Goal: Task Accomplishment & Management: Manage account settings

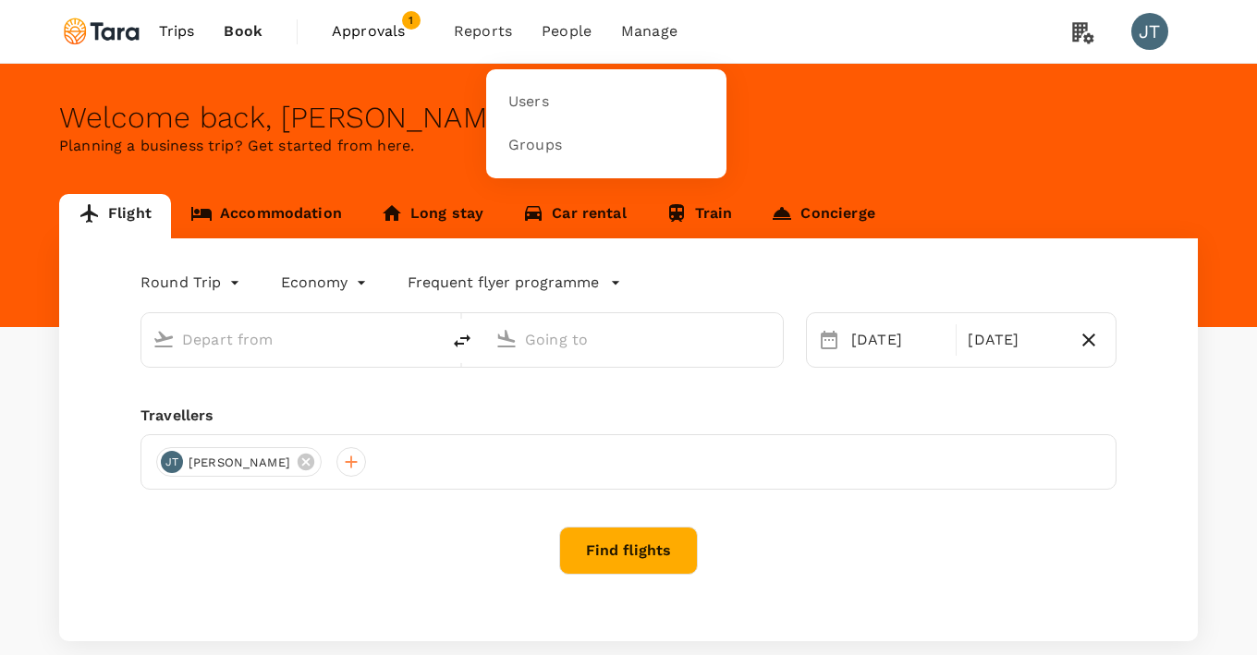
click at [559, 38] on span "People" at bounding box center [567, 31] width 50 height 22
click at [542, 88] on link "Users" at bounding box center [606, 101] width 218 height 43
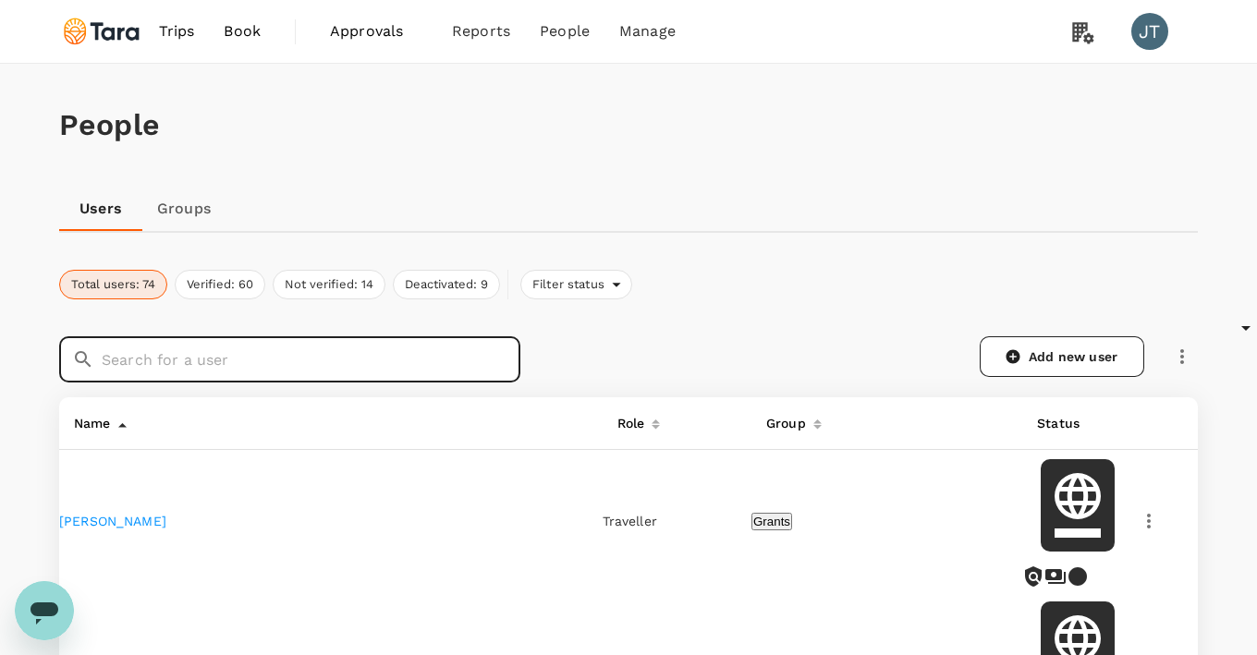
click at [374, 345] on input "text" at bounding box center [311, 359] width 419 height 46
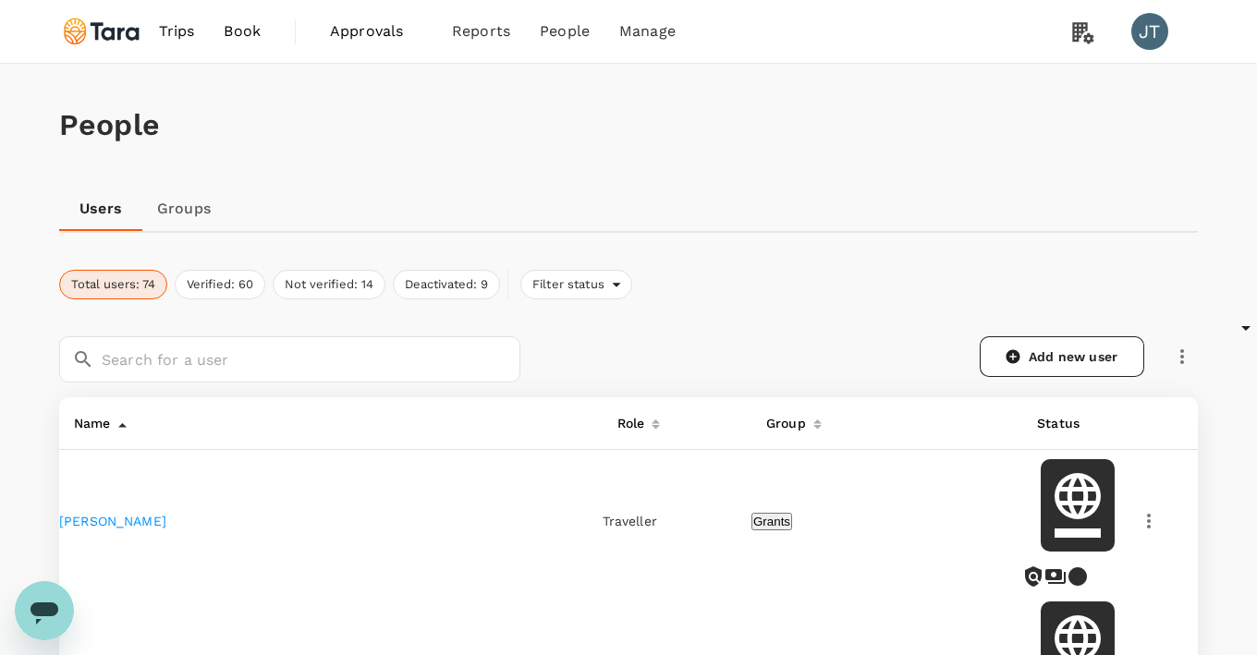
click at [204, 214] on link "Groups" at bounding box center [183, 209] width 83 height 44
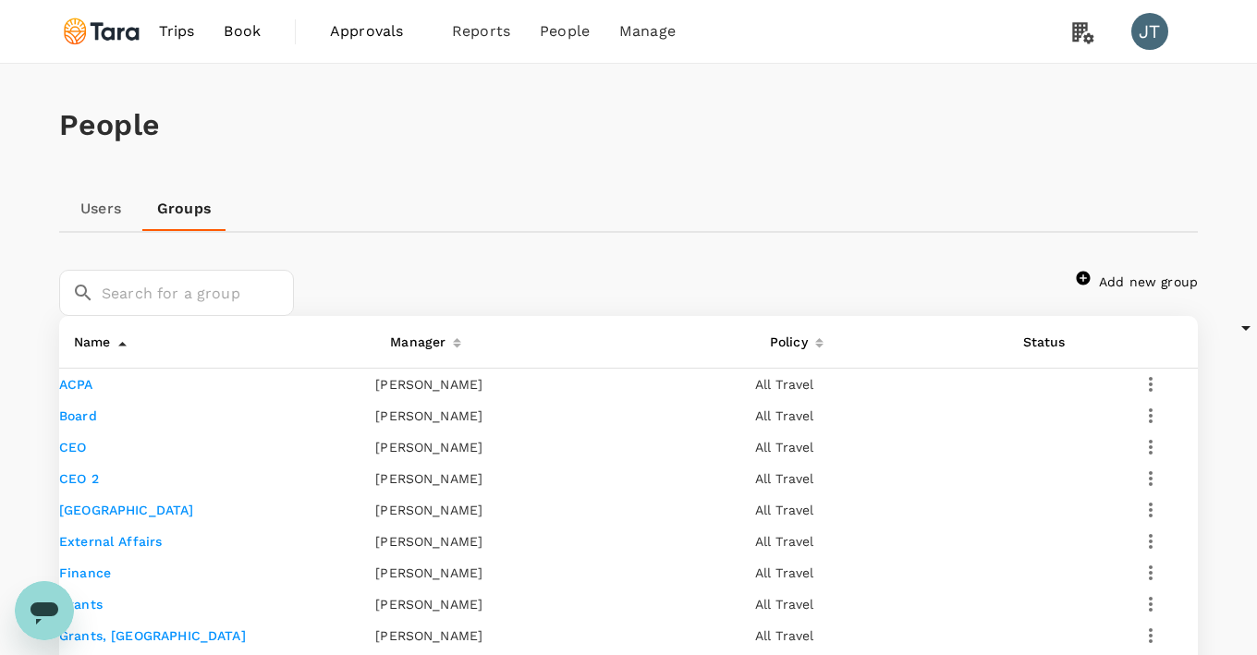
click at [109, 210] on link "Users" at bounding box center [100, 209] width 83 height 44
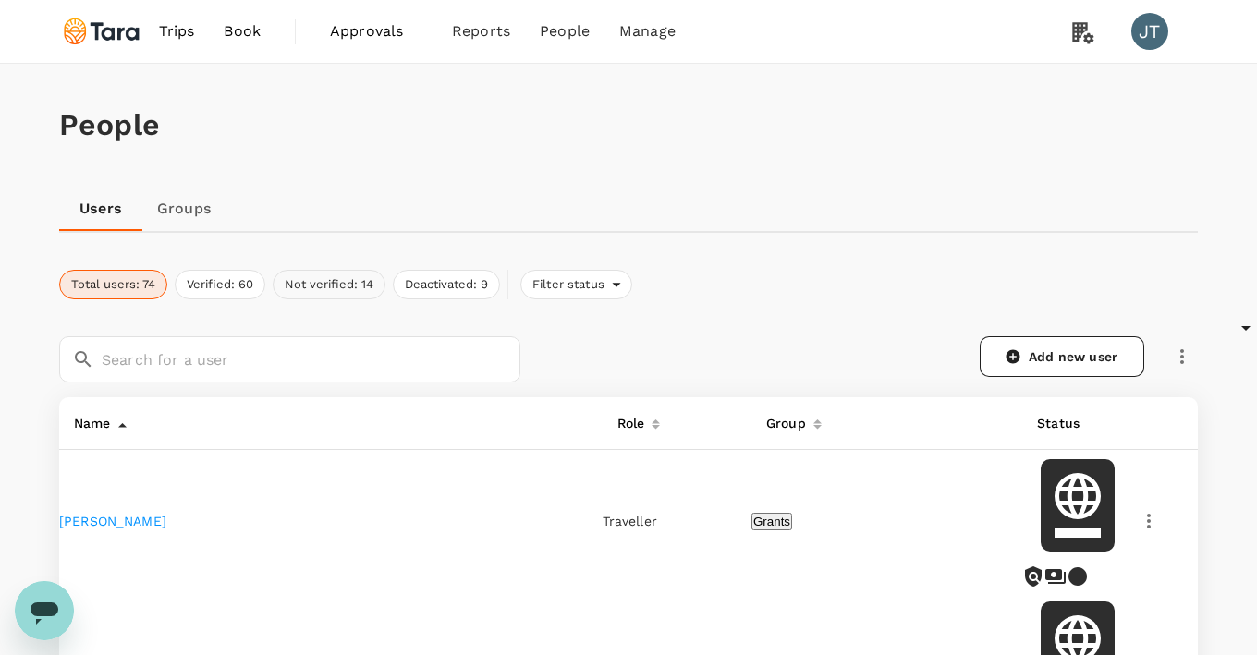
click at [292, 283] on button "Not verified: 14" at bounding box center [329, 285] width 113 height 30
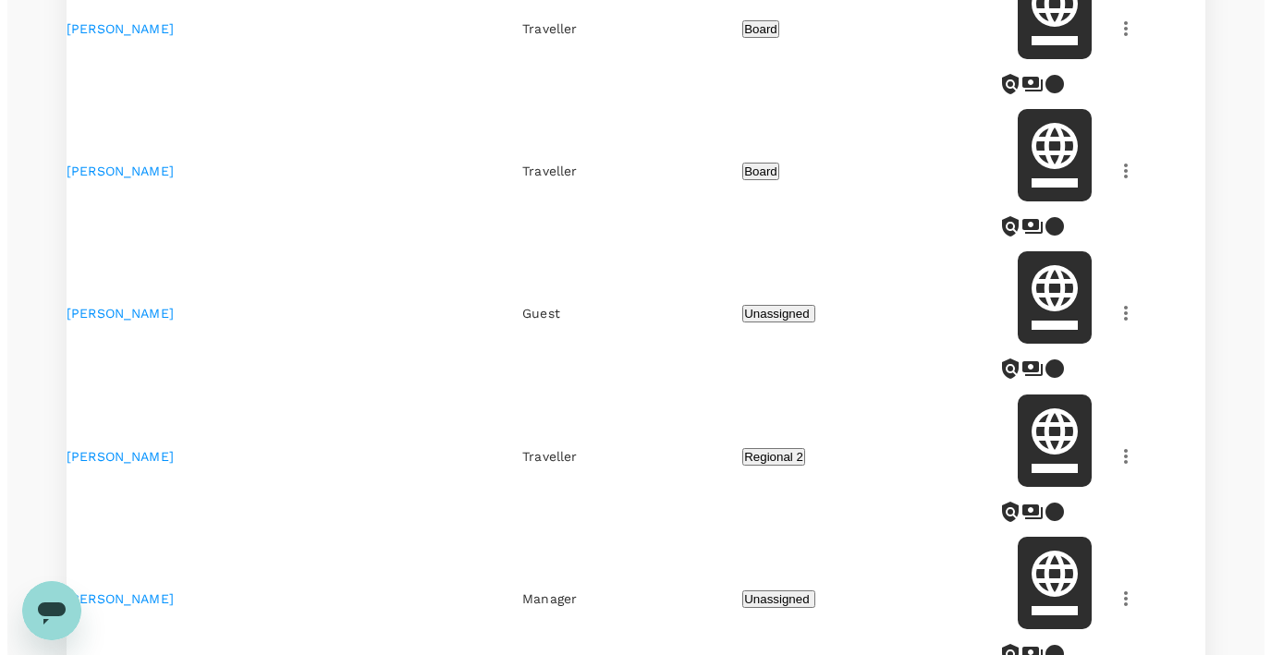
scroll to position [577, 0]
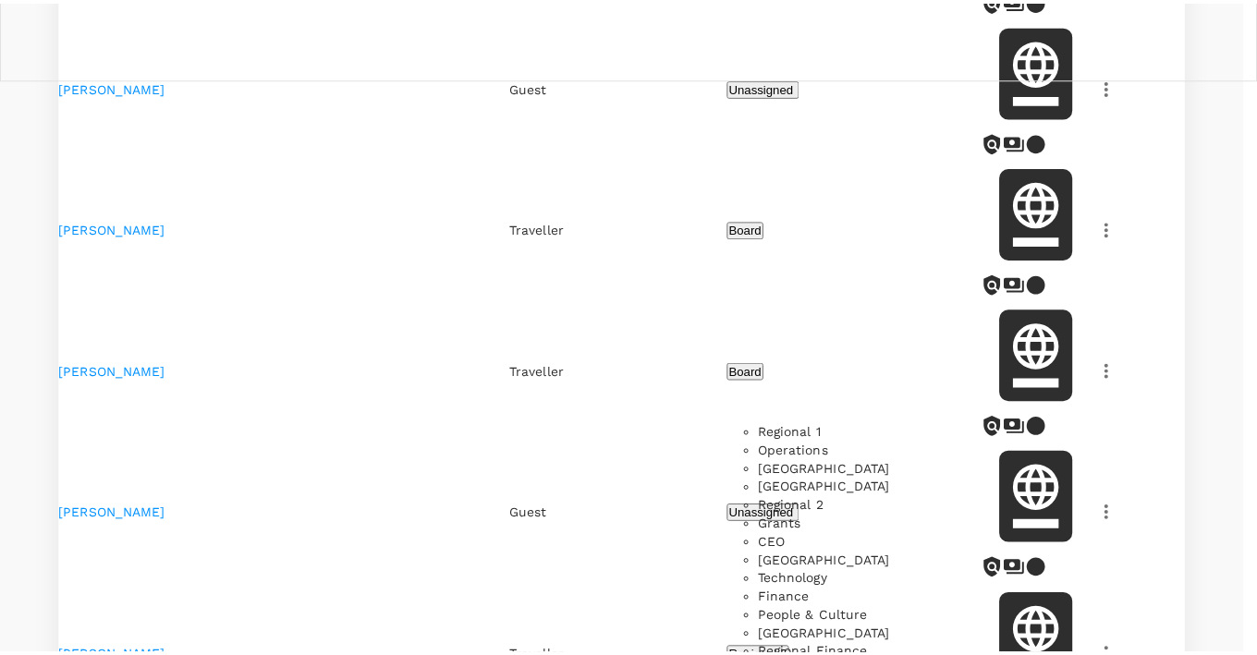
scroll to position [493, 0]
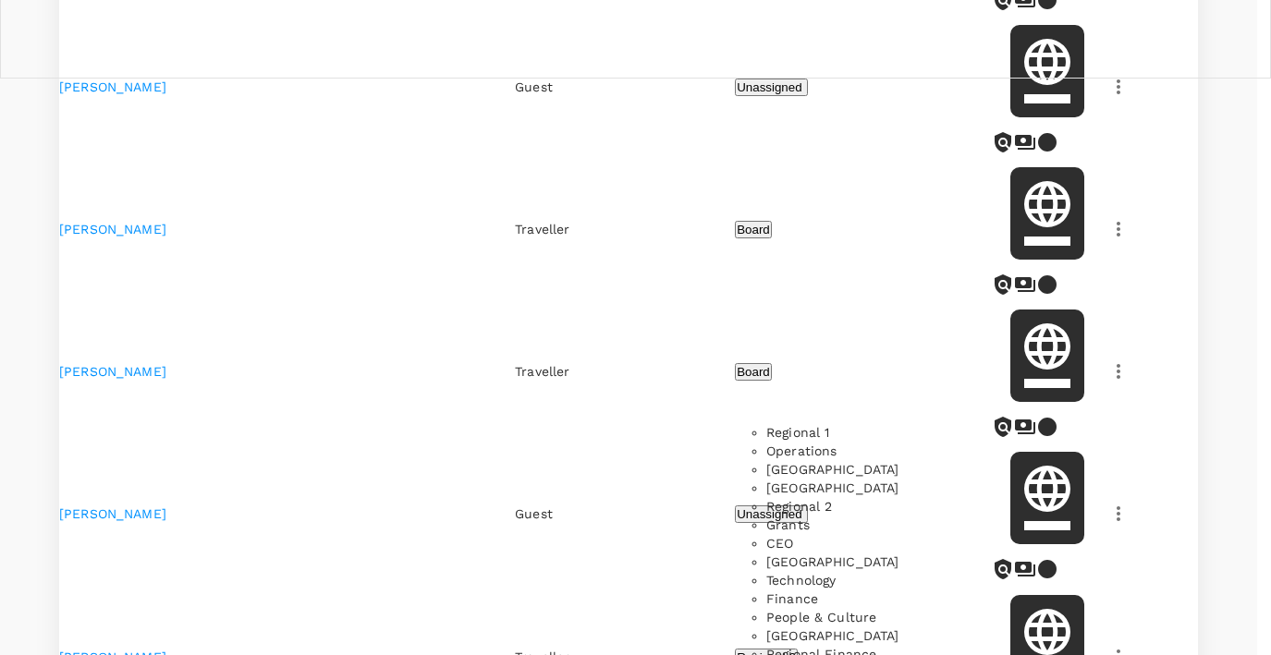
click at [846, 460] on li "Operations" at bounding box center [1007, 451] width 482 height 18
type input "Operations"
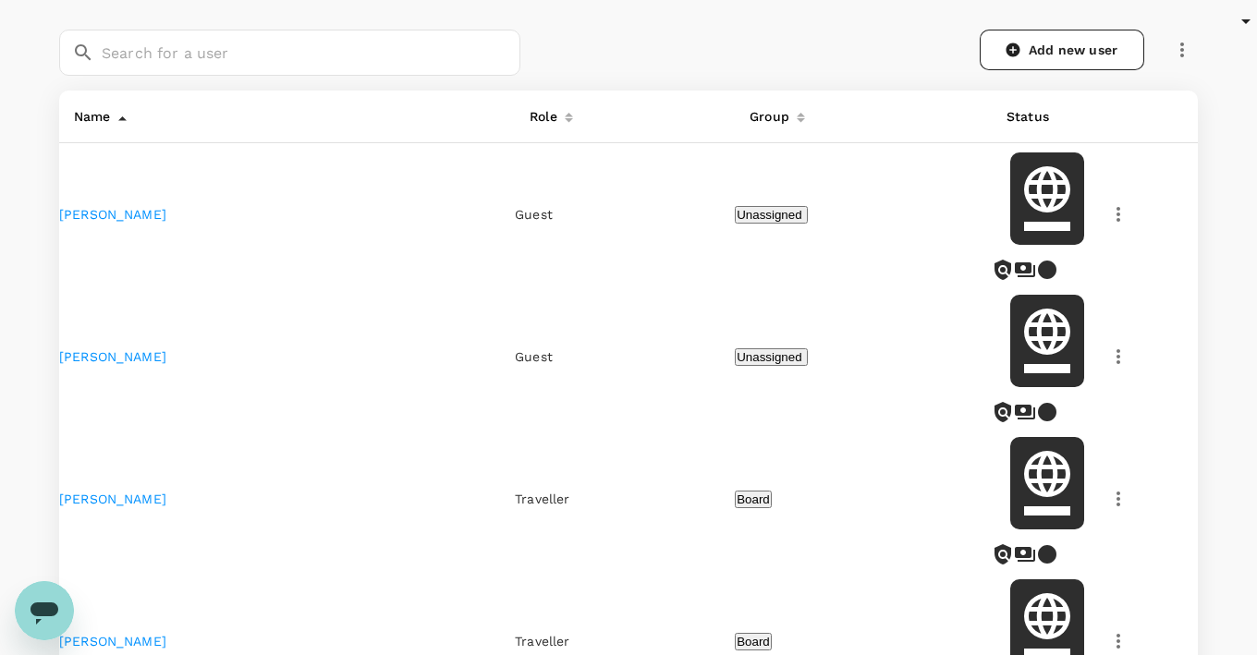
scroll to position [295, 0]
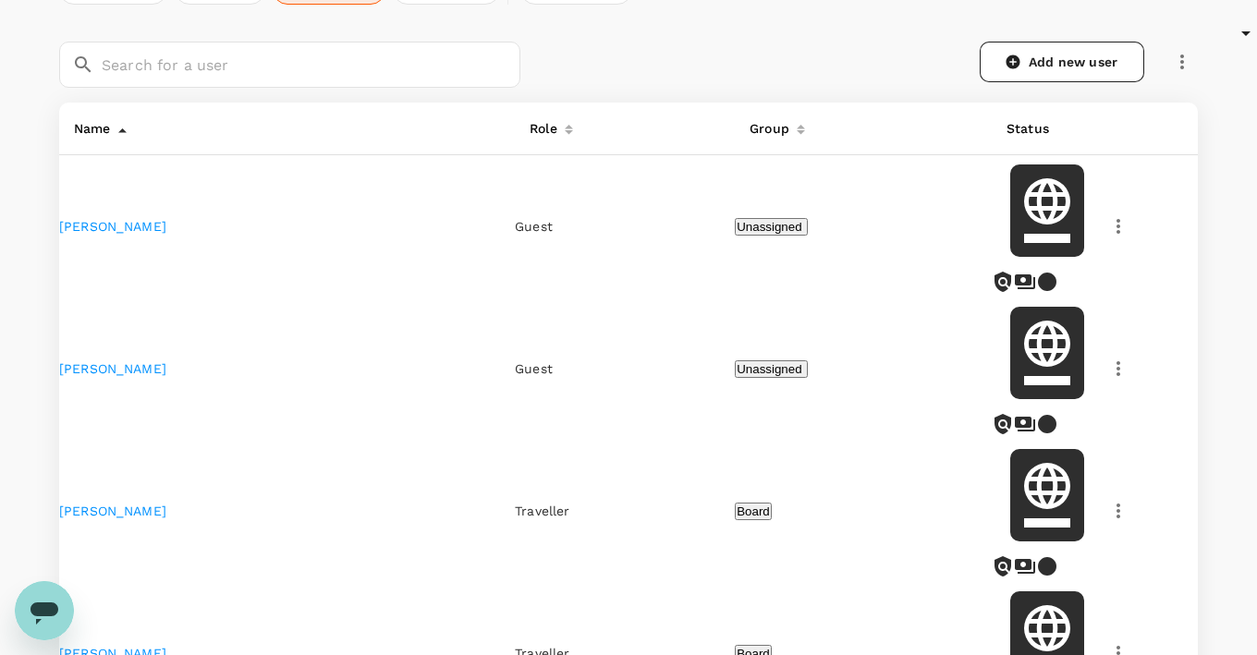
click at [517, 143] on th "Role" at bounding box center [625, 129] width 220 height 53
click at [522, 129] on div "Role" at bounding box center [539, 125] width 35 height 30
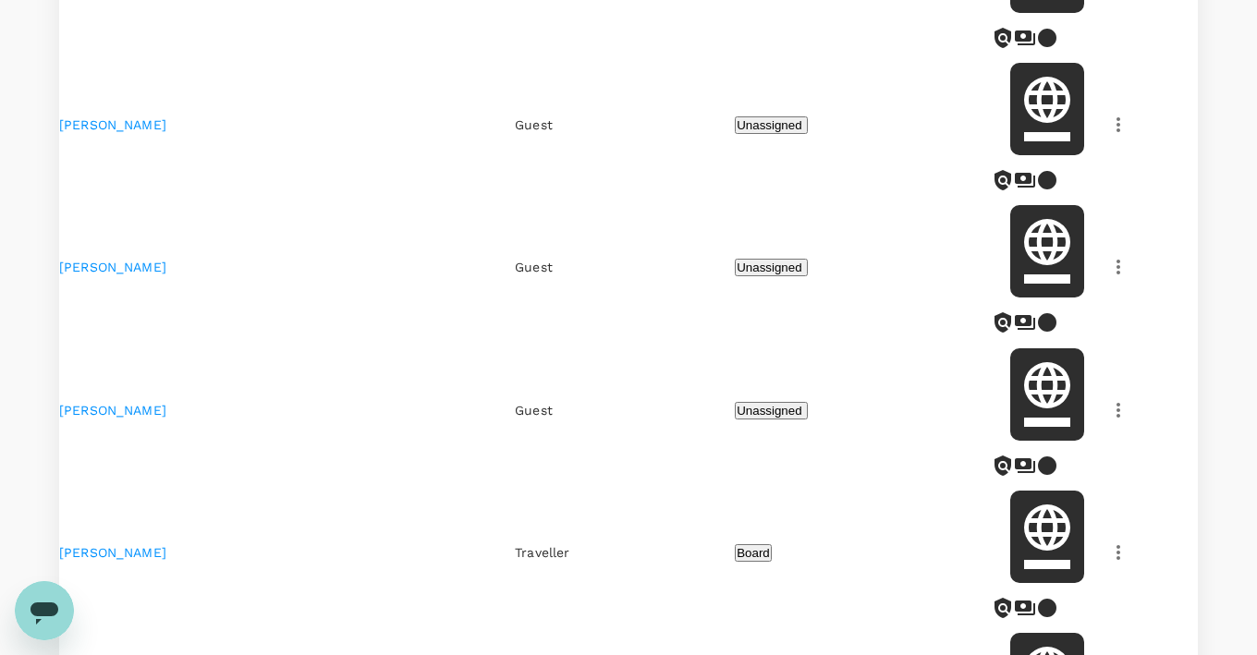
scroll to position [0, 0]
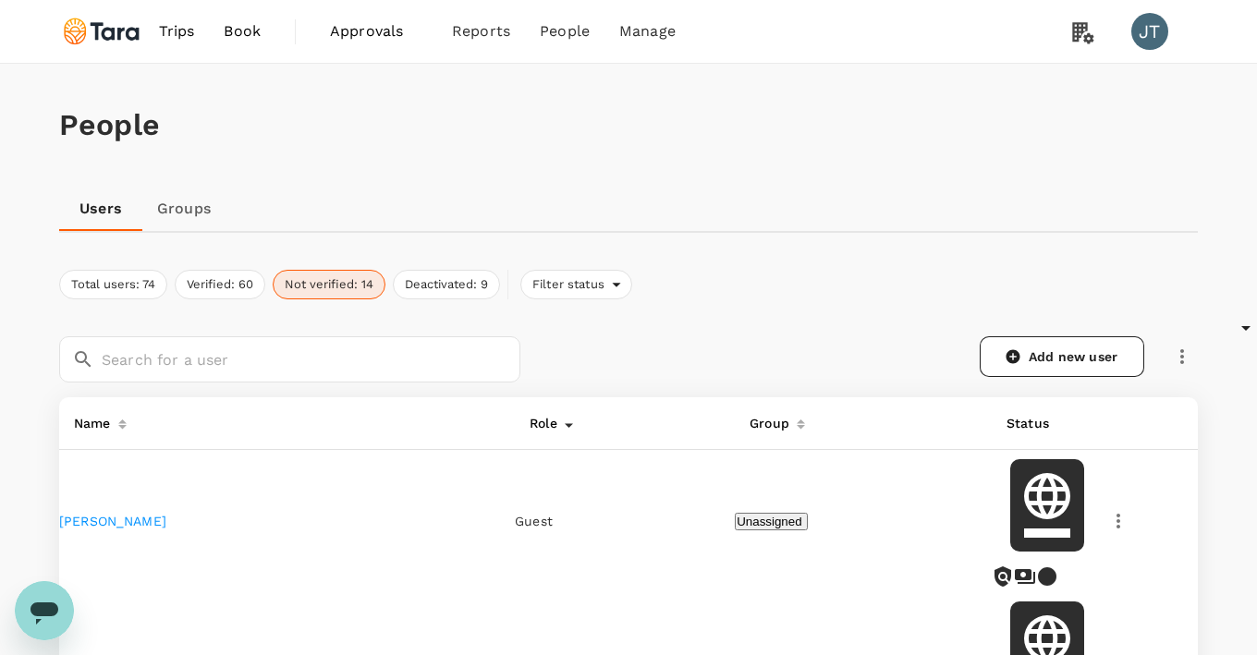
click at [192, 219] on link "Groups" at bounding box center [183, 209] width 83 height 44
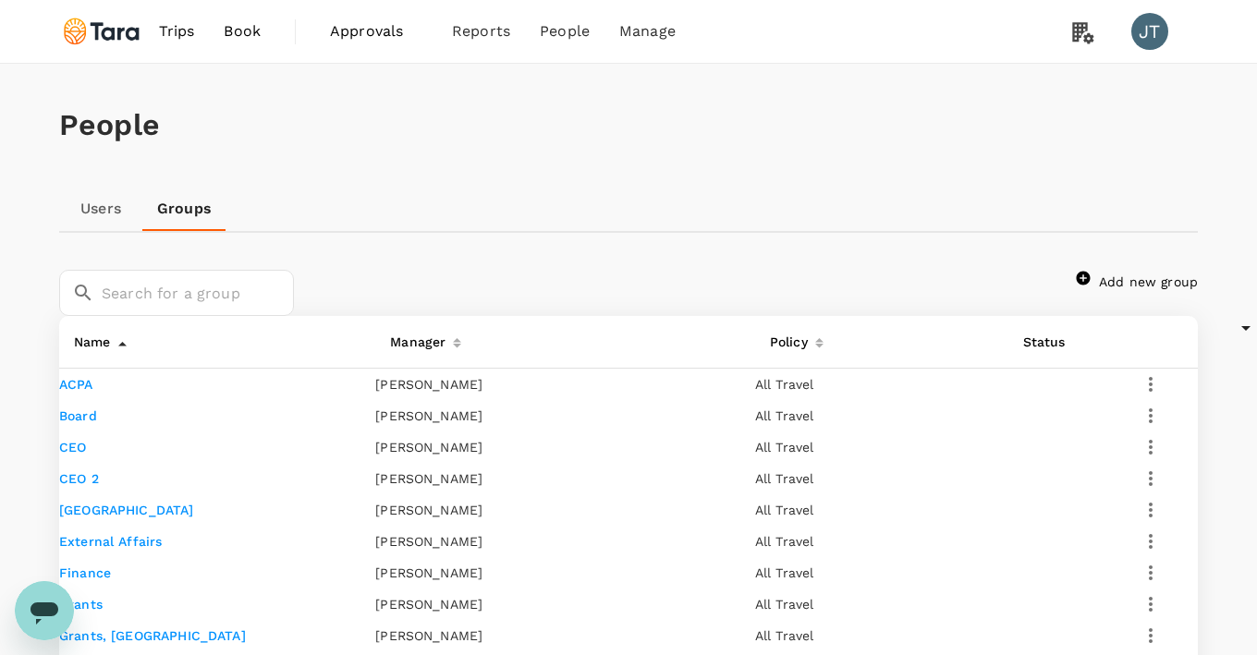
click at [118, 401] on td "ACPA" at bounding box center [217, 385] width 316 height 32
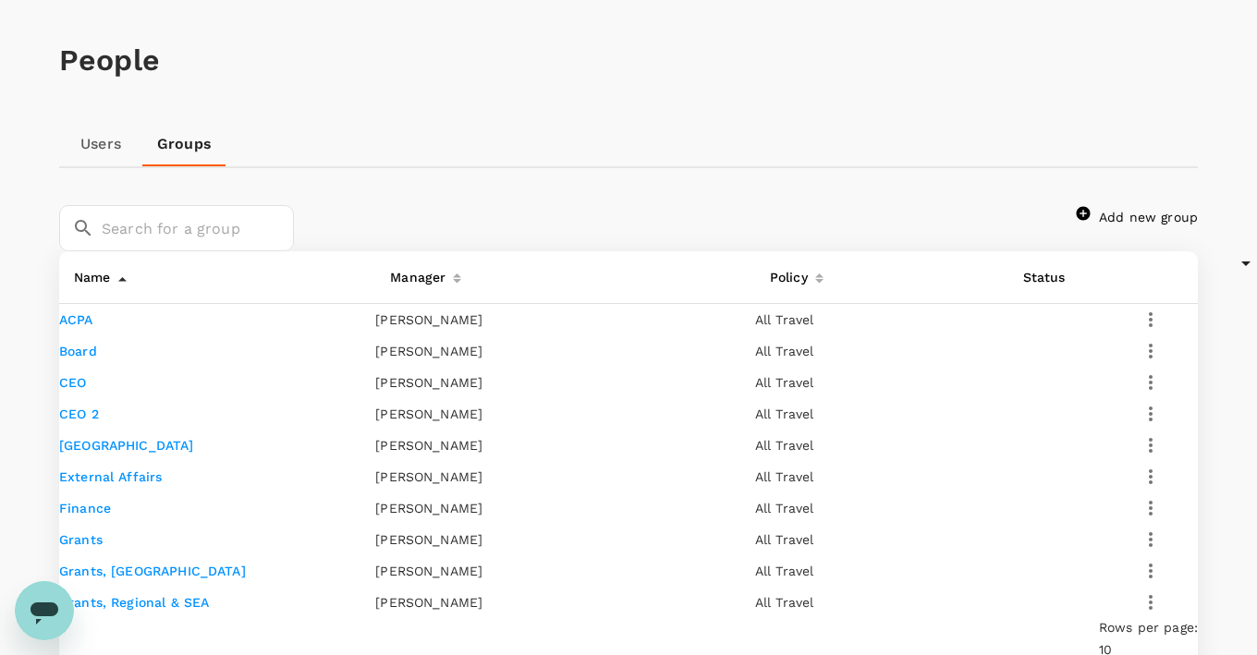
click at [86, 390] on link "CEO" at bounding box center [72, 382] width 27 height 15
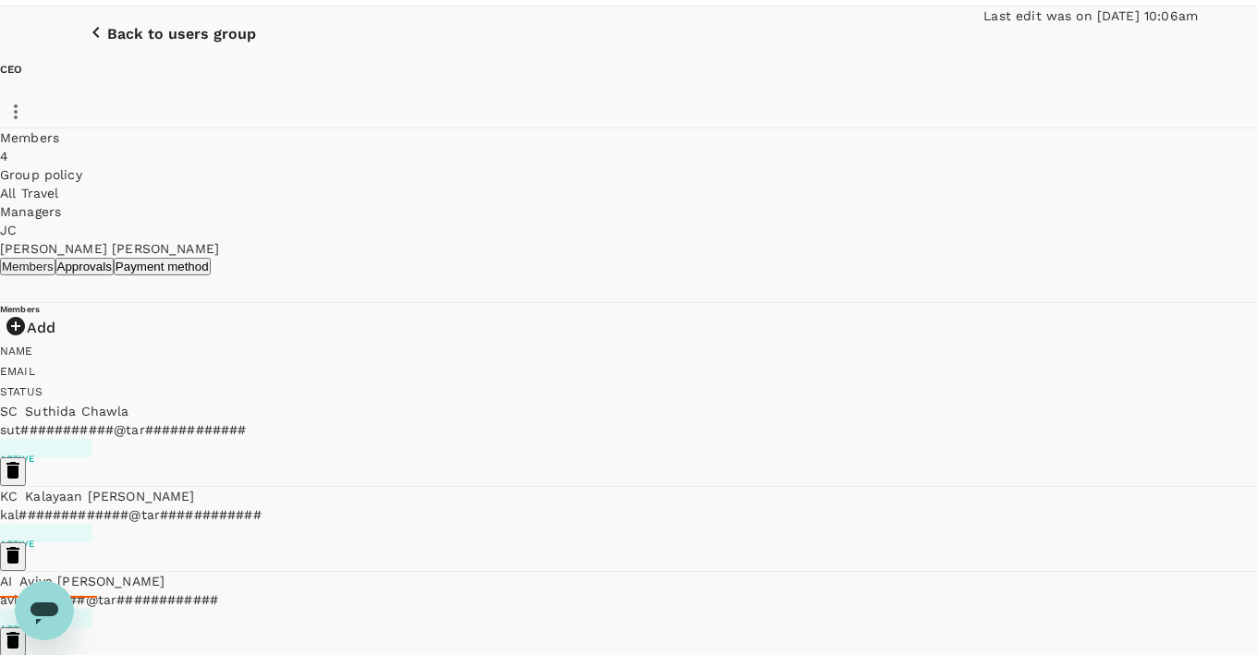
scroll to position [45, 0]
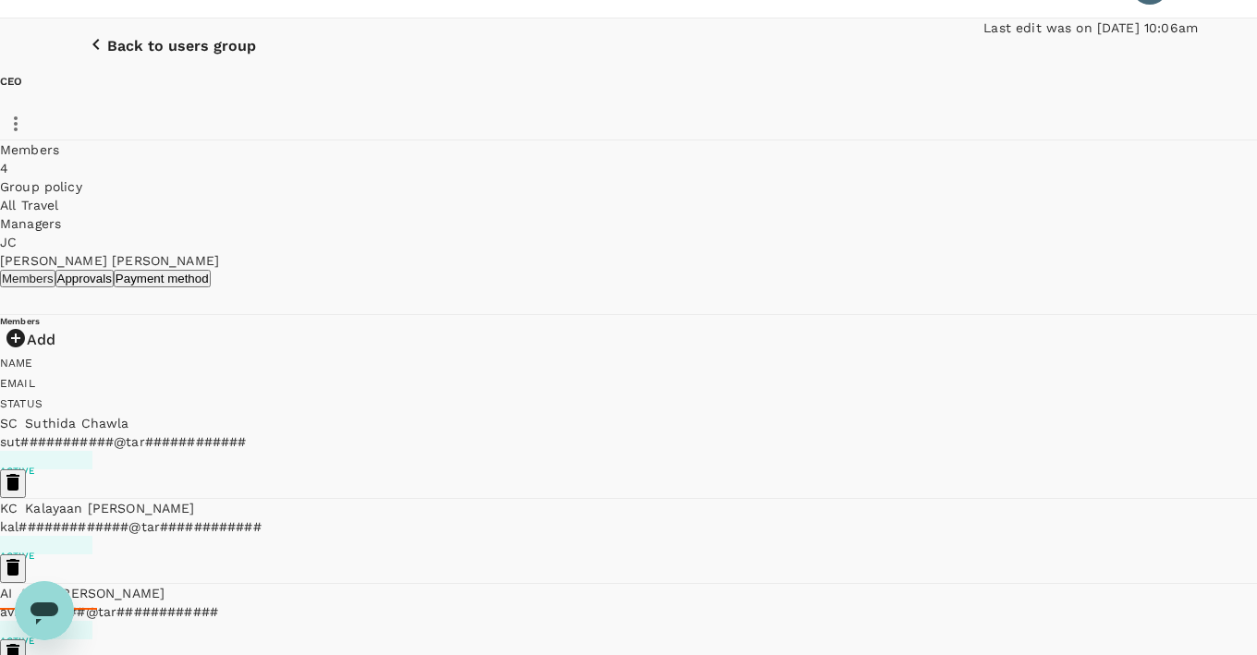
click at [157, 55] on p "Back to users group" at bounding box center [181, 46] width 149 height 17
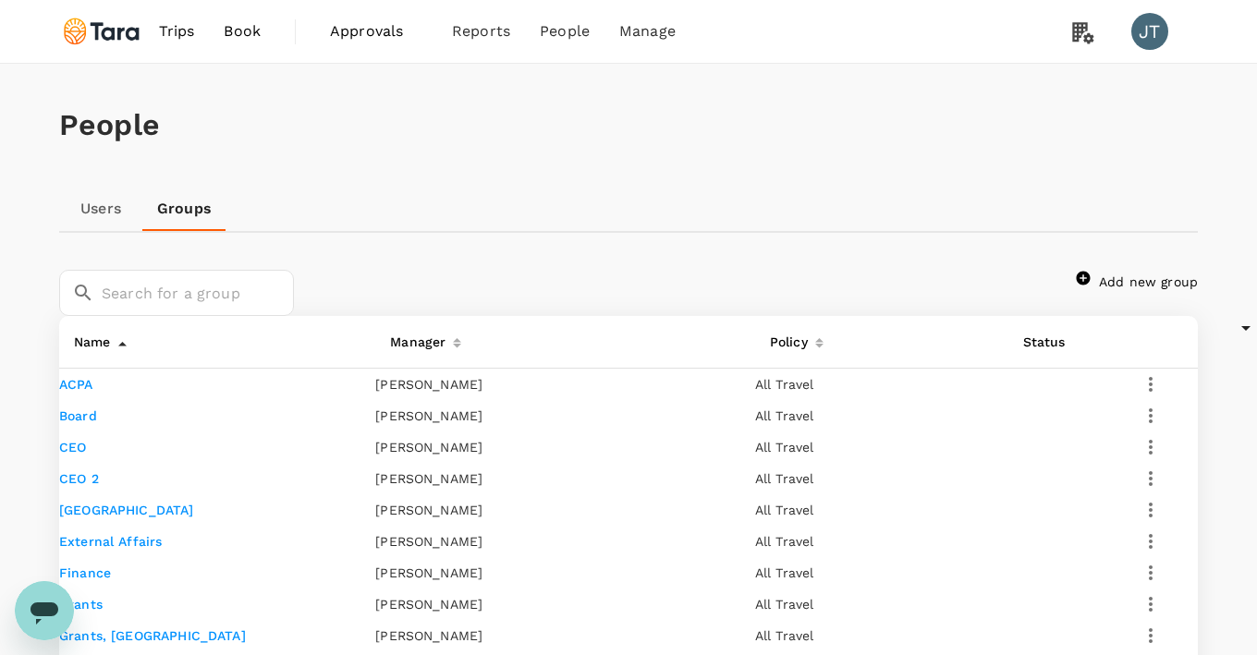
click at [99, 486] on link "CEO 2" at bounding box center [79, 478] width 40 height 15
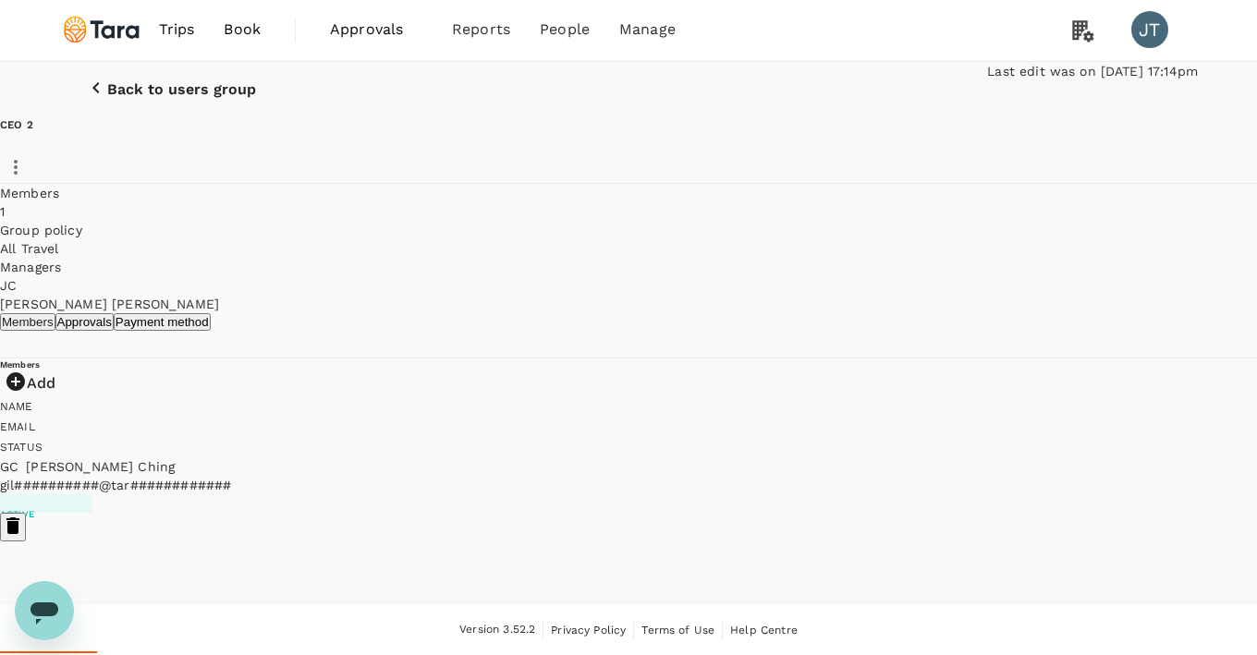
scroll to position [79, 0]
click at [155, 81] on p "Back to users group" at bounding box center [181, 89] width 149 height 17
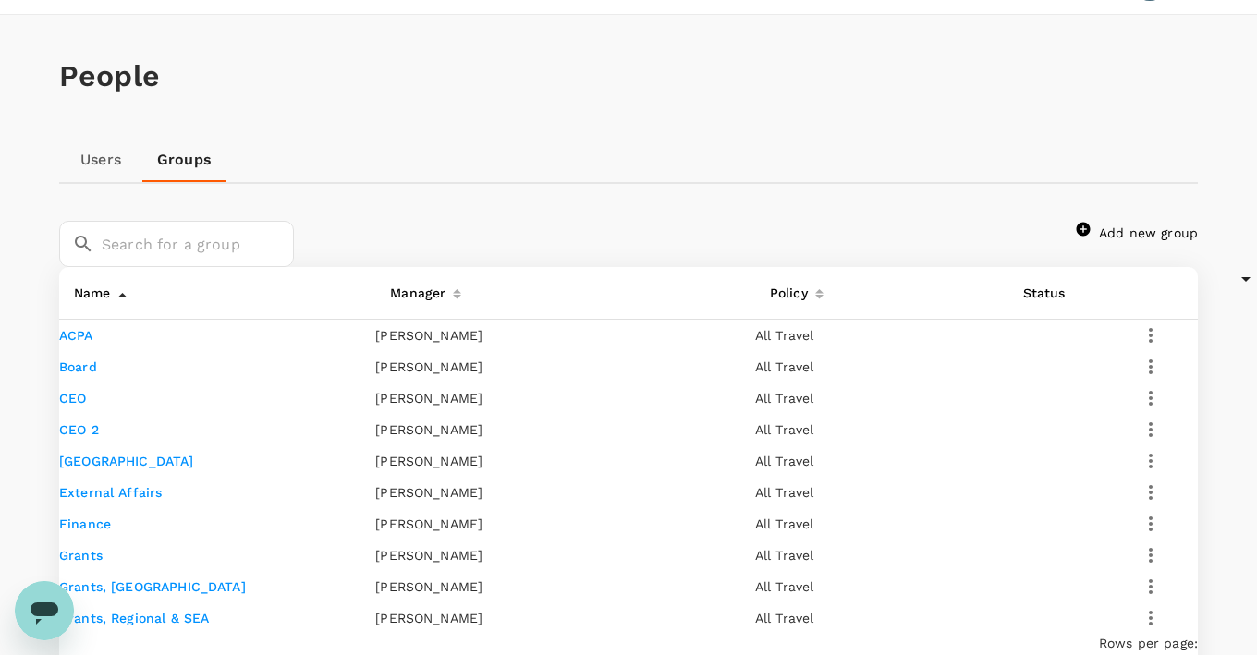
scroll to position [250, 0]
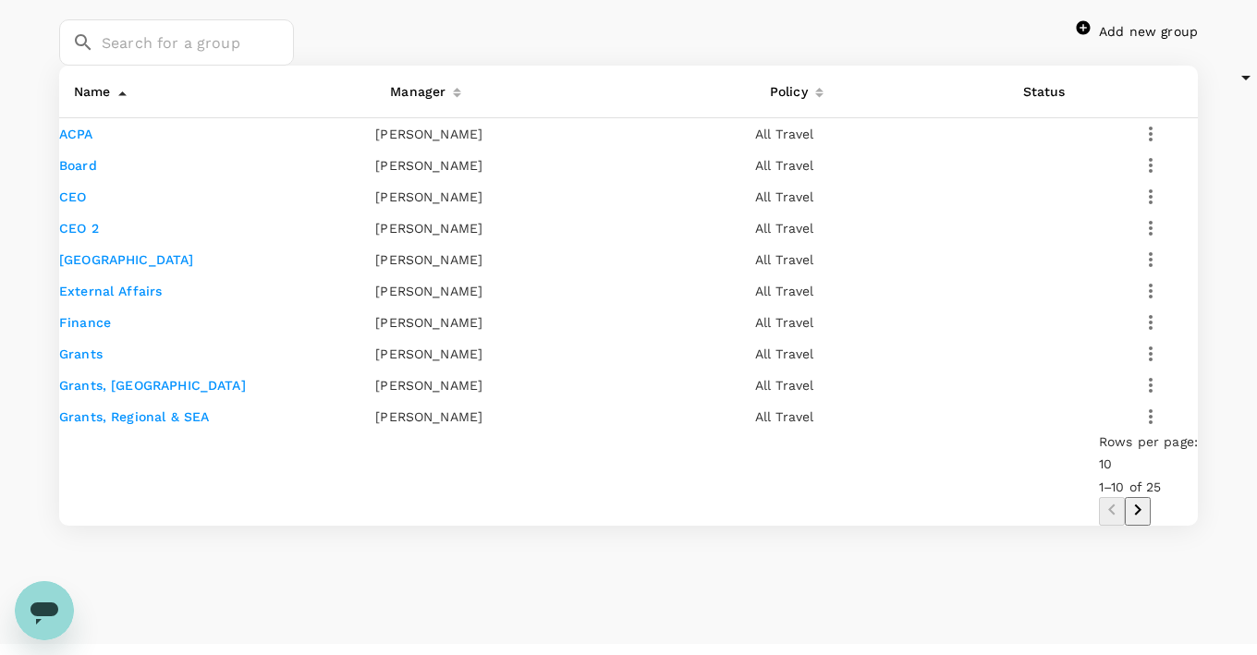
click at [86, 204] on link "CEO" at bounding box center [72, 196] width 27 height 15
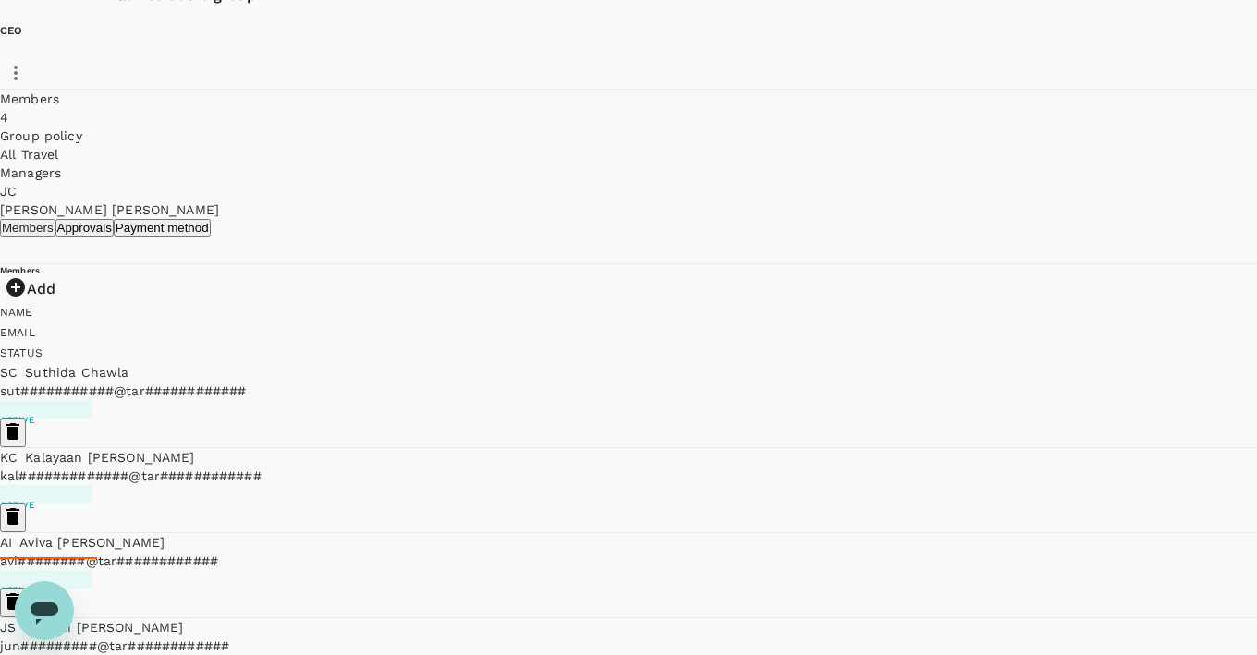
scroll to position [84, 0]
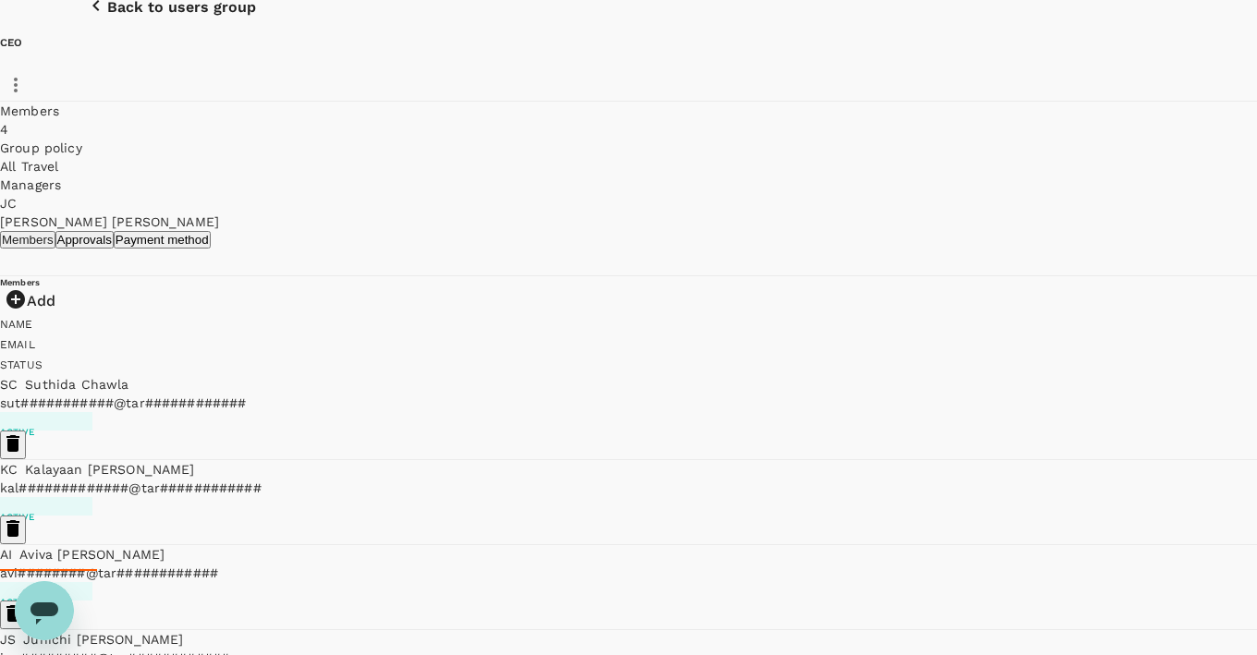
click at [134, 31] on div "Back to users group Last edit was on [DATE] 10:06am CEO Members 4 Group policy …" at bounding box center [628, 105] width 1257 height 251
click at [140, 16] on p "Back to users group" at bounding box center [181, 7] width 149 height 17
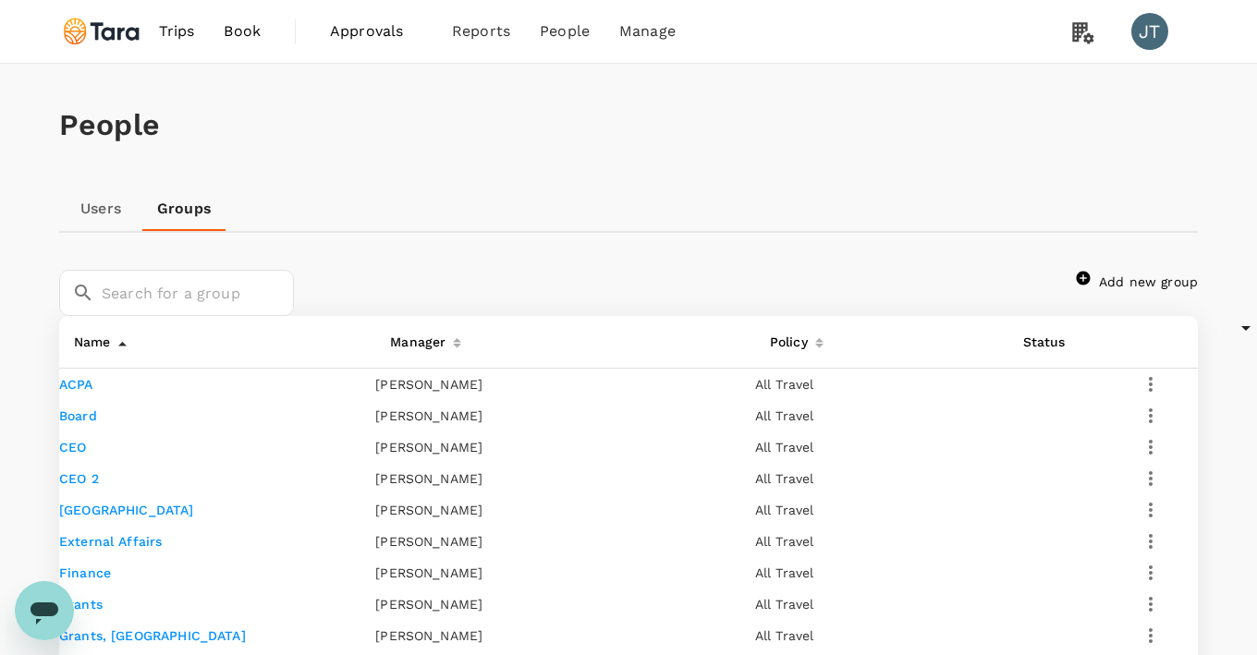
click at [99, 486] on link "CEO 2" at bounding box center [79, 478] width 40 height 15
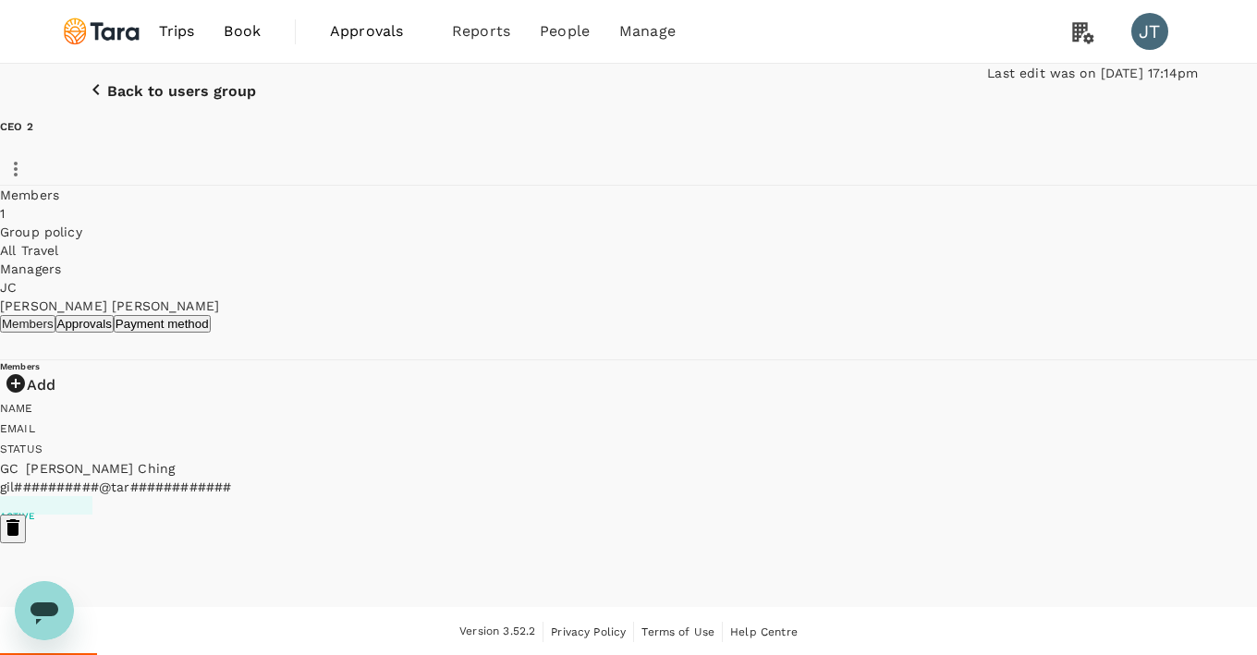
scroll to position [93, 0]
click at [131, 81] on p "Back to users group" at bounding box center [181, 89] width 149 height 17
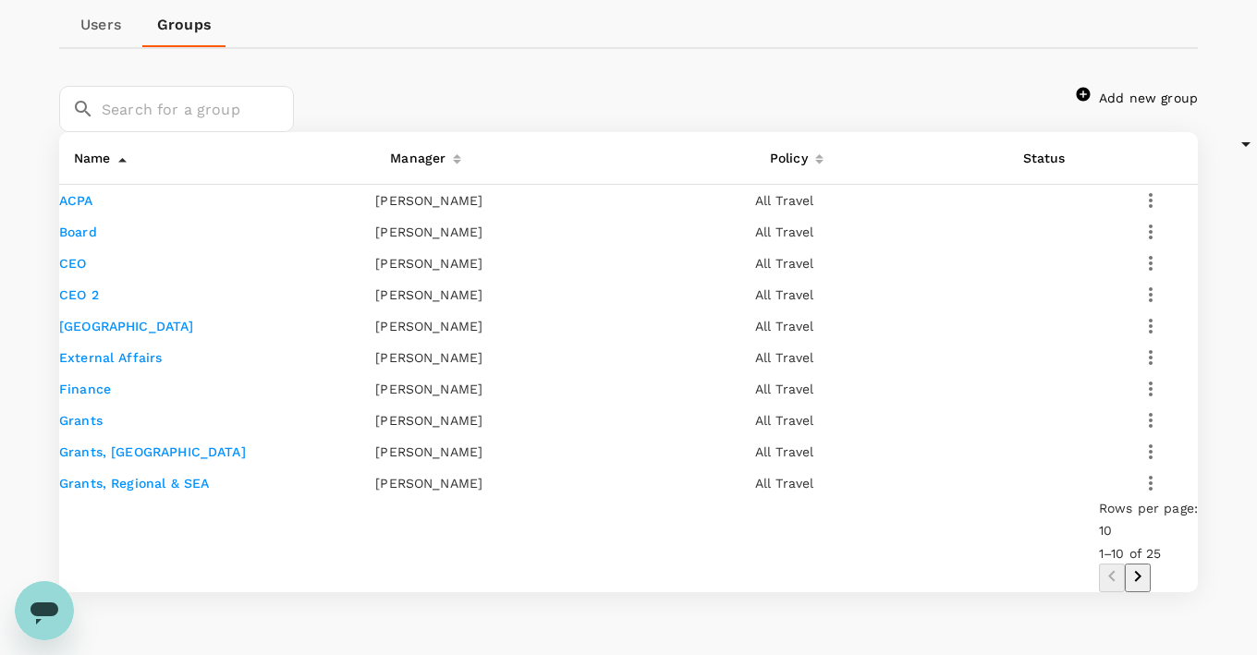
scroll to position [480, 0]
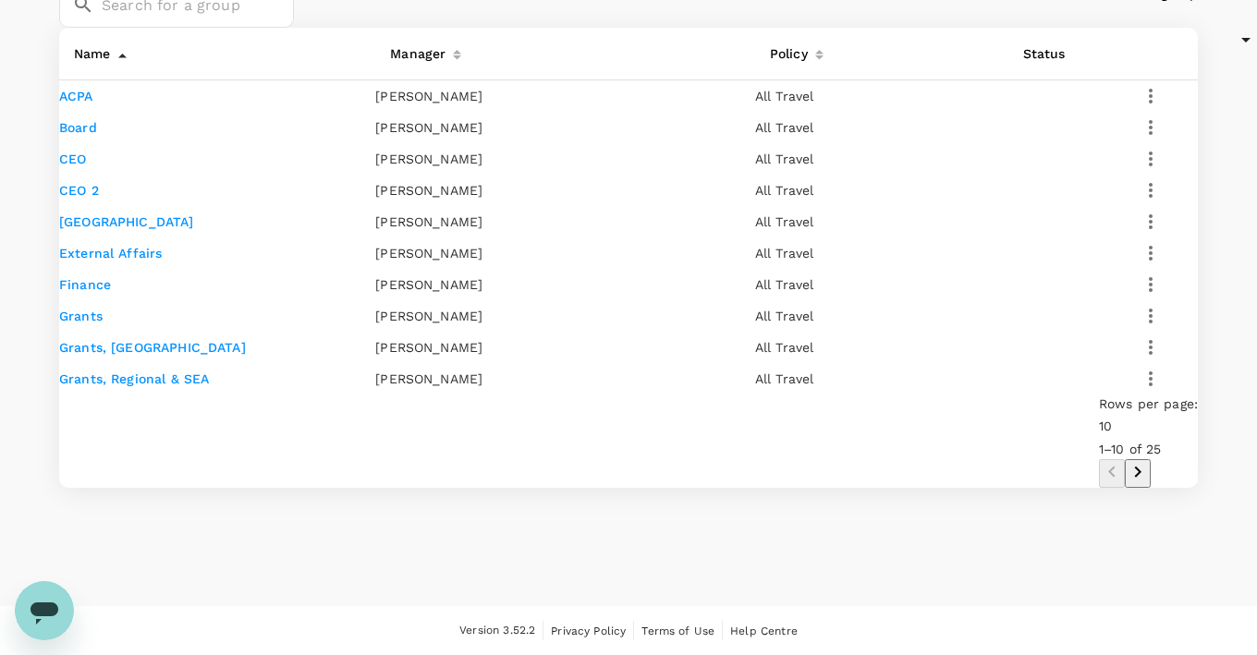
click at [1149, 483] on icon "Go to next page" at bounding box center [1138, 472] width 22 height 22
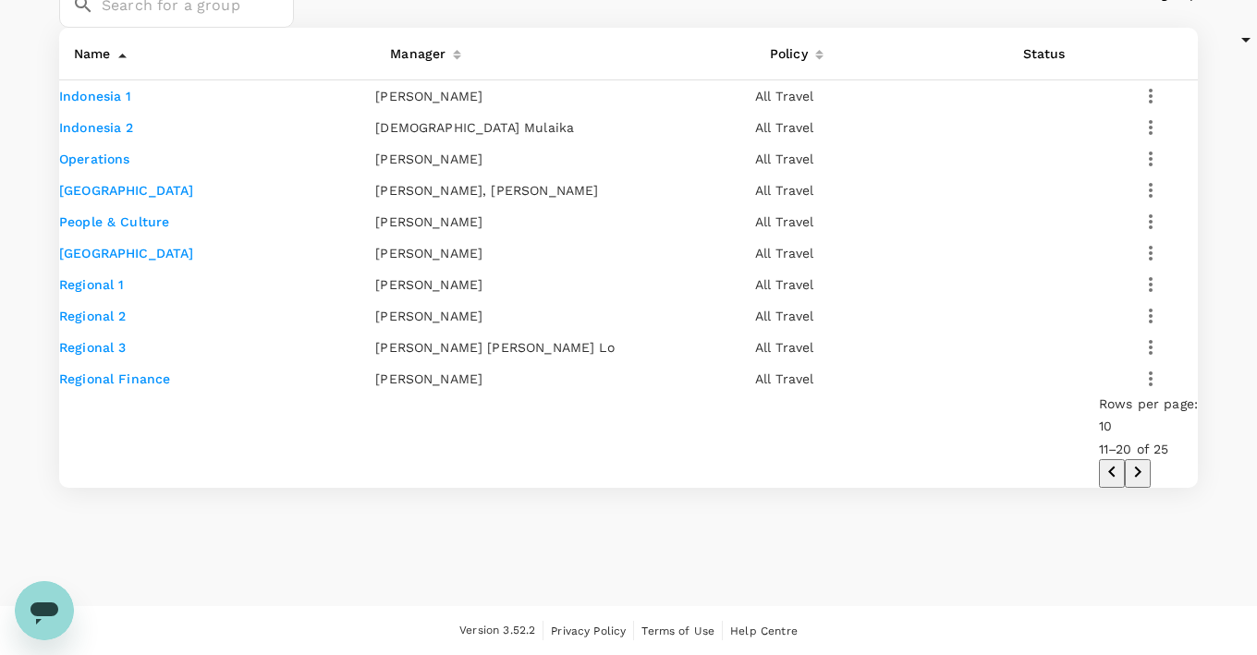
click at [127, 152] on link "Operations" at bounding box center [94, 159] width 71 height 15
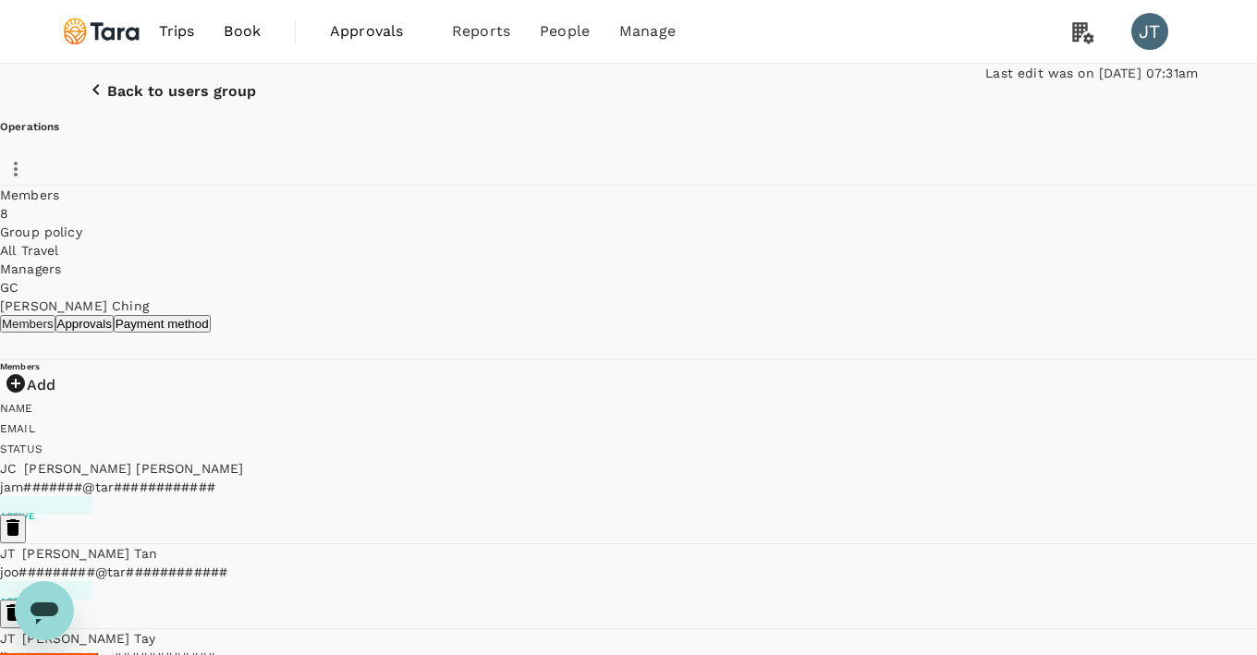
click at [135, 100] on p "Back to users group" at bounding box center [181, 91] width 149 height 17
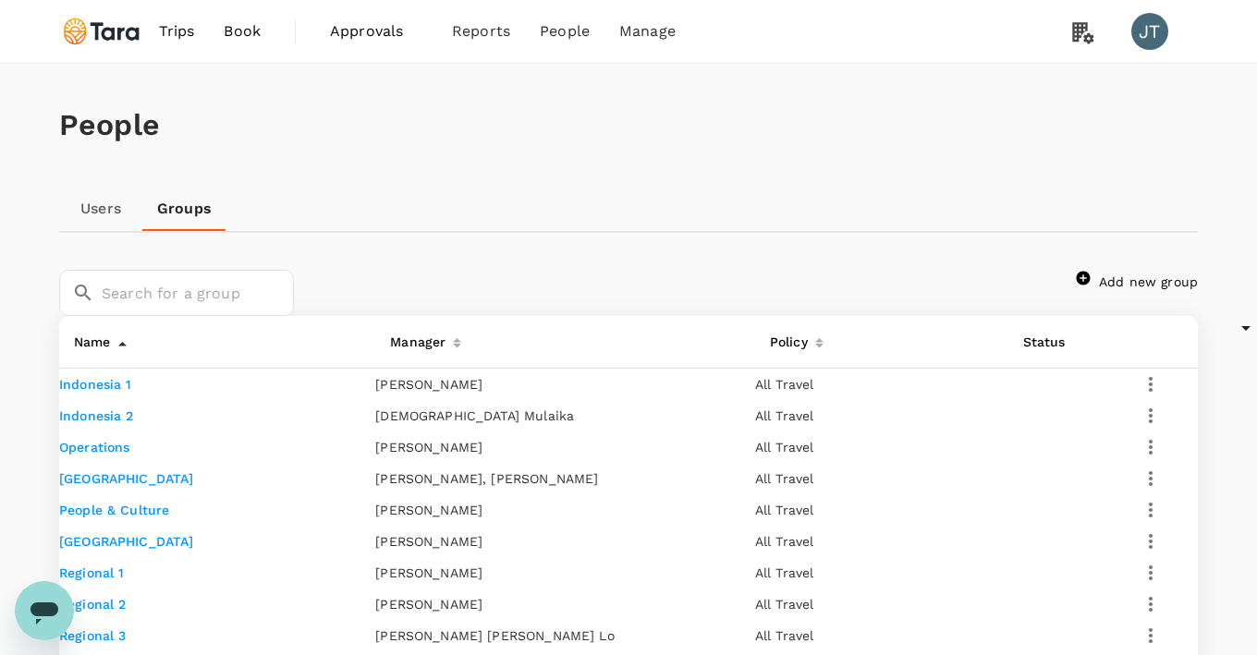
click at [102, 205] on link "Users" at bounding box center [100, 209] width 83 height 44
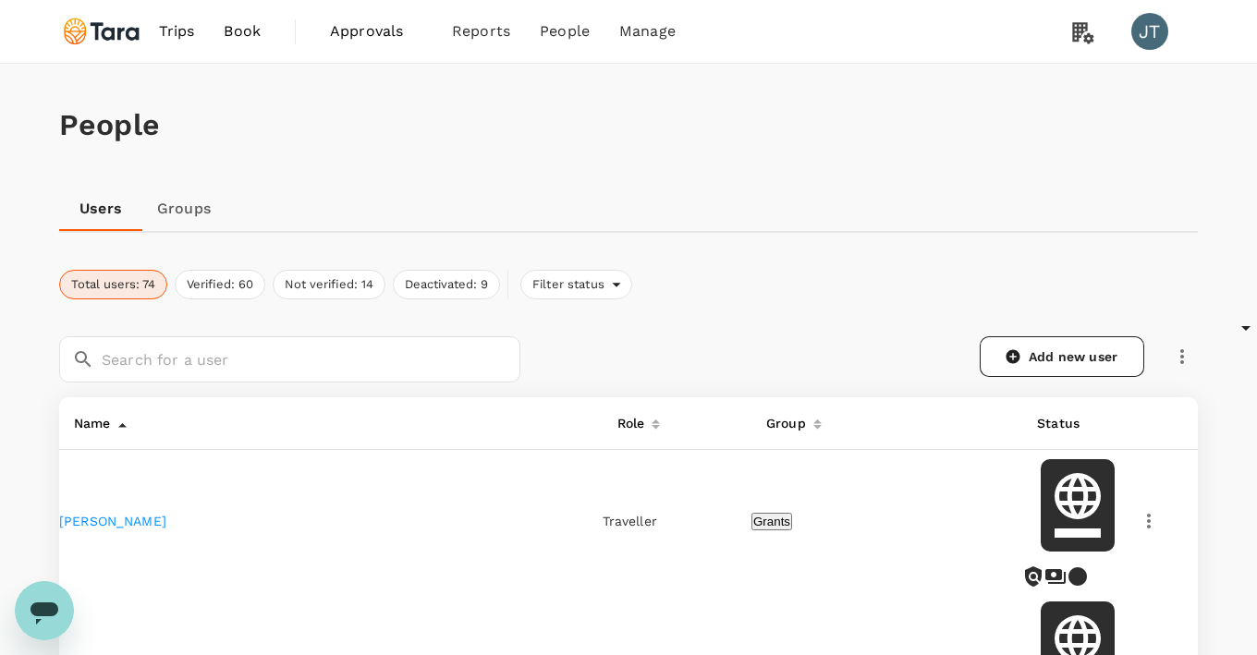
click at [759, 430] on div "Group" at bounding box center [782, 420] width 47 height 30
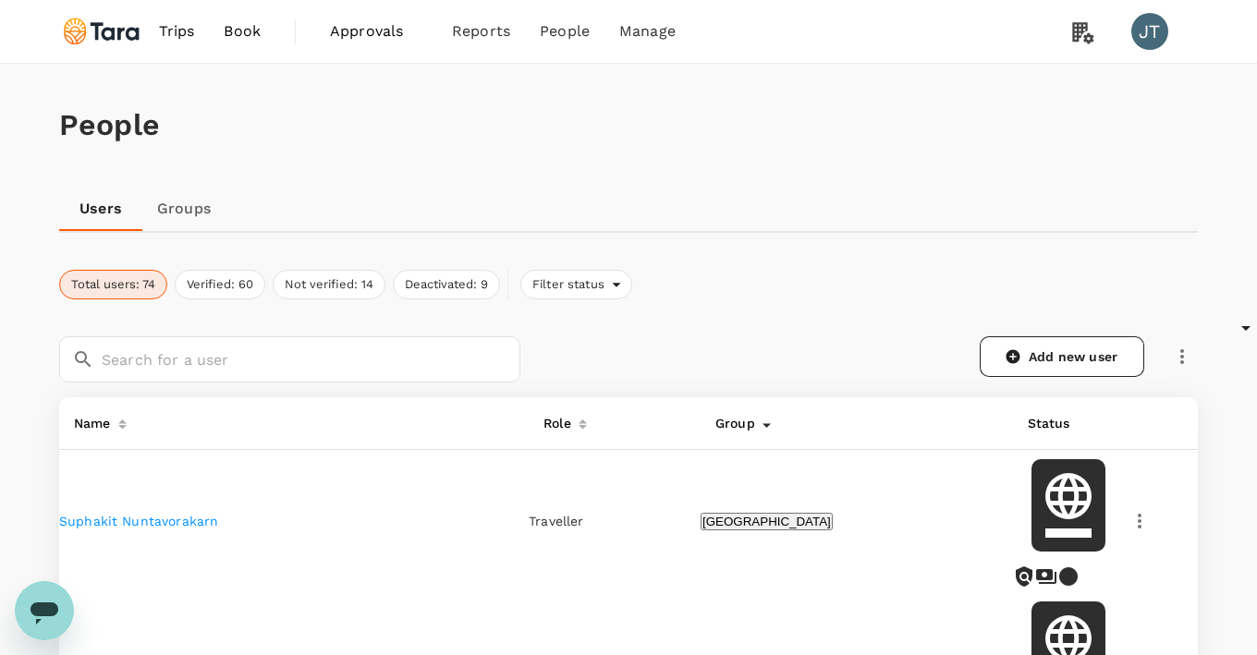
click at [708, 430] on div "Group" at bounding box center [731, 420] width 47 height 30
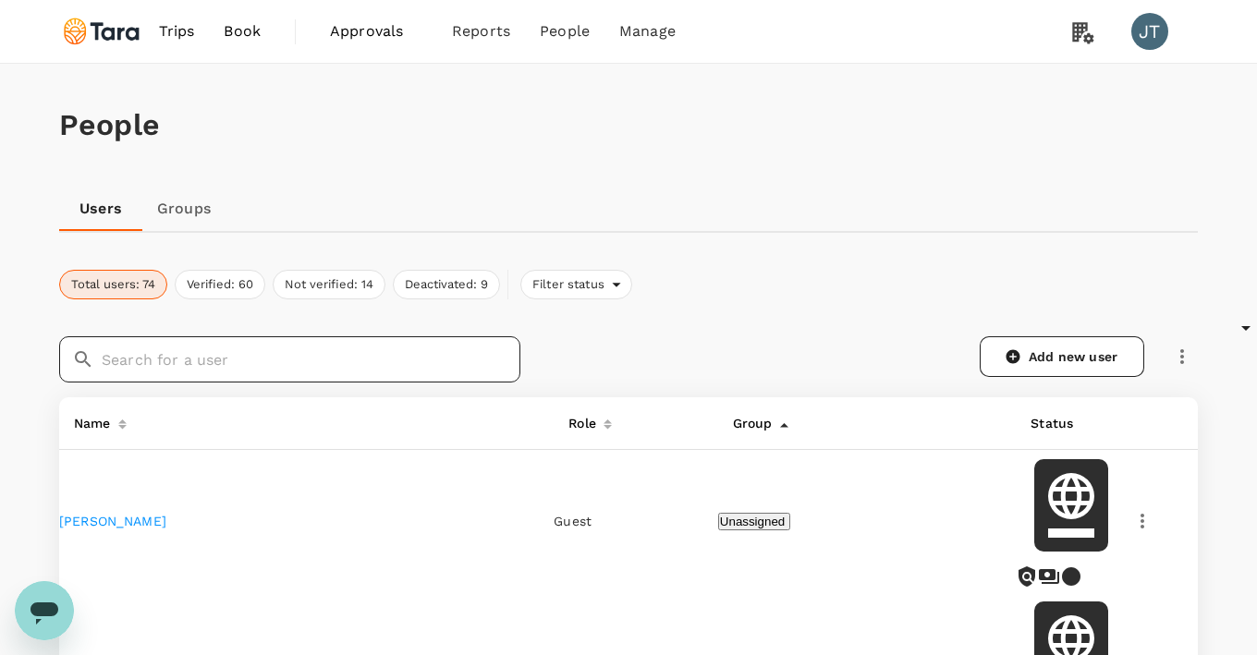
click at [369, 360] on input "text" at bounding box center [311, 359] width 419 height 46
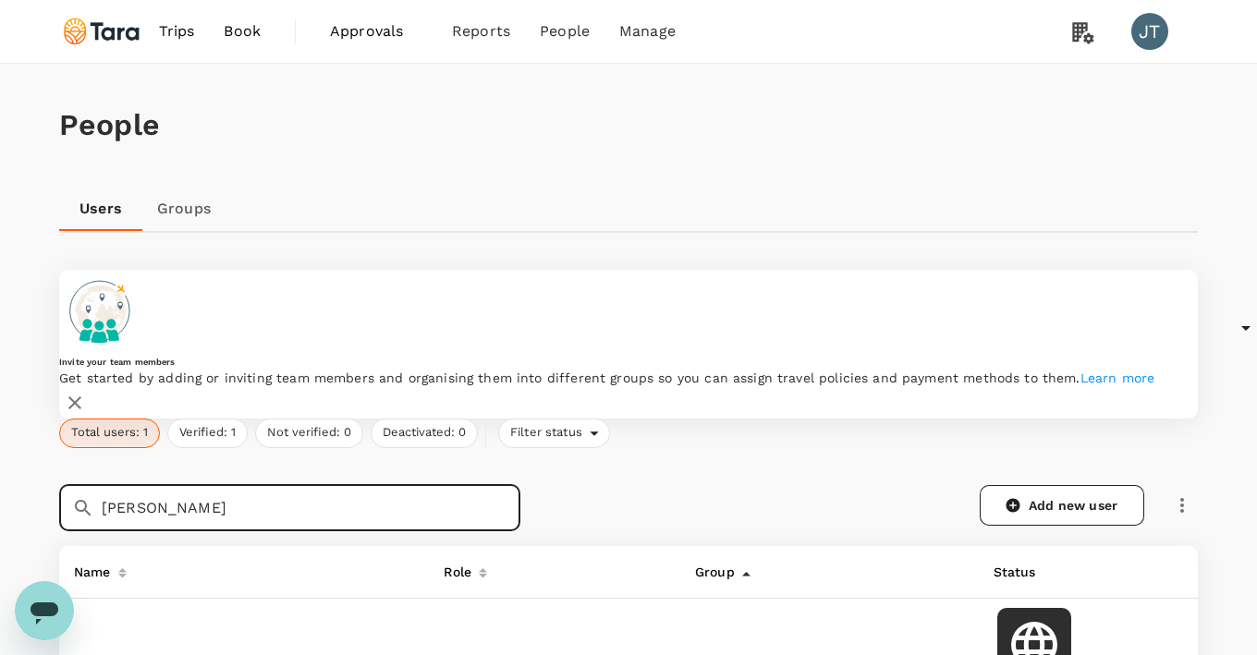
scroll to position [11, 0]
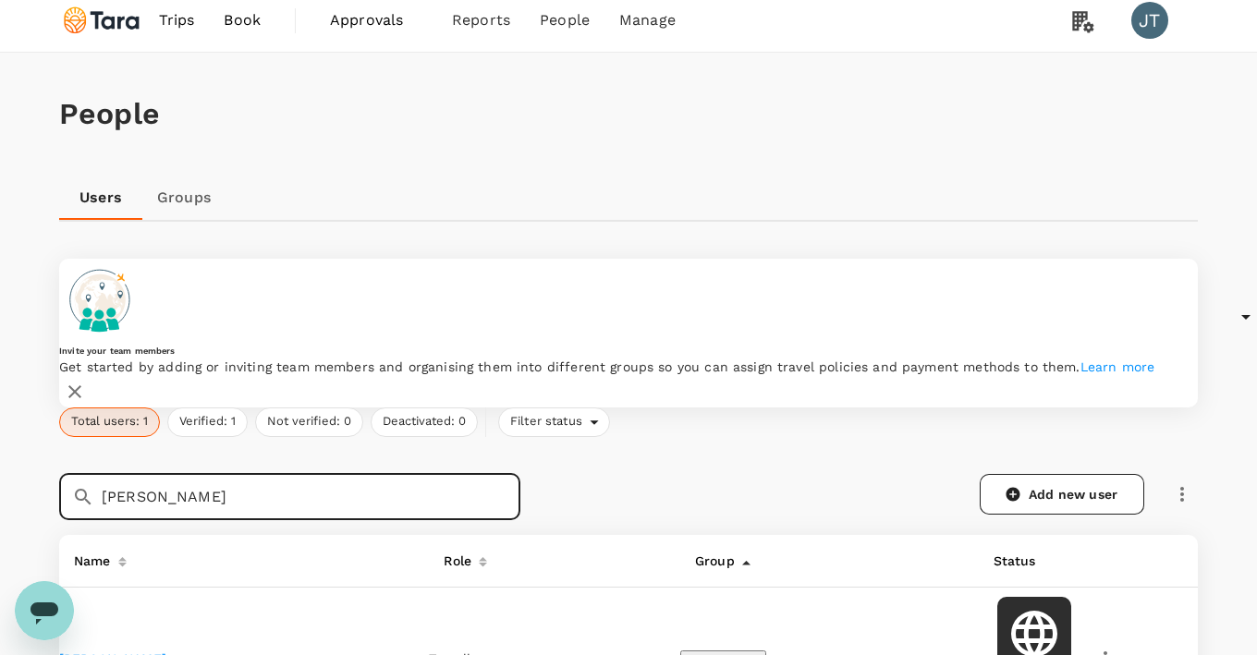
type input "[PERSON_NAME]"
click at [126, 652] on link "[PERSON_NAME]" at bounding box center [112, 659] width 107 height 15
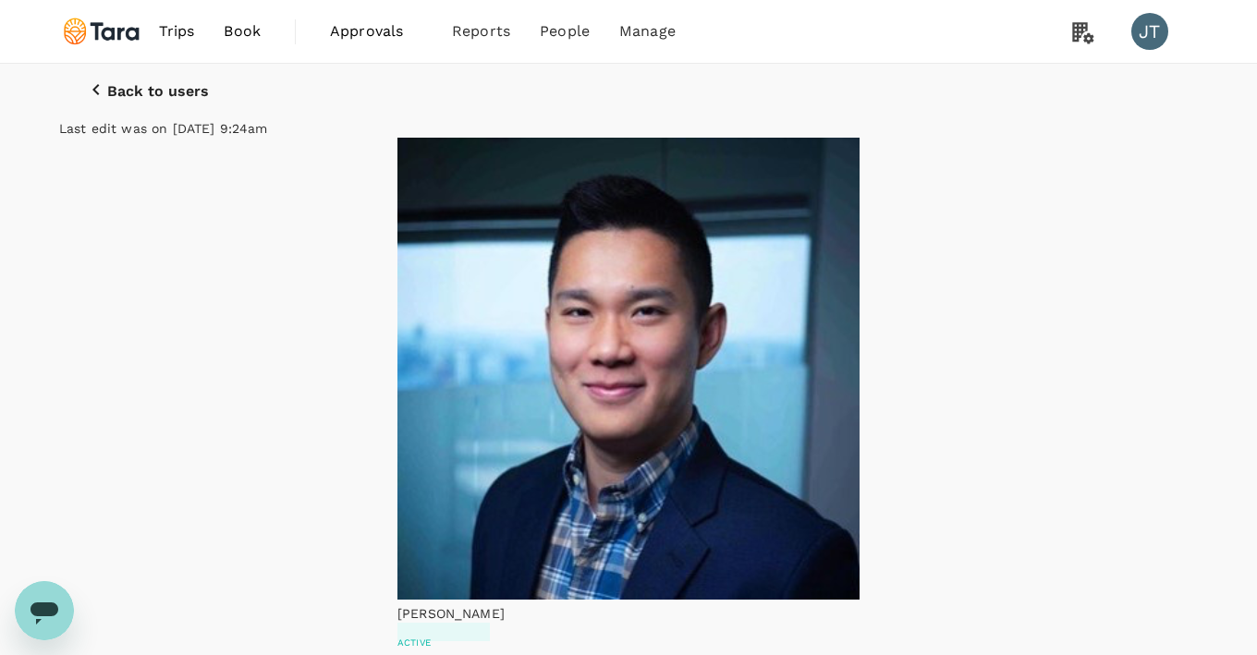
click at [116, 100] on p "Back to users" at bounding box center [158, 91] width 102 height 17
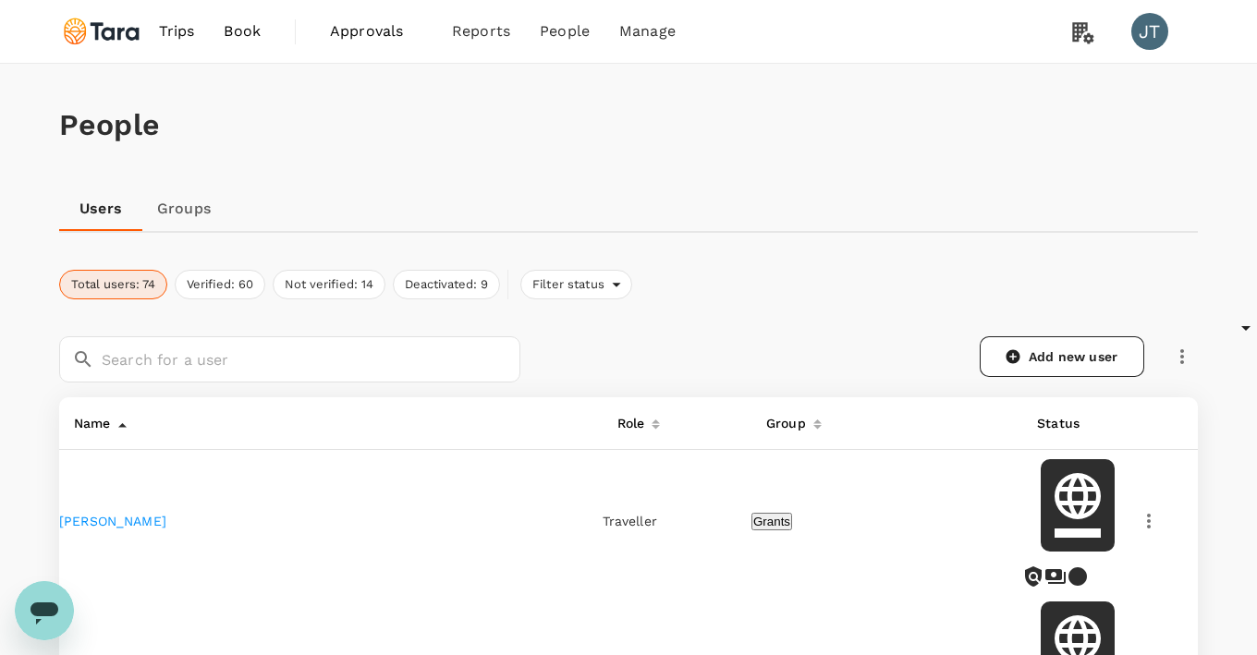
click at [186, 214] on link "Groups" at bounding box center [183, 209] width 83 height 44
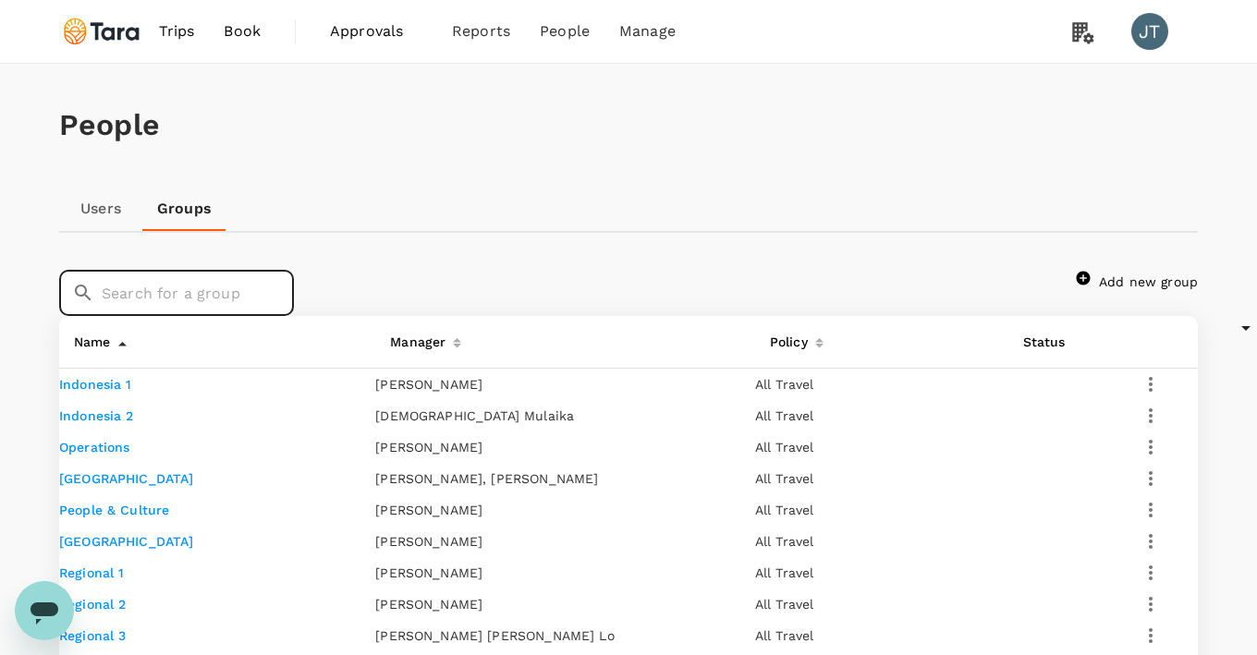
click at [234, 315] on input "text" at bounding box center [198, 293] width 192 height 46
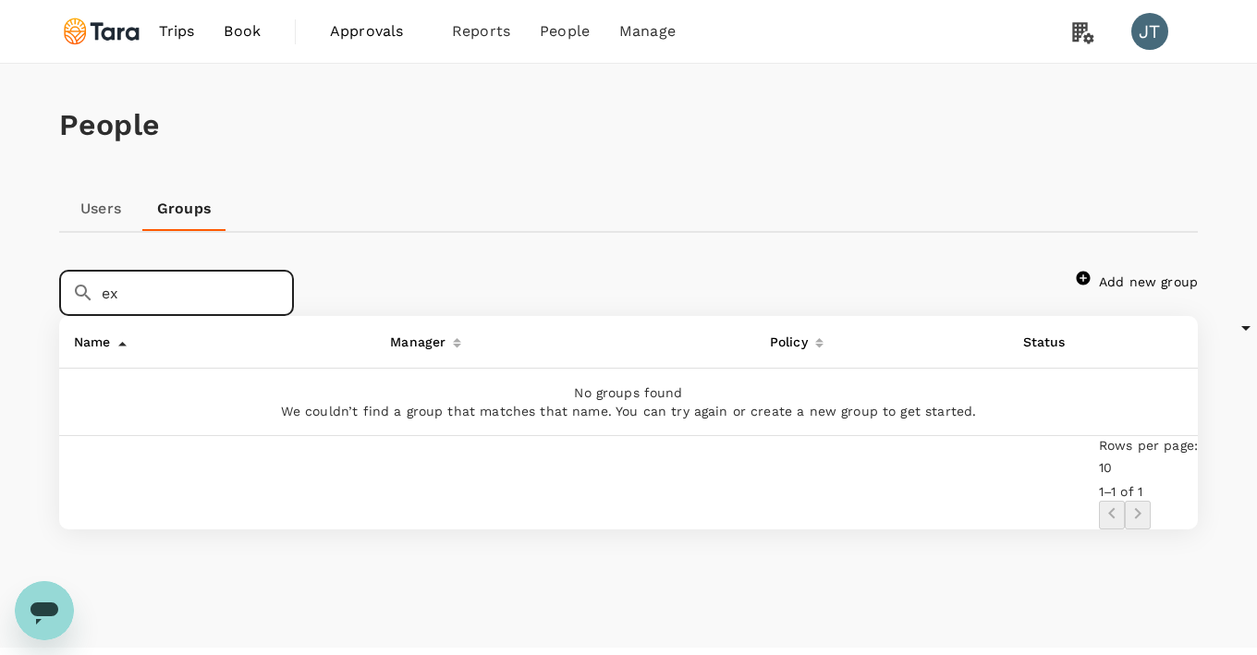
type input "e"
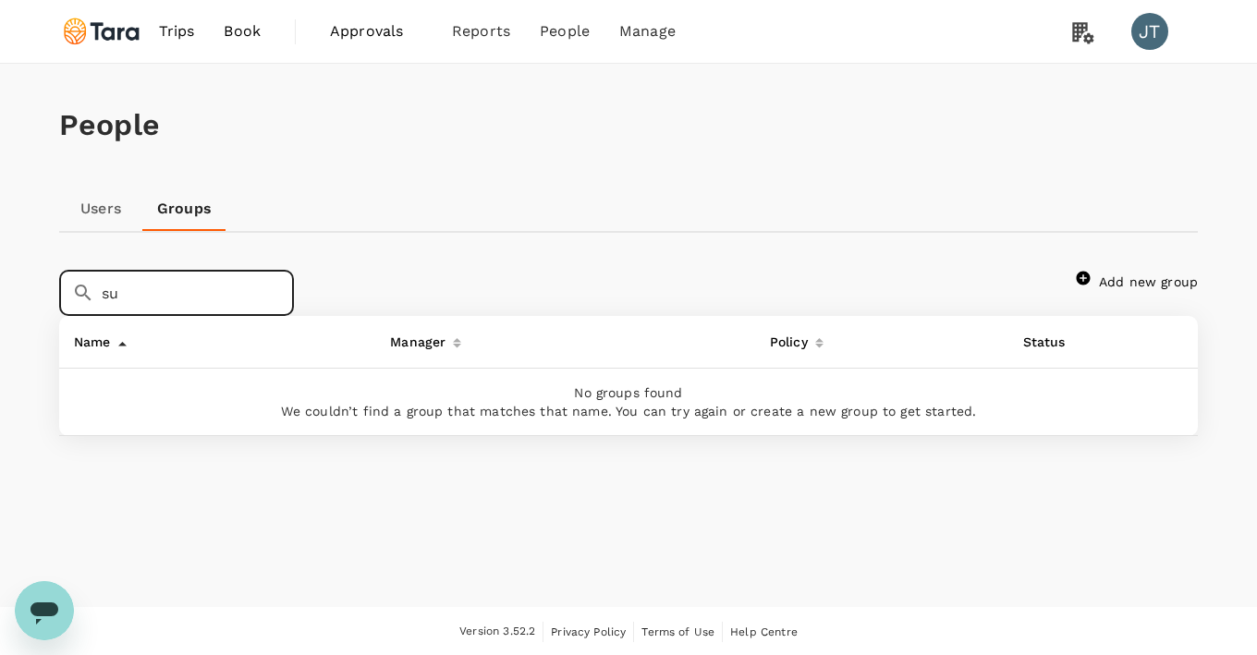
type input "s"
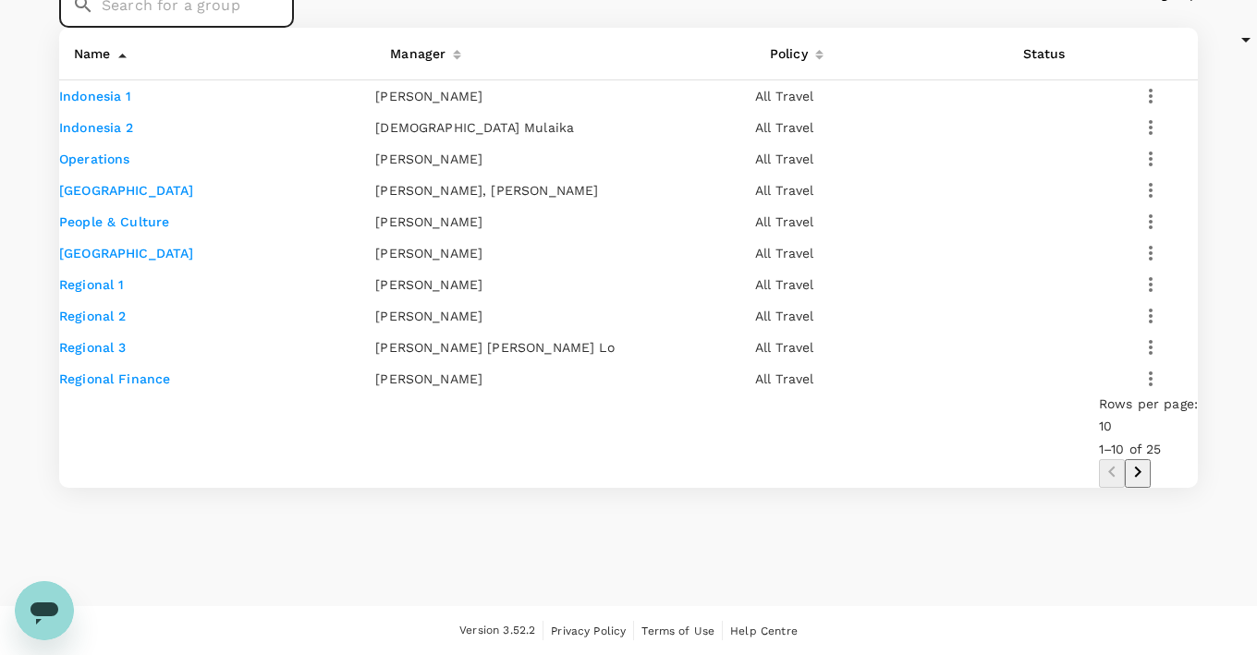
scroll to position [457, 0]
click at [1149, 483] on icon "Go to next page" at bounding box center [1138, 472] width 22 height 22
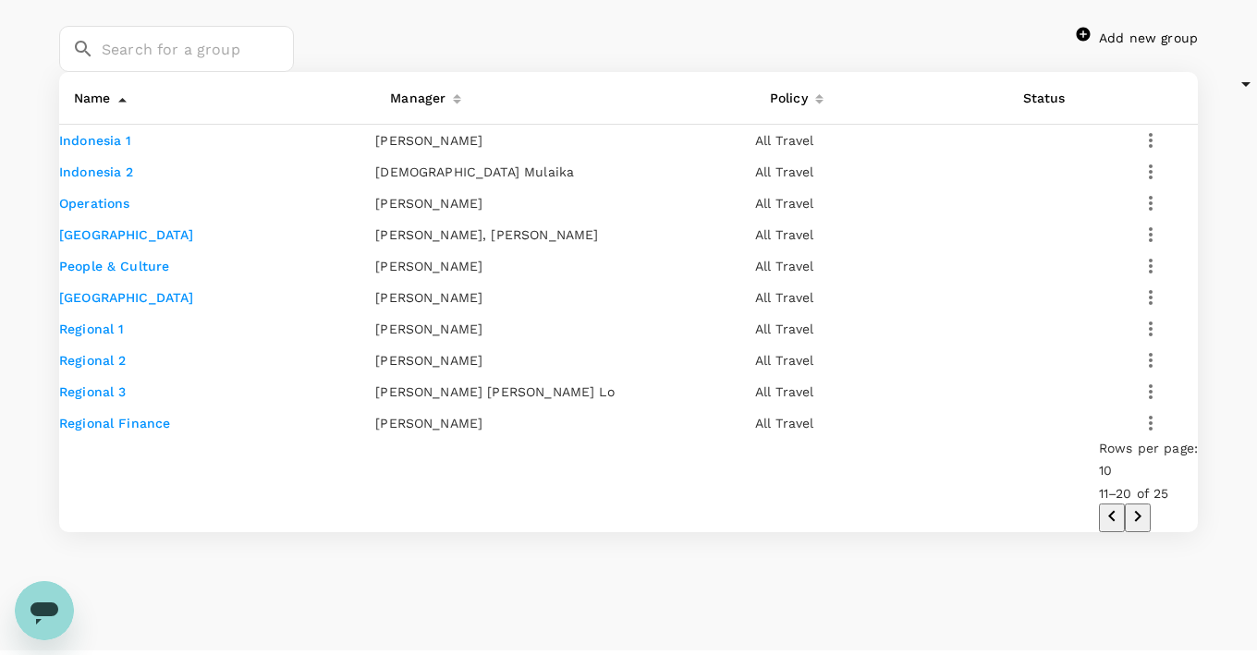
click at [421, 125] on th "Manager" at bounding box center [565, 98] width 380 height 53
click at [426, 109] on div "Manager" at bounding box center [414, 94] width 63 height 30
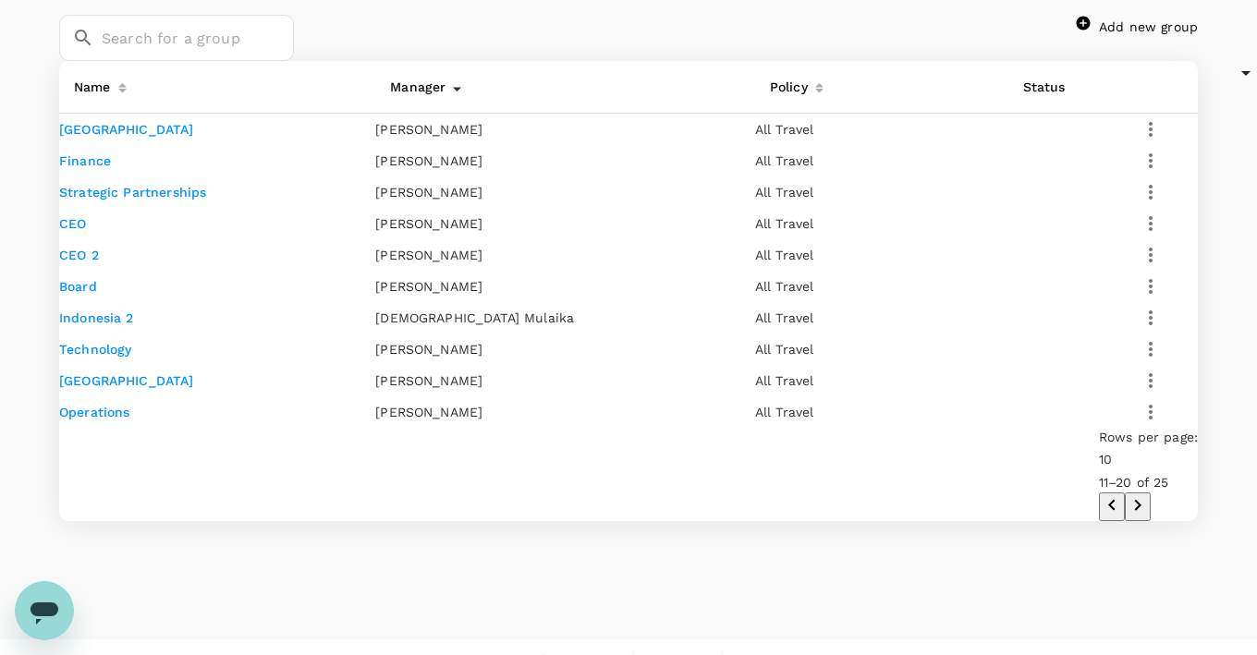
scroll to position [578, 0]
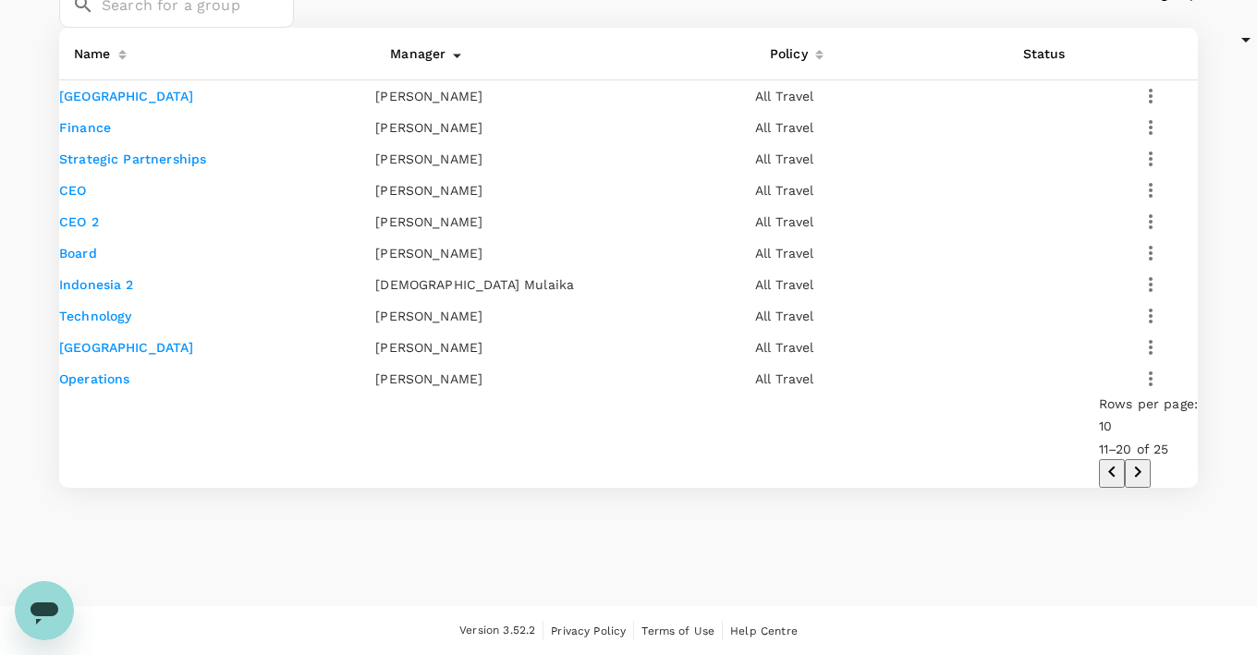
click at [1141, 469] on icon "Go to next page" at bounding box center [1137, 471] width 6 height 11
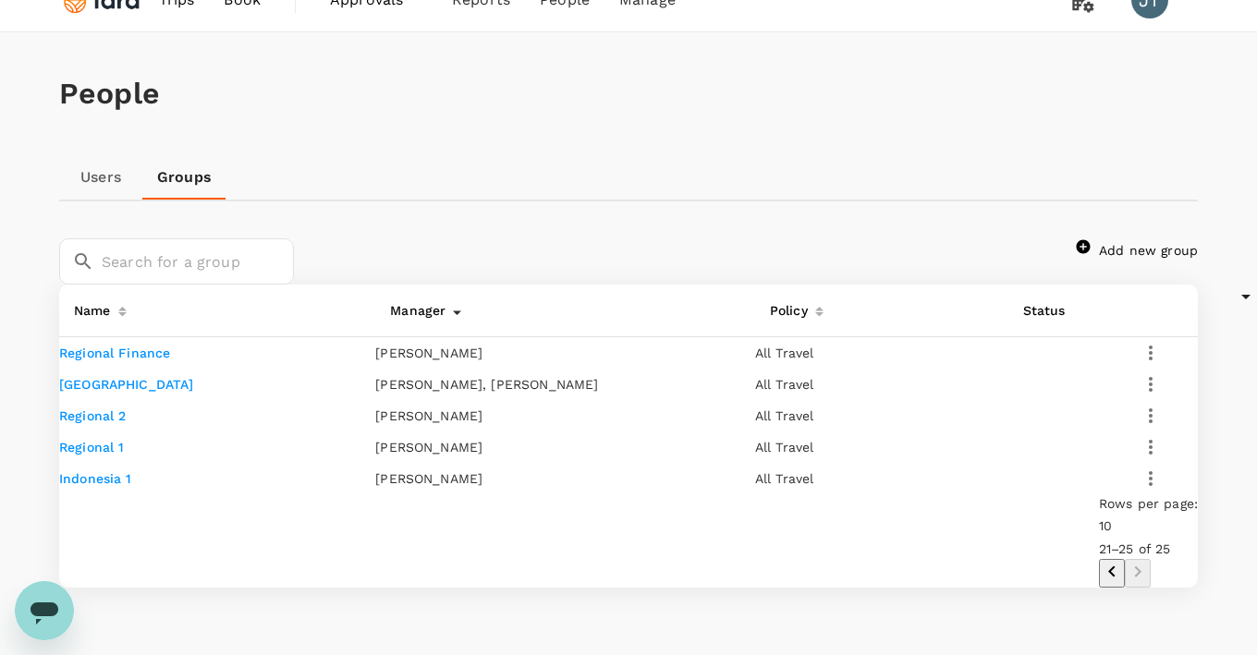
scroll to position [268, 0]
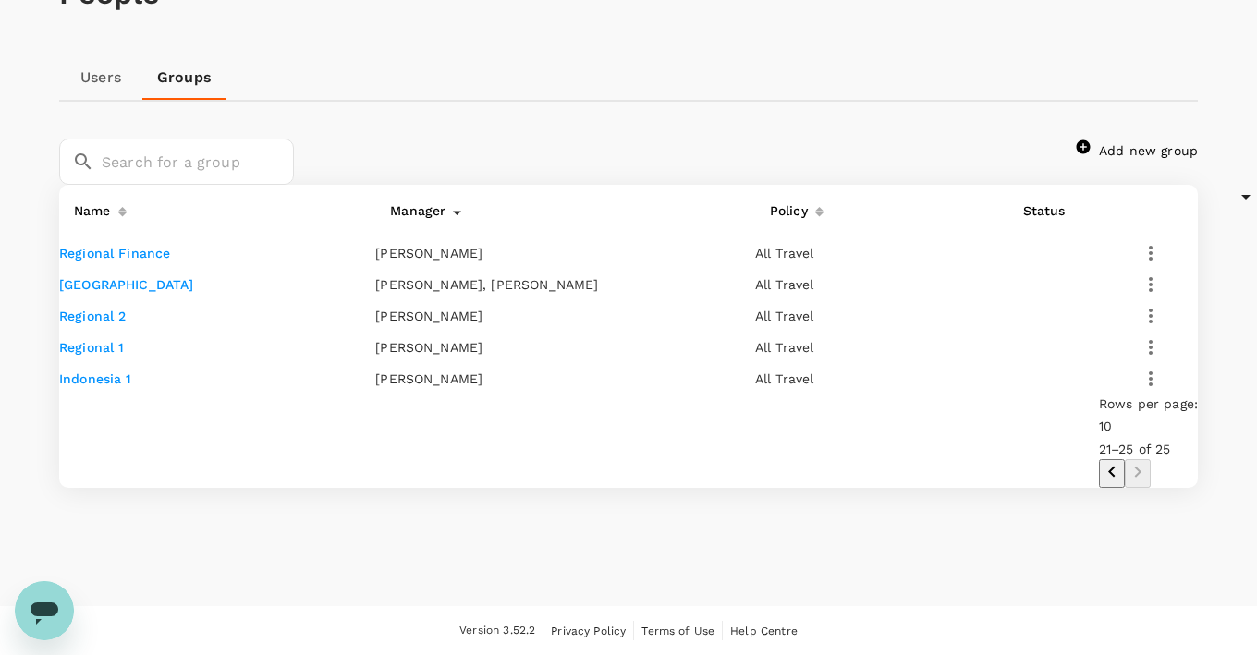
click at [425, 192] on div "Manager" at bounding box center [414, 207] width 63 height 30
click at [155, 386] on link "External Affairs" at bounding box center [110, 379] width 103 height 15
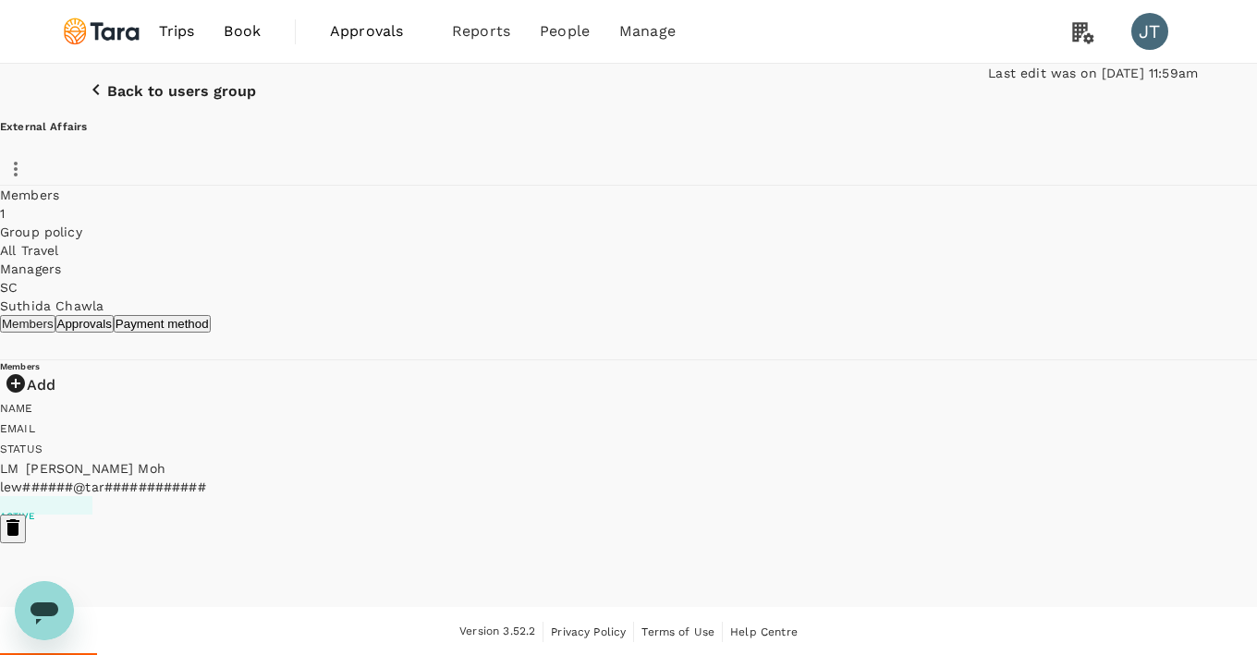
scroll to position [93, 0]
click at [19, 518] on icon "button" at bounding box center [12, 526] width 13 height 17
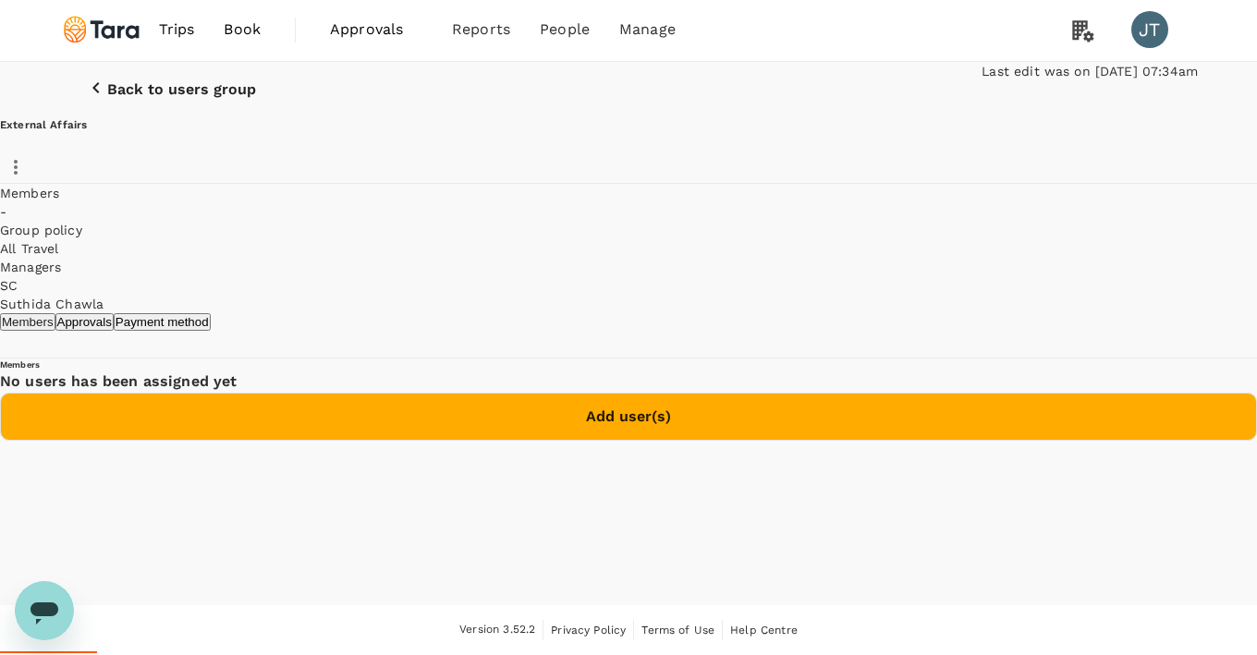
click at [113, 81] on p "Back to users group" at bounding box center [181, 89] width 149 height 17
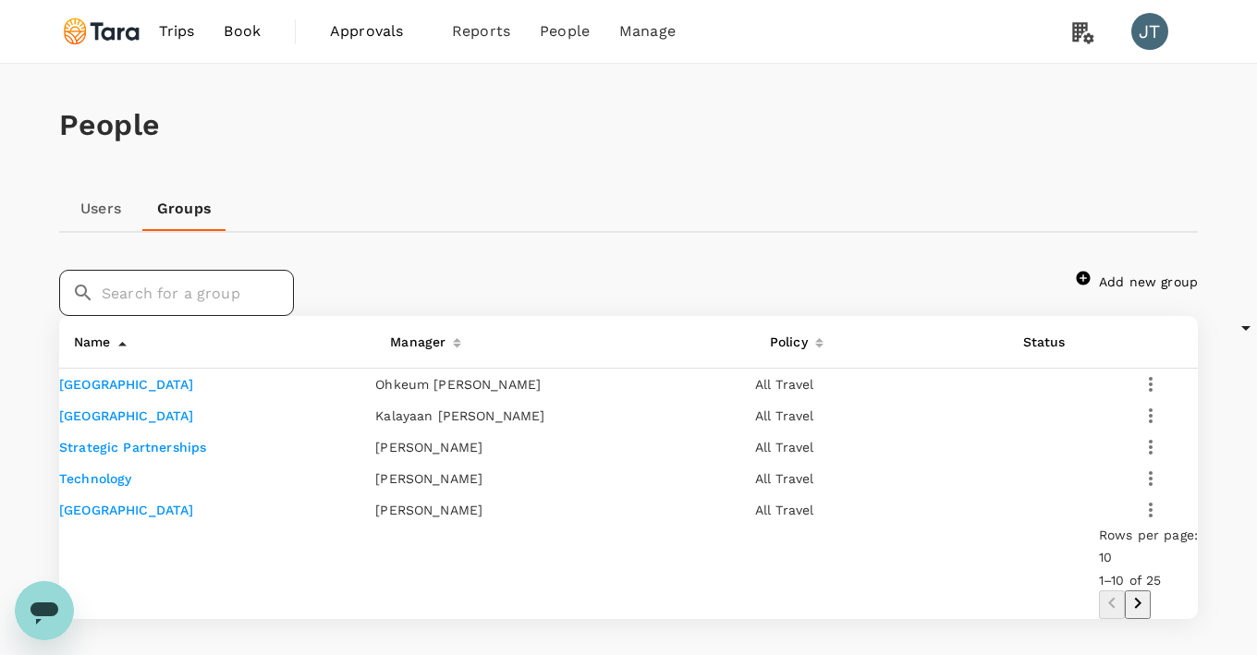
click at [287, 316] on input "text" at bounding box center [198, 293] width 192 height 46
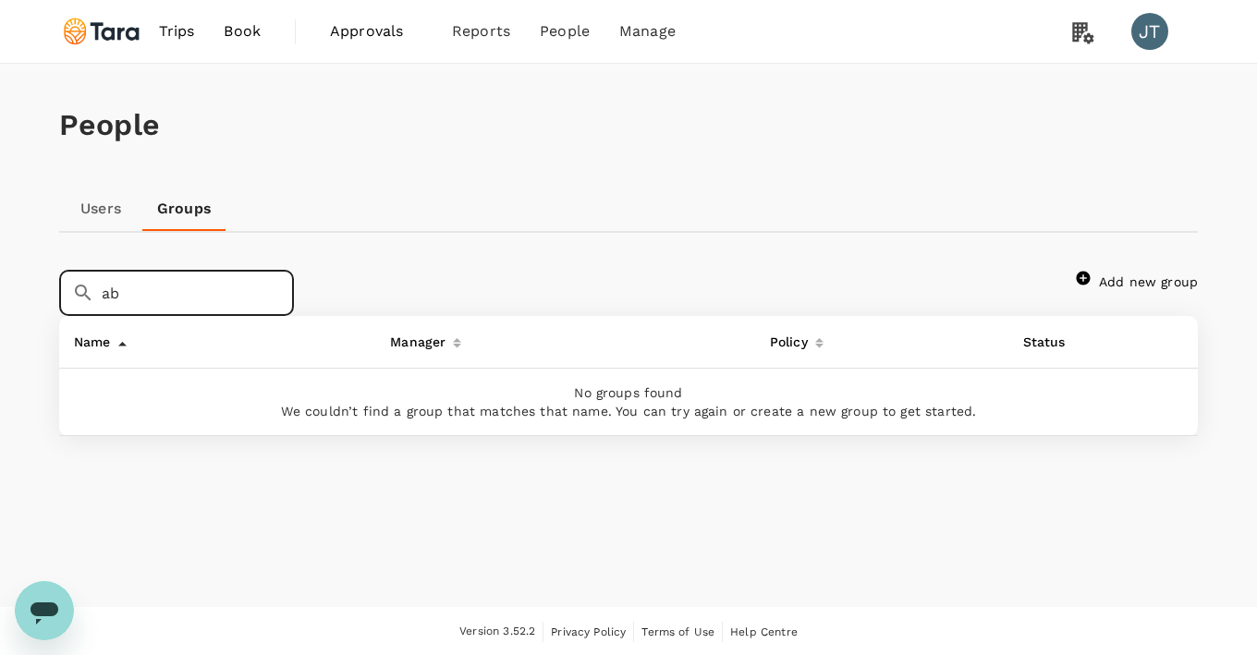
type input "a"
type input "j"
type input "[PERSON_NAME]"
click at [94, 207] on link "Users" at bounding box center [100, 209] width 83 height 44
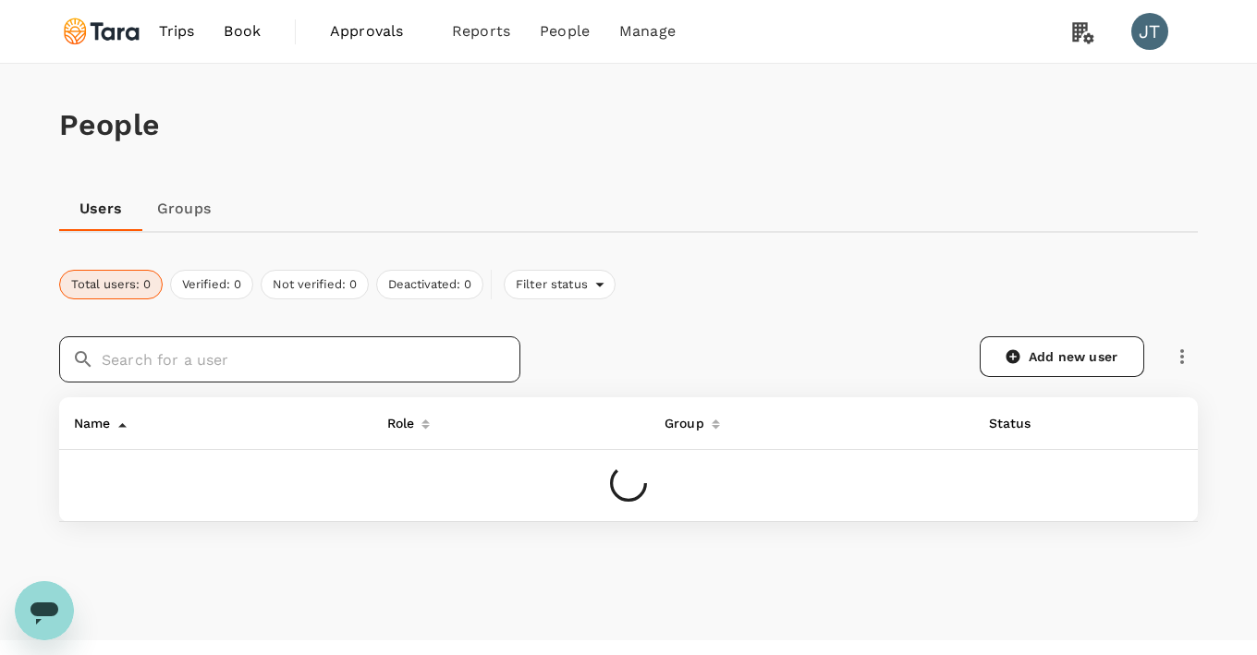
click at [172, 361] on input "text" at bounding box center [311, 359] width 419 height 46
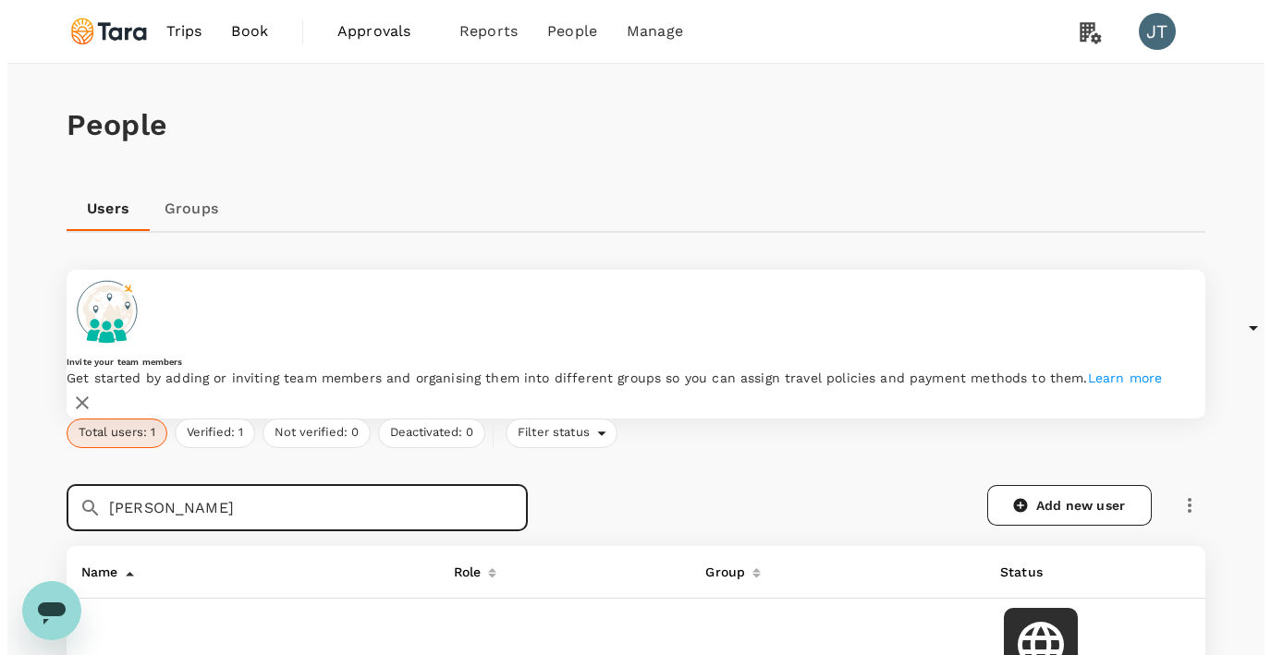
scroll to position [118, 0]
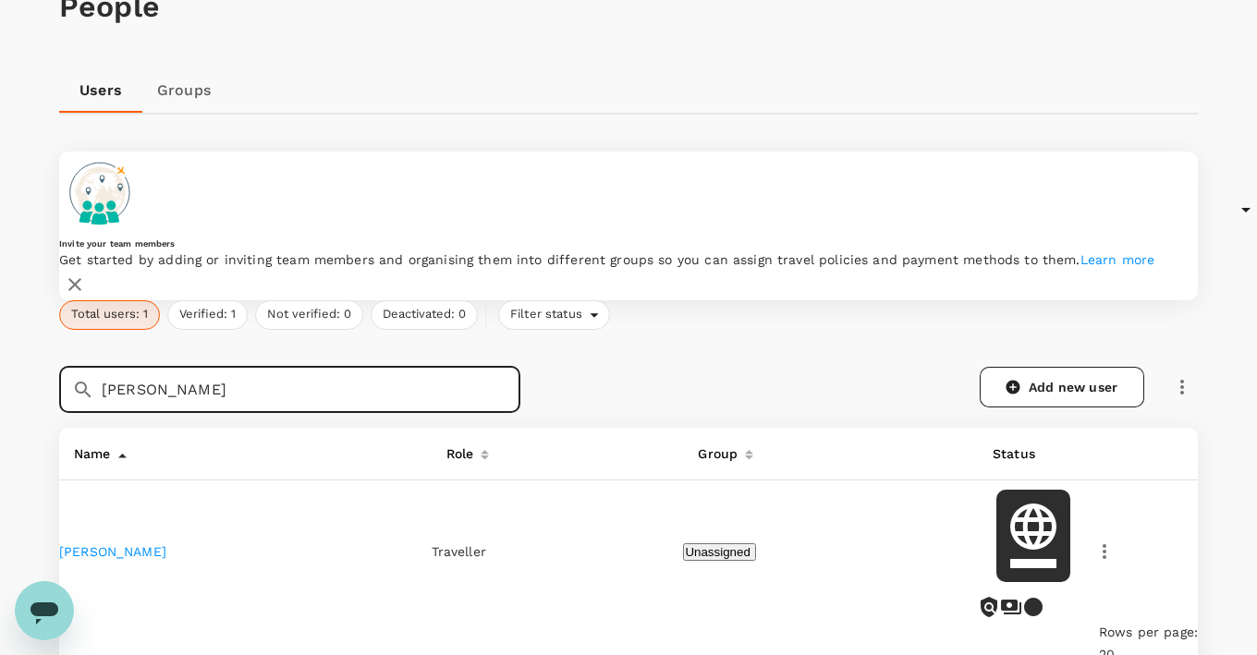
type input "[PERSON_NAME]"
click at [683, 543] on button "Unassigned" at bounding box center [719, 552] width 72 height 18
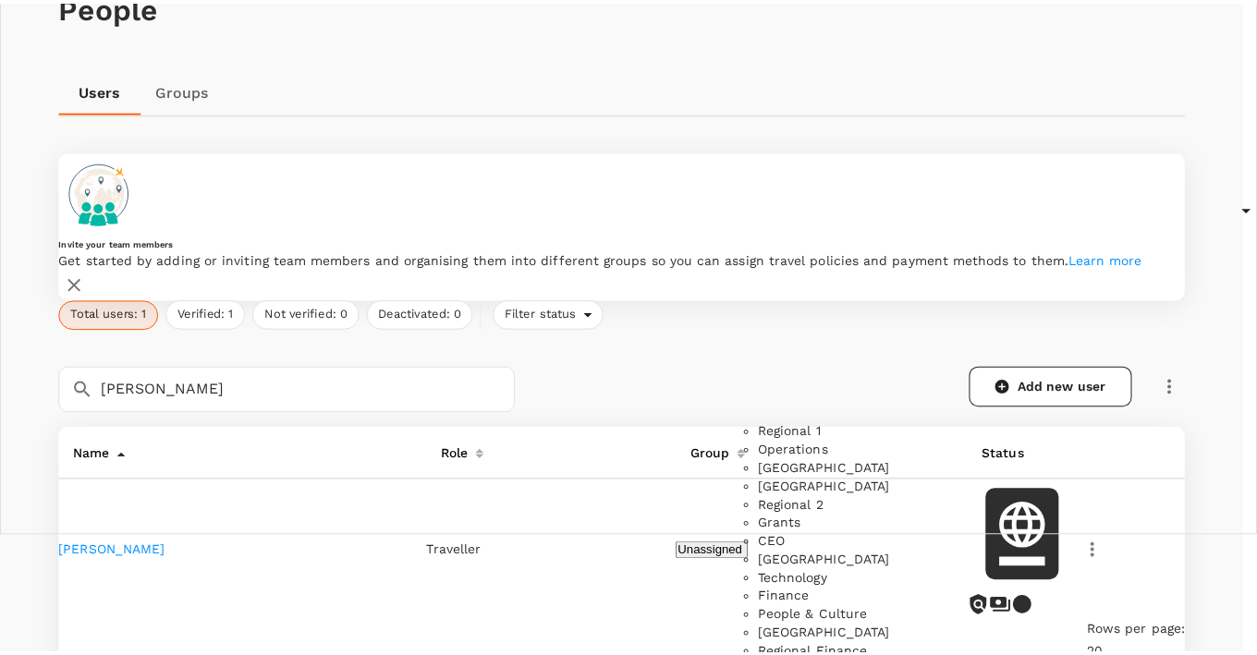
scroll to position [493, 0]
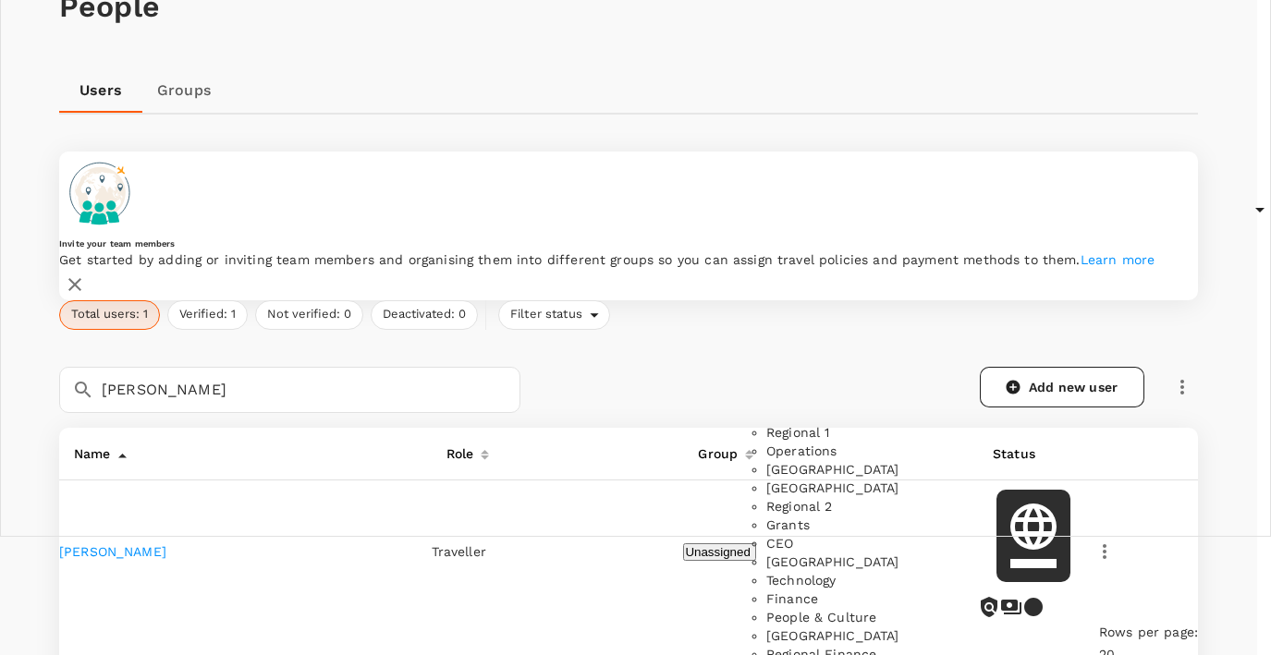
type input "External Affairs"
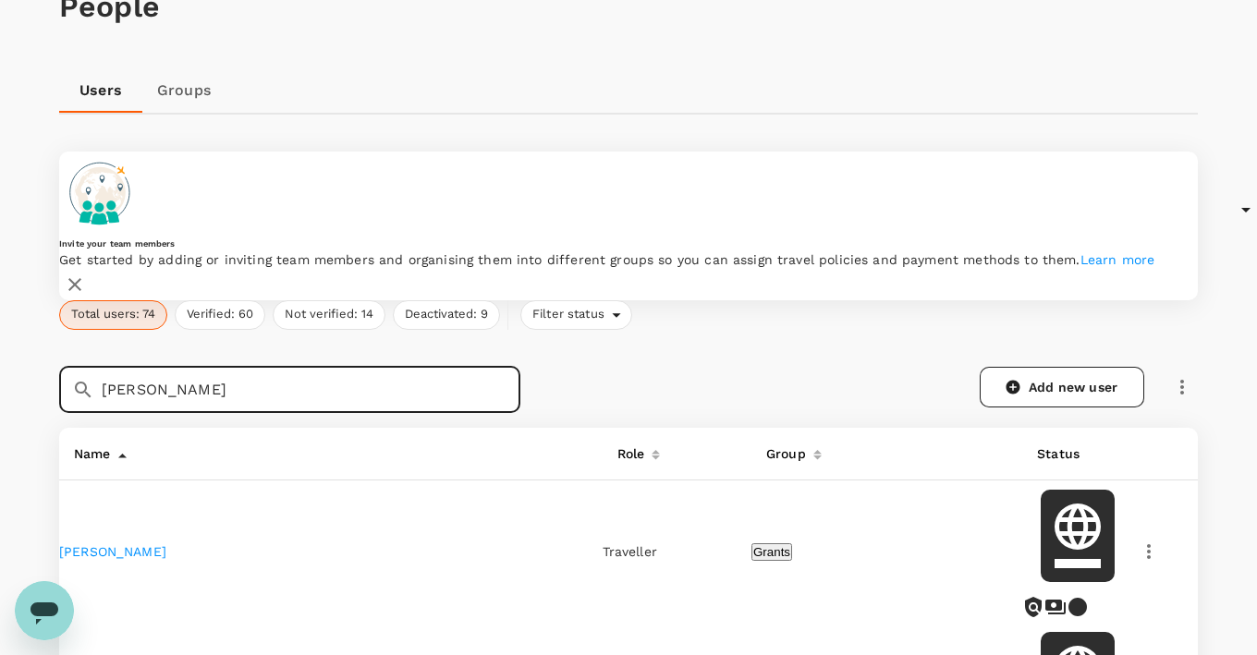
drag, startPoint x: 238, startPoint y: 347, endPoint x: 17, endPoint y: 348, distance: 221.8
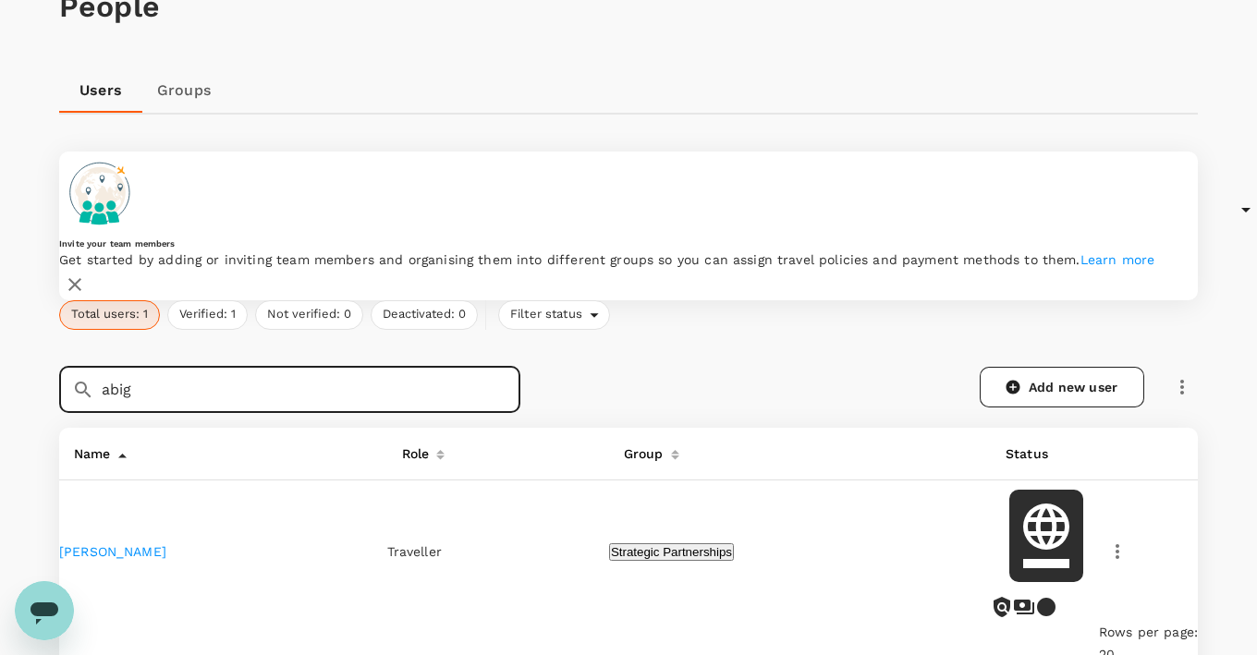
type input "abig"
click at [611, 545] on span "Strategic Partnerships" at bounding box center [671, 552] width 121 height 14
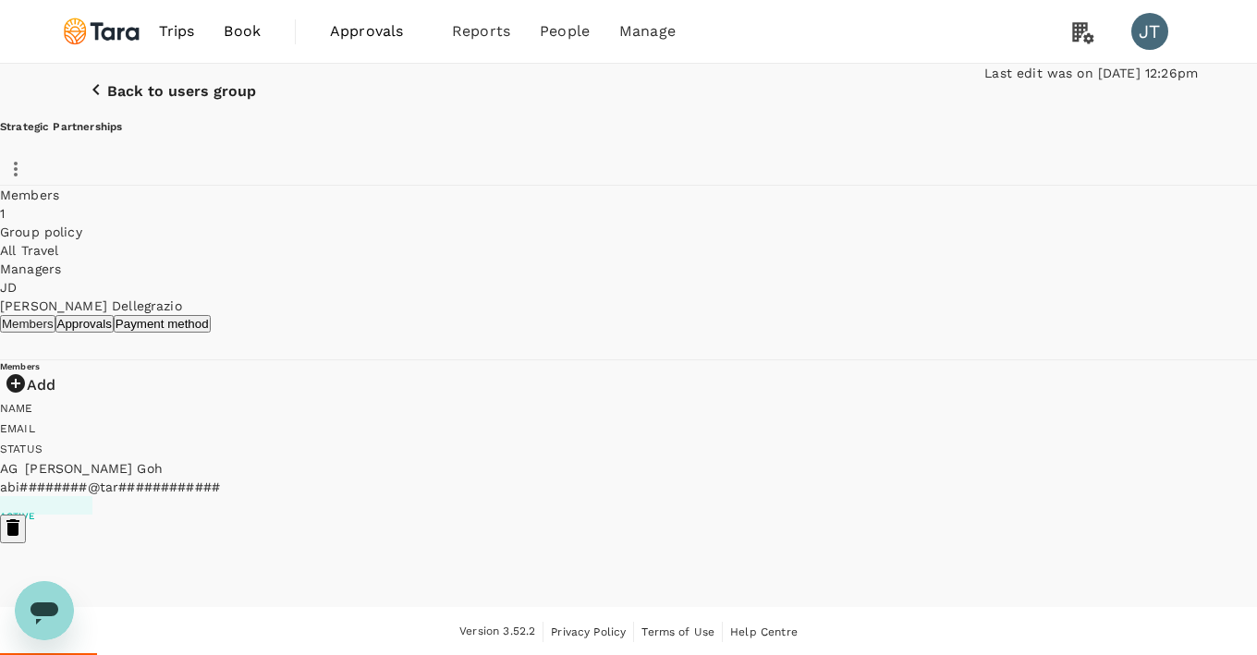
click at [131, 100] on p "Back to users group" at bounding box center [181, 91] width 149 height 17
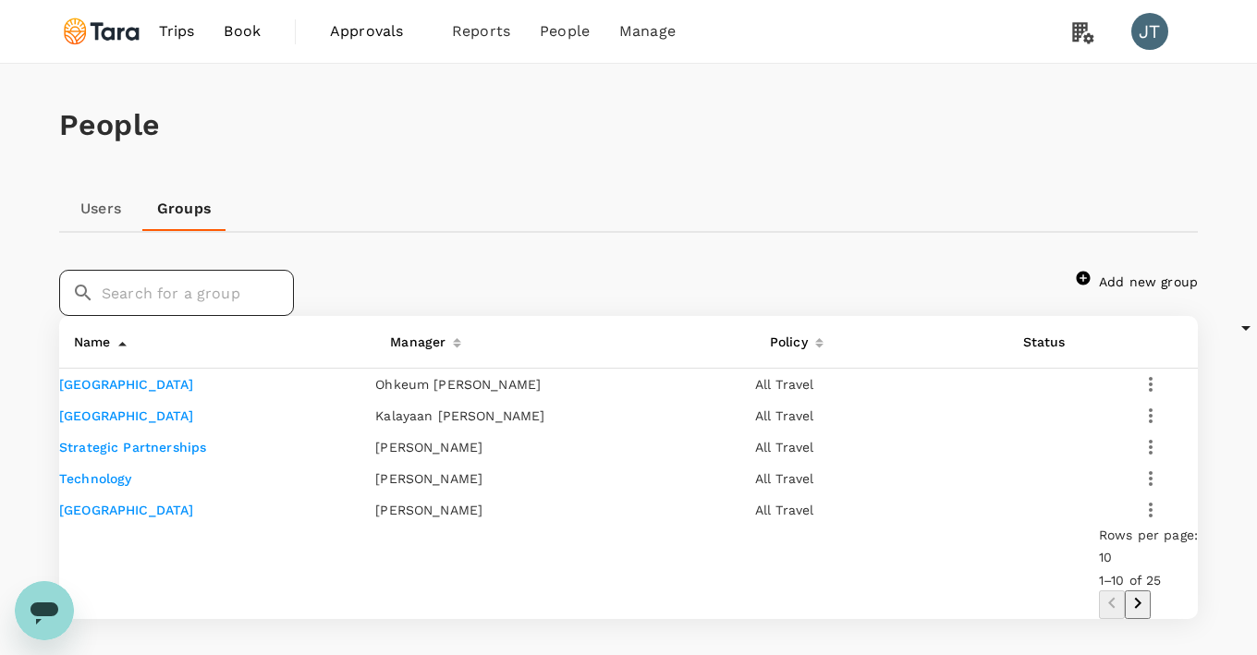
click at [189, 296] on input "text" at bounding box center [198, 293] width 192 height 46
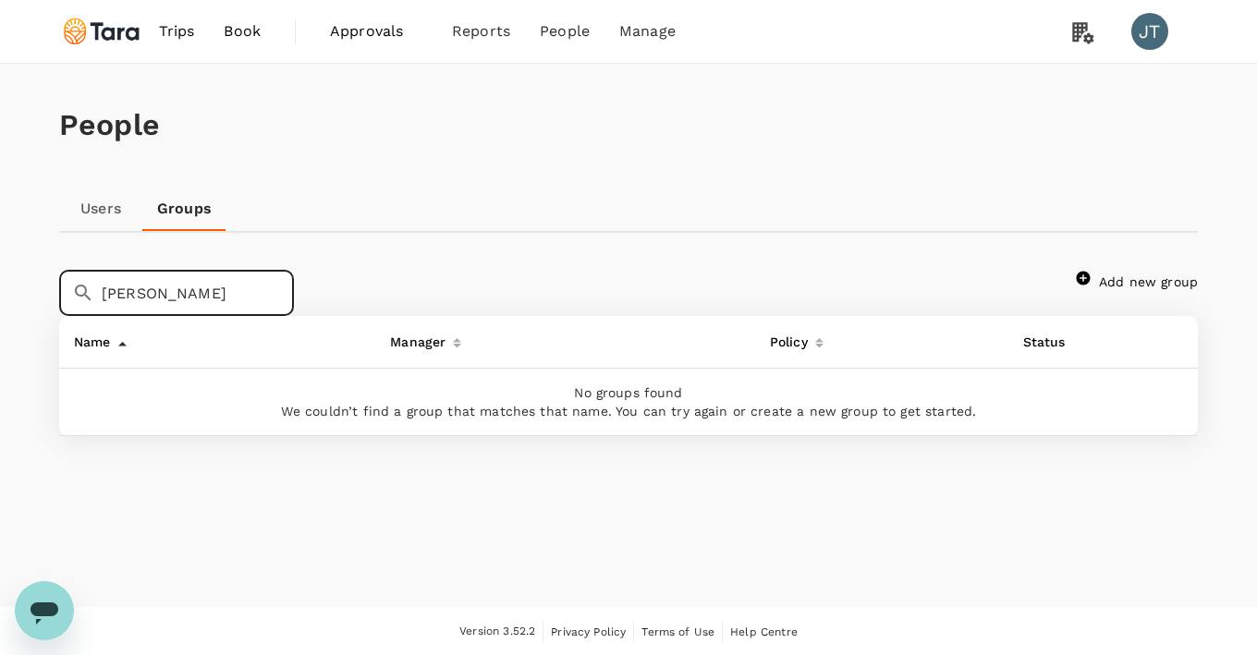
type input "[PERSON_NAME]"
click at [115, 199] on link "Users" at bounding box center [100, 209] width 83 height 44
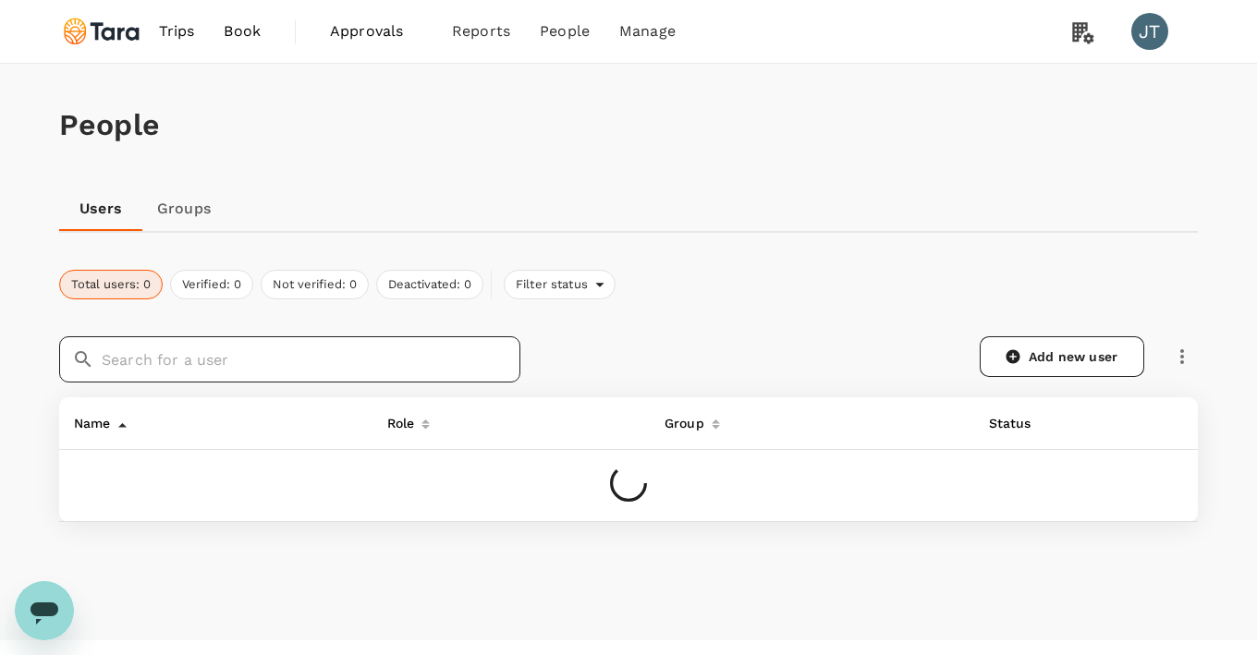
click at [201, 348] on input "text" at bounding box center [311, 359] width 419 height 46
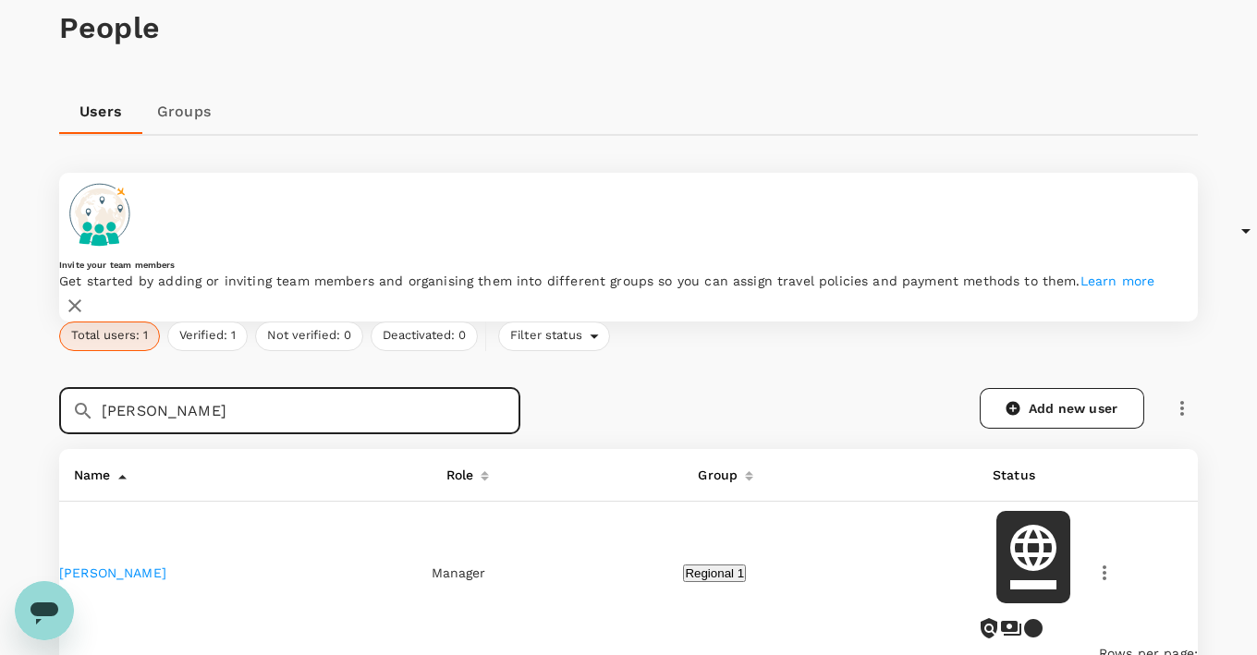
type input "[PERSON_NAME]"
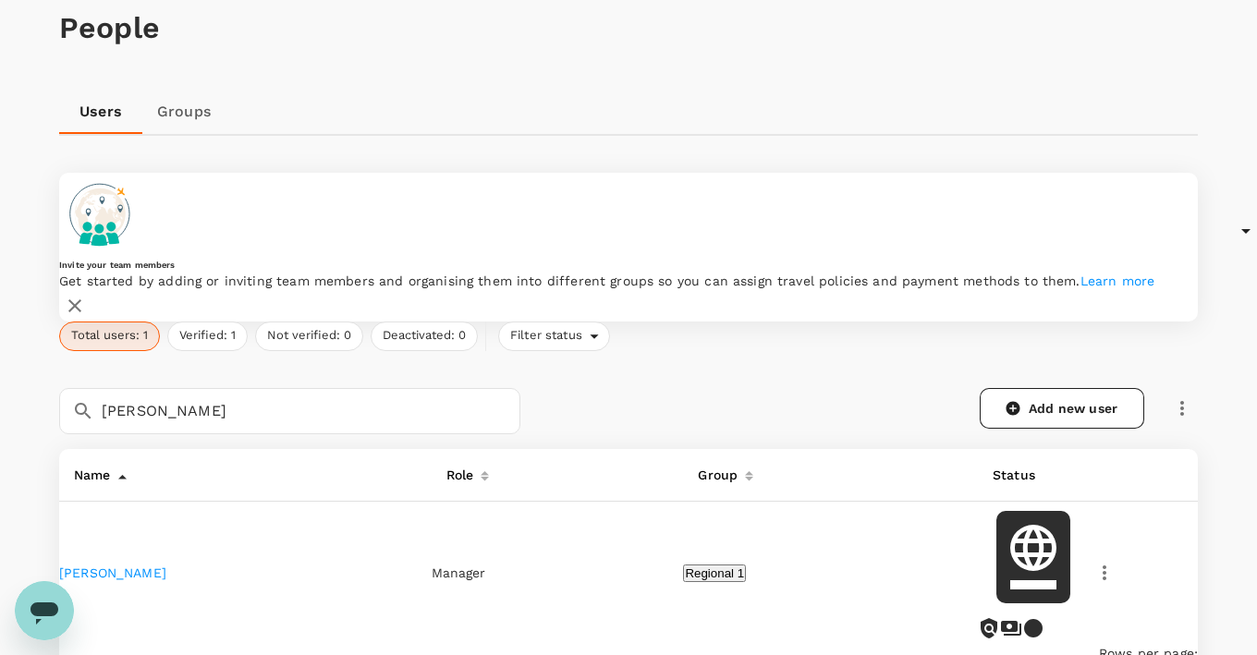
click at [166, 566] on link "[PERSON_NAME]" at bounding box center [112, 573] width 107 height 15
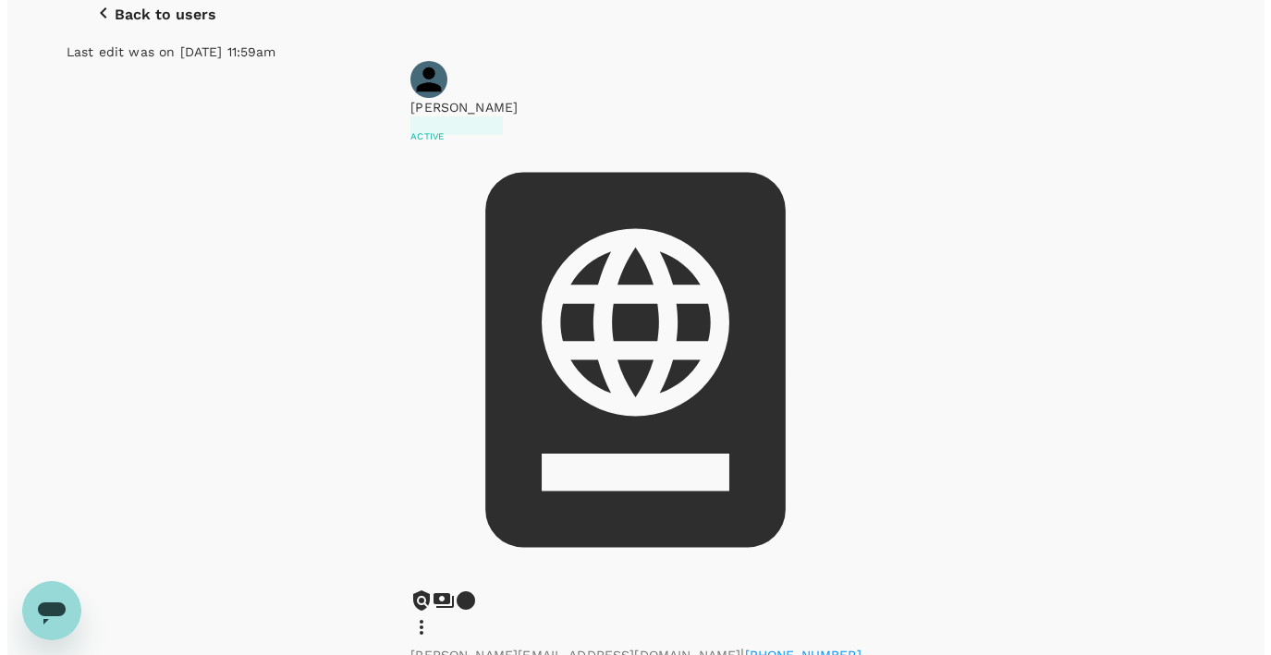
scroll to position [290, 0]
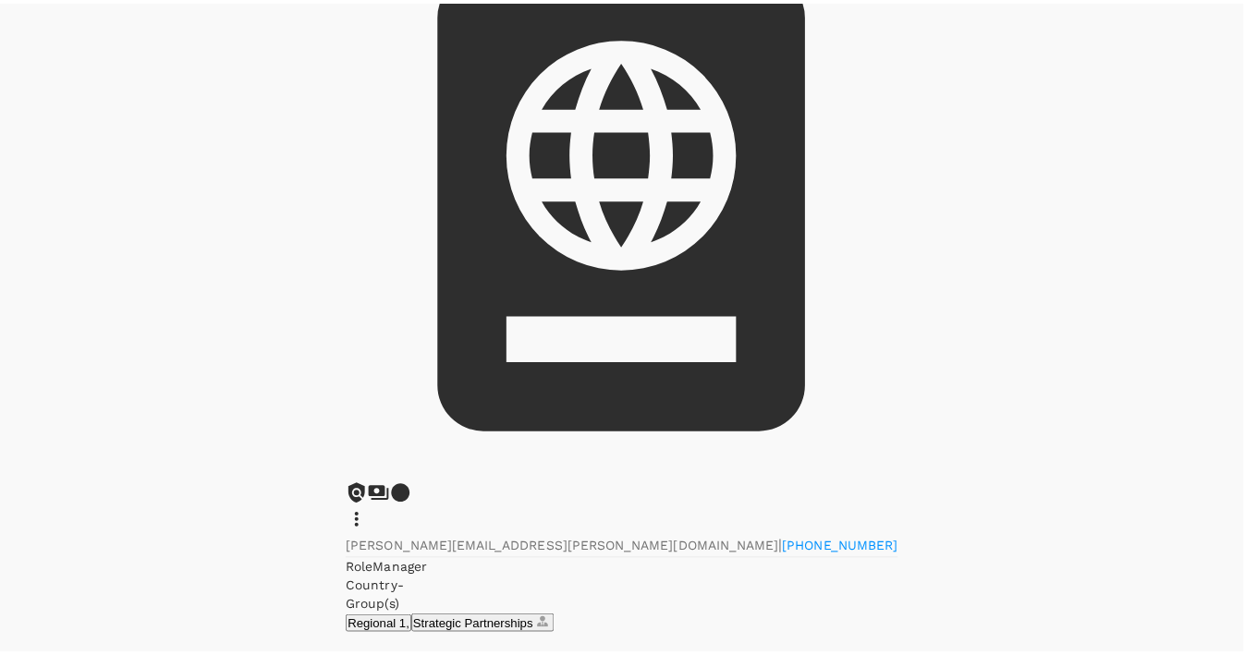
scroll to position [199, 0]
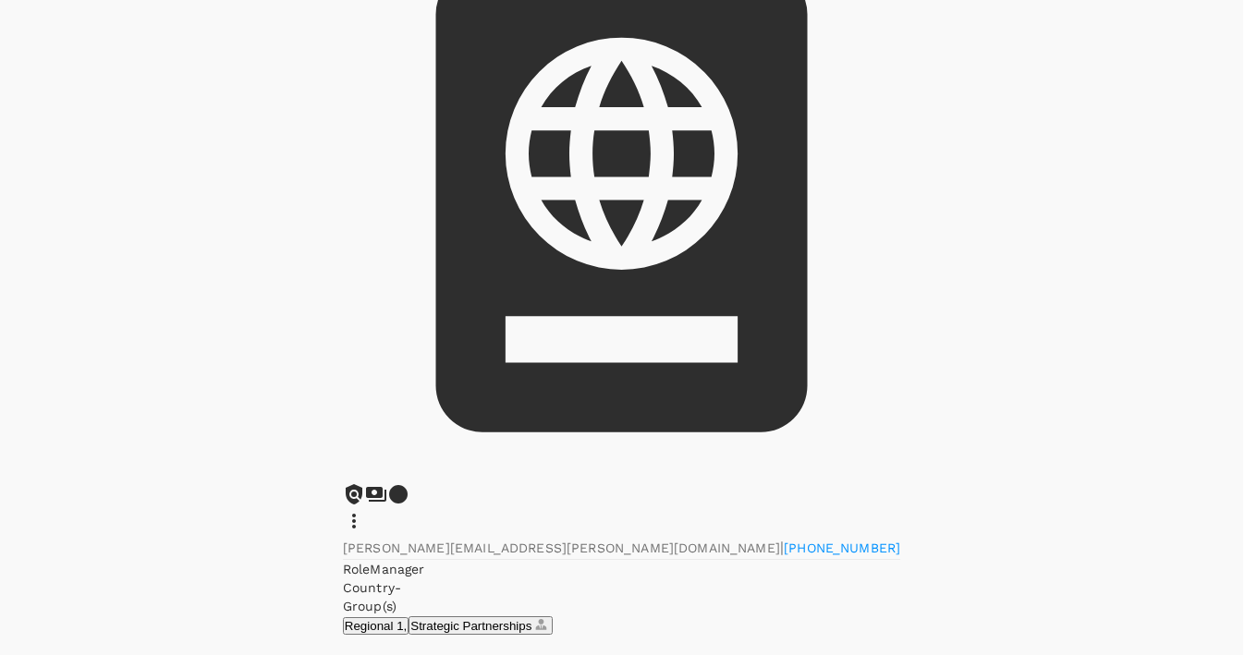
scroll to position [397, 0]
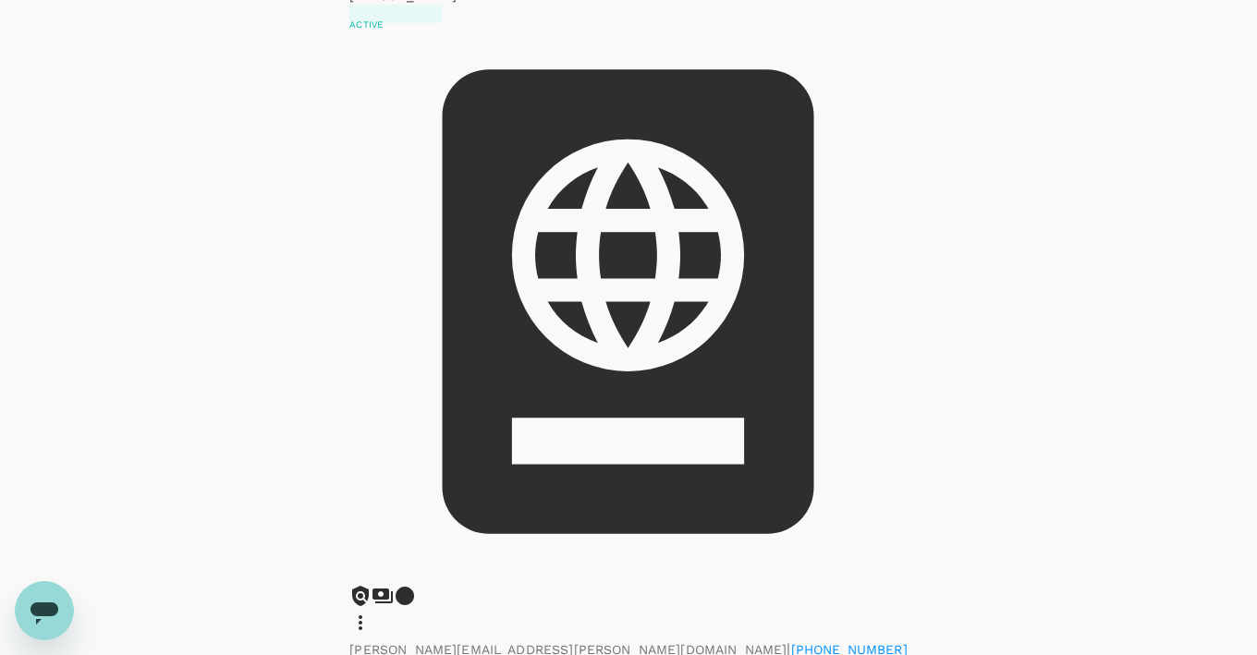
scroll to position [0, 0]
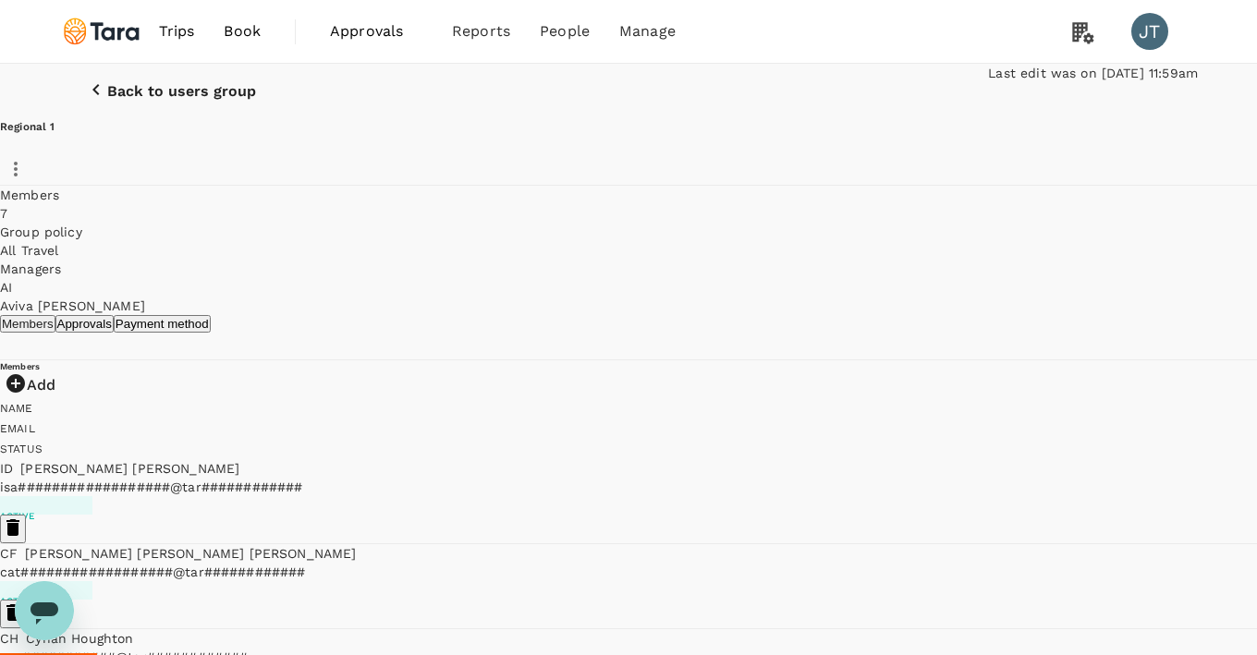
scroll to position [298, 0]
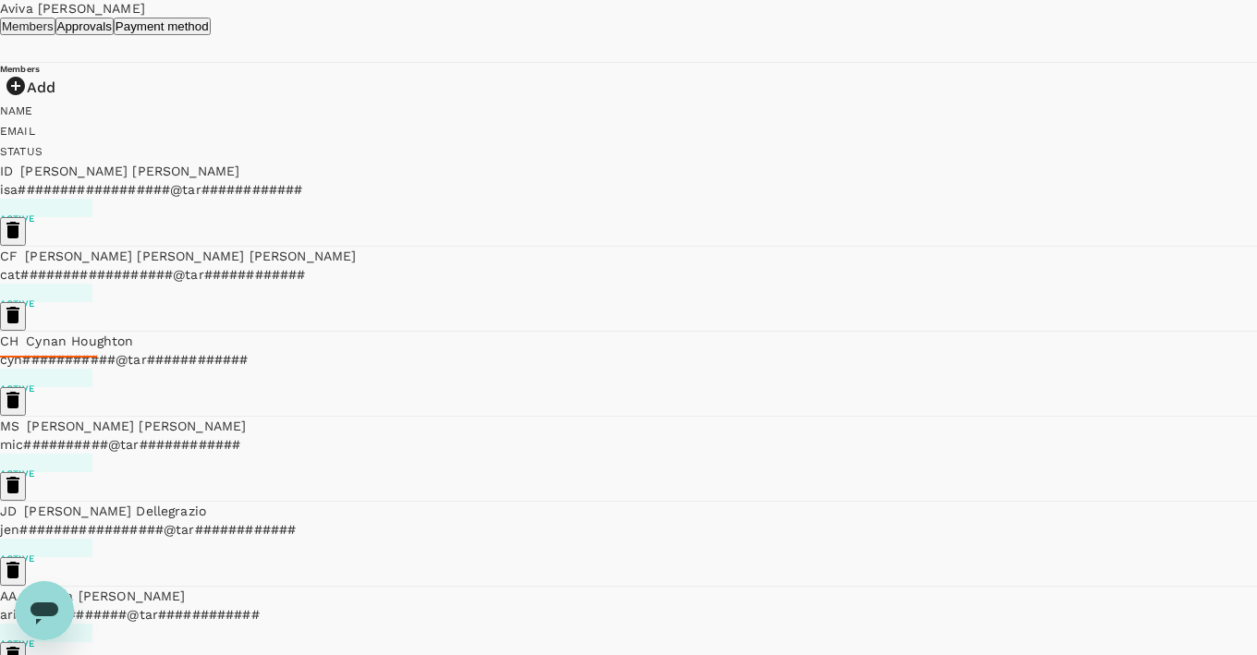
click at [19, 562] on icon "button" at bounding box center [12, 570] width 13 height 17
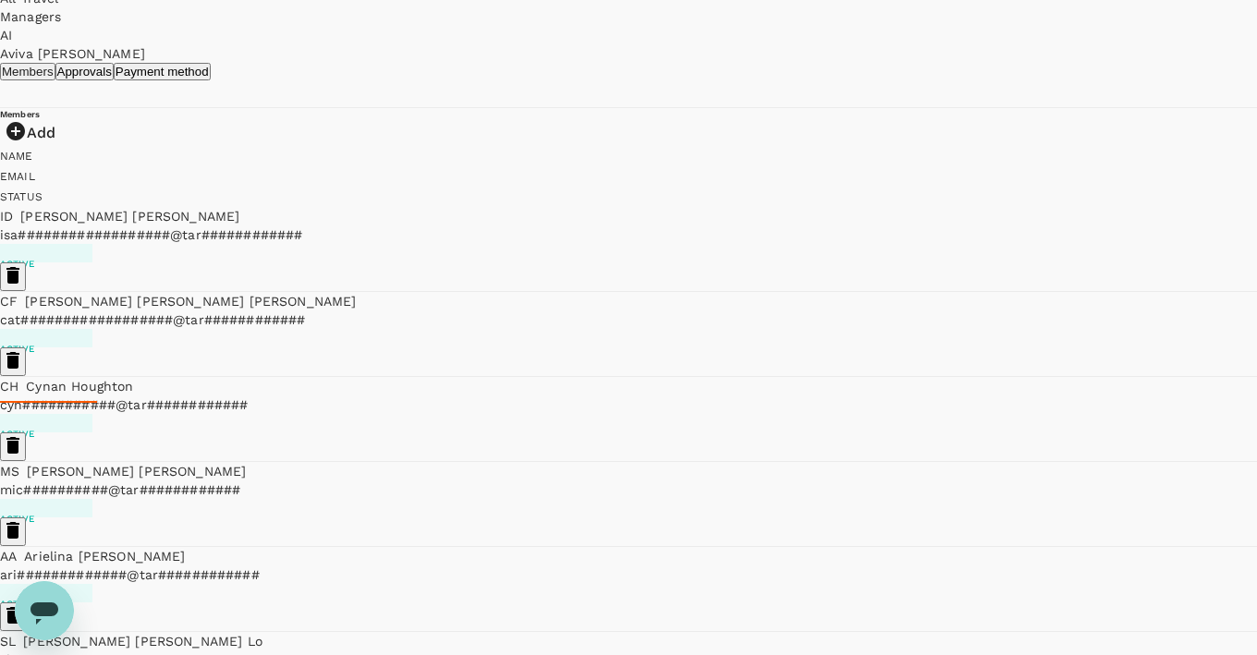
scroll to position [85, 0]
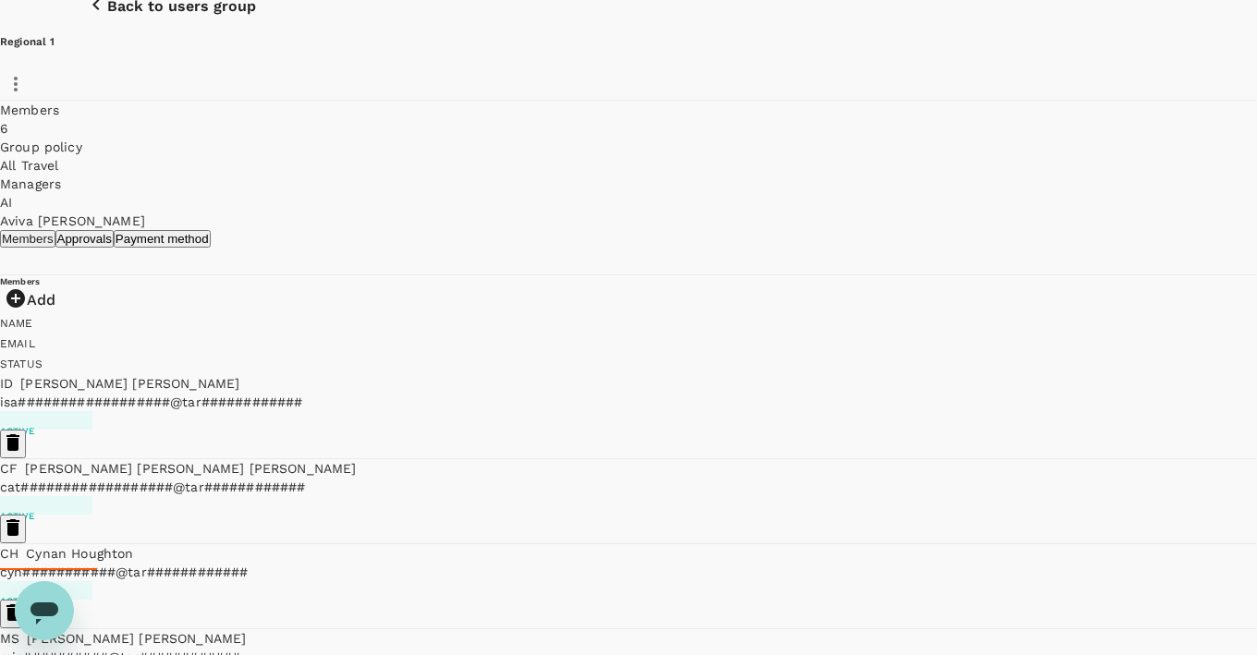
click at [165, 12] on p "Back to users group" at bounding box center [181, 6] width 149 height 17
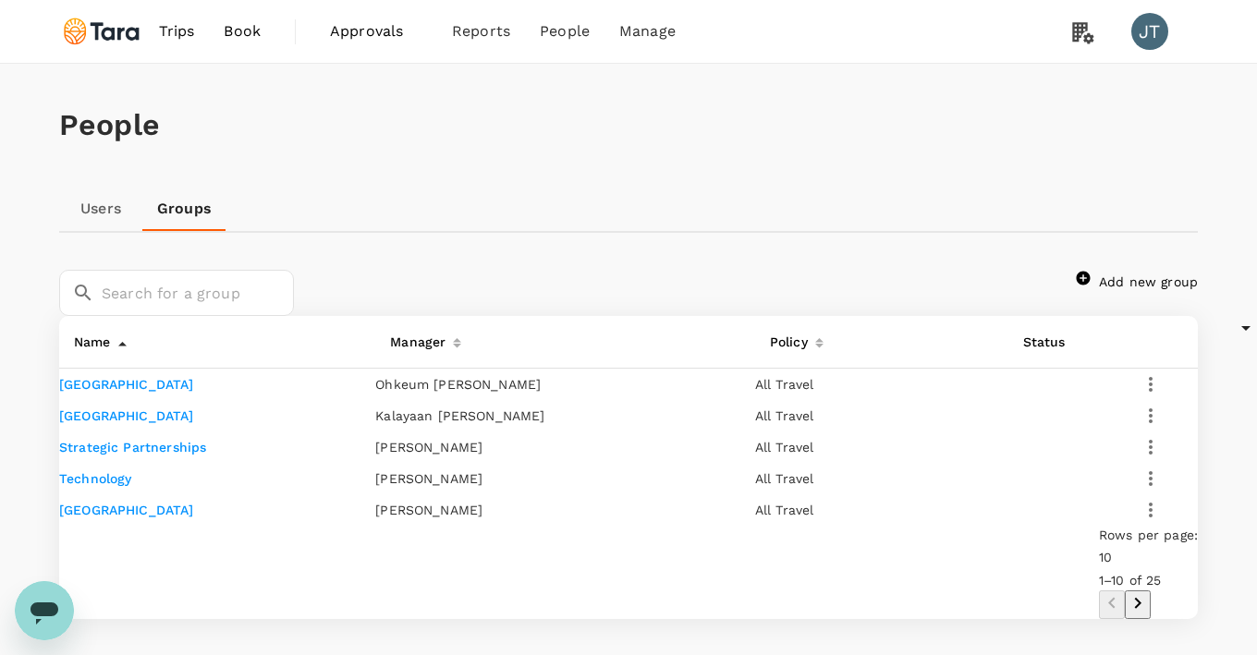
click at [199, 463] on td "Strategic Partnerships" at bounding box center [217, 447] width 316 height 31
click at [205, 455] on link "Strategic Partnerships" at bounding box center [132, 447] width 147 height 15
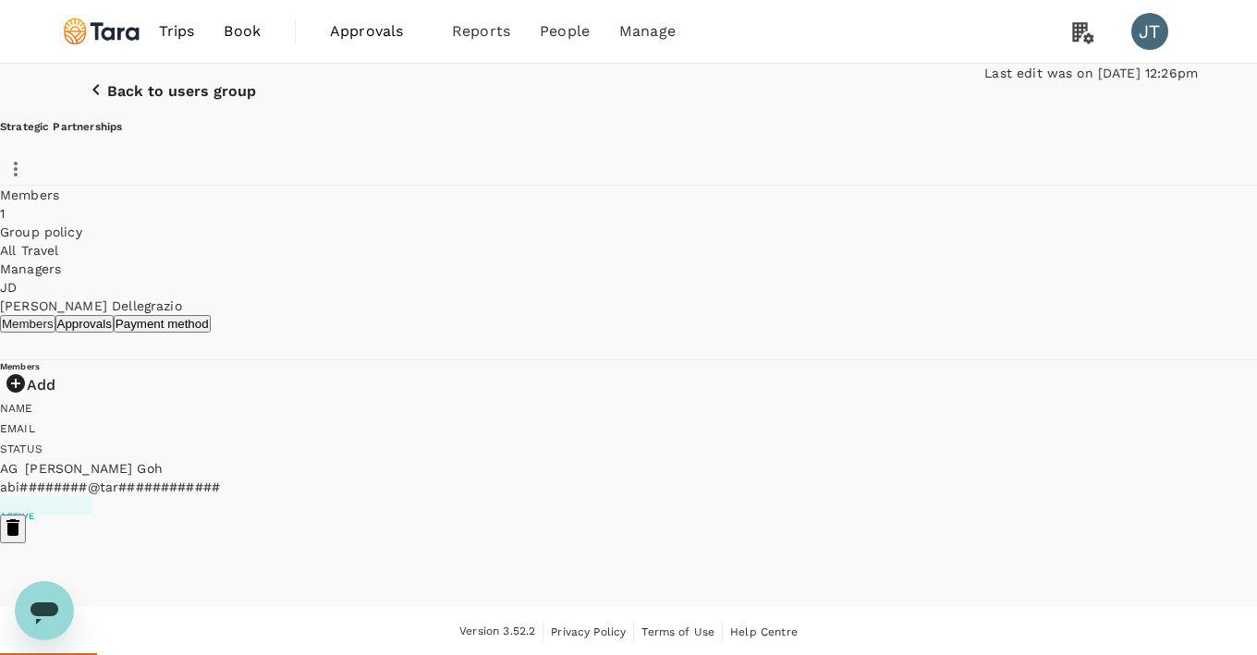
click at [27, 177] on icon "button" at bounding box center [16, 169] width 22 height 22
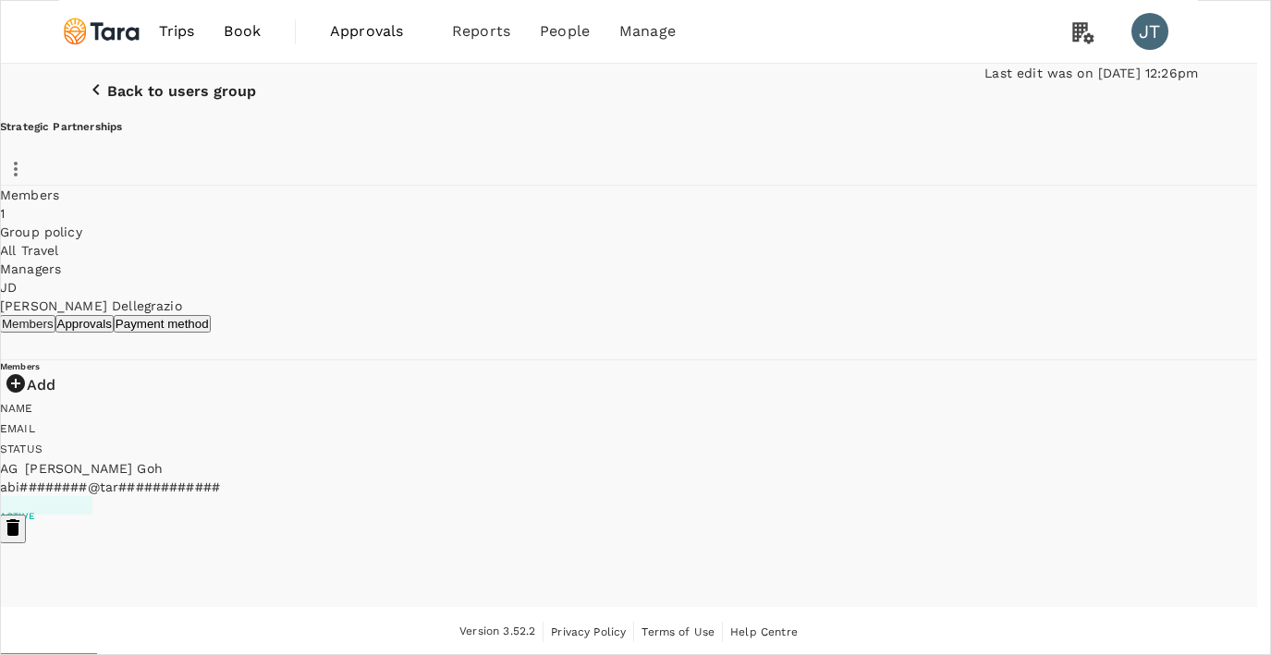
type input "suthida"
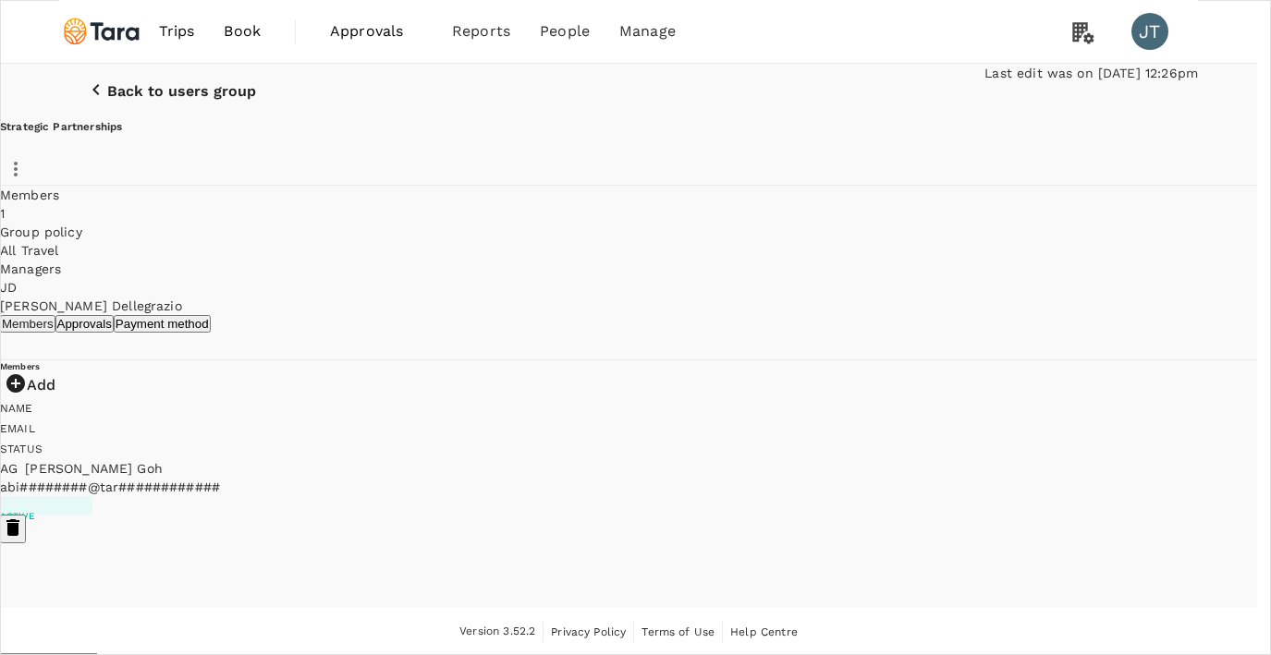
type input "jia"
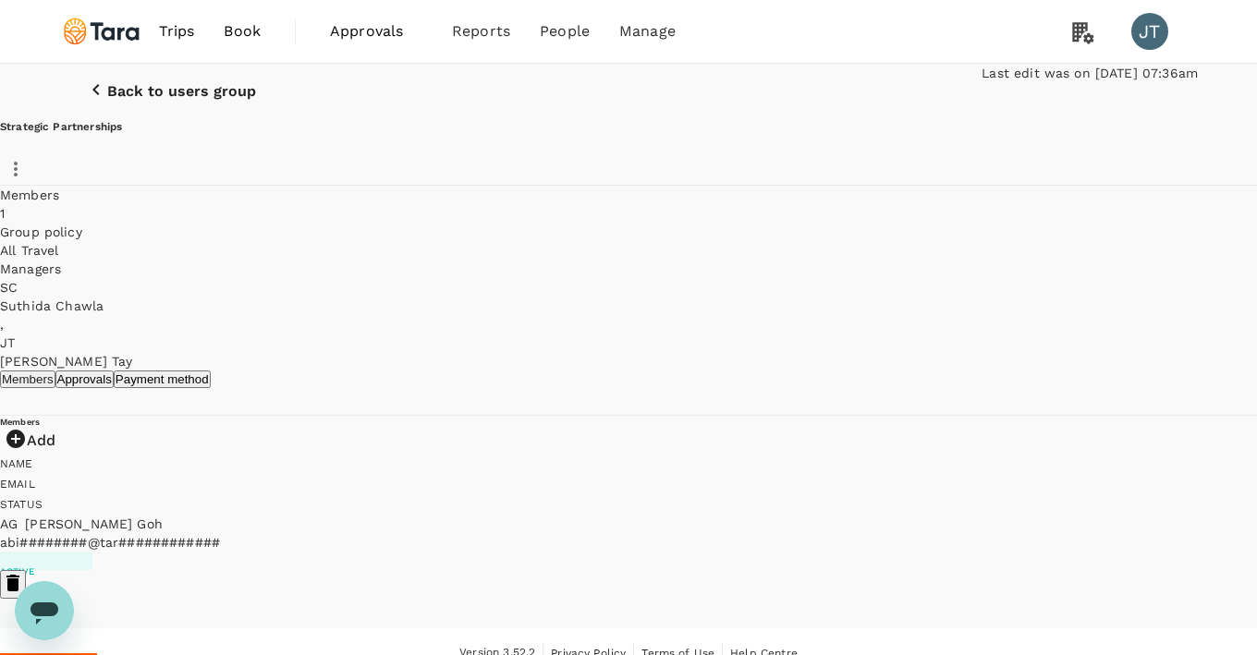
click at [107, 100] on p "Back to users group" at bounding box center [181, 91] width 149 height 17
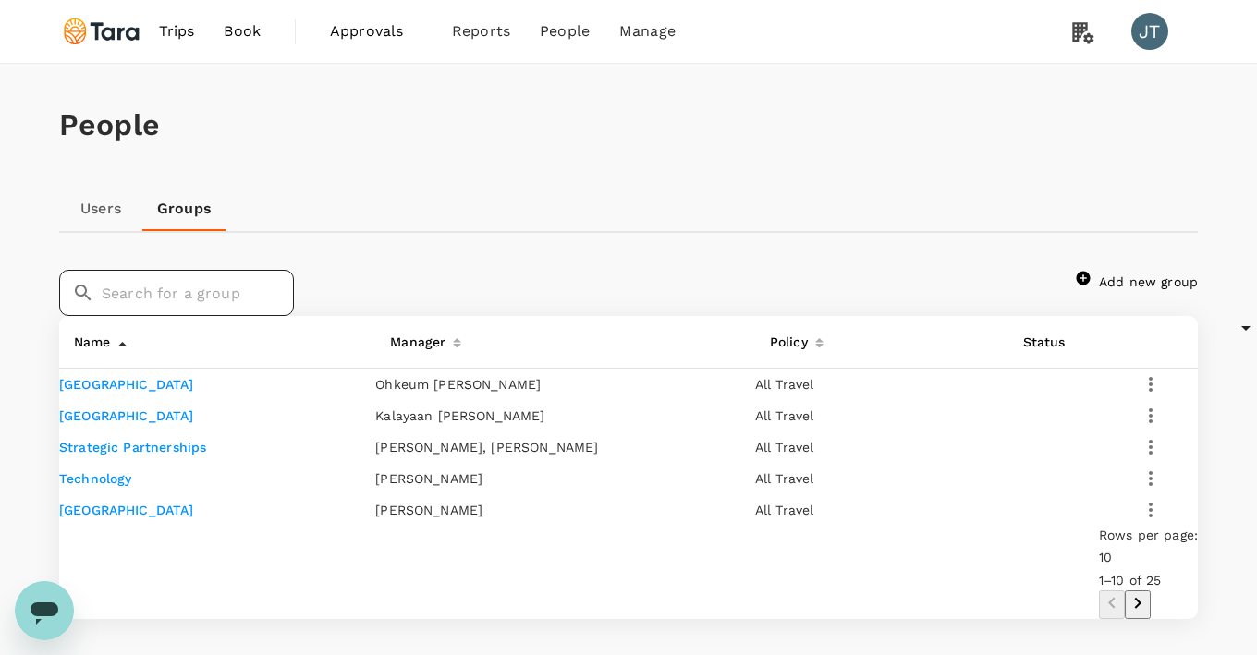
click at [196, 311] on input "text" at bounding box center [198, 293] width 192 height 46
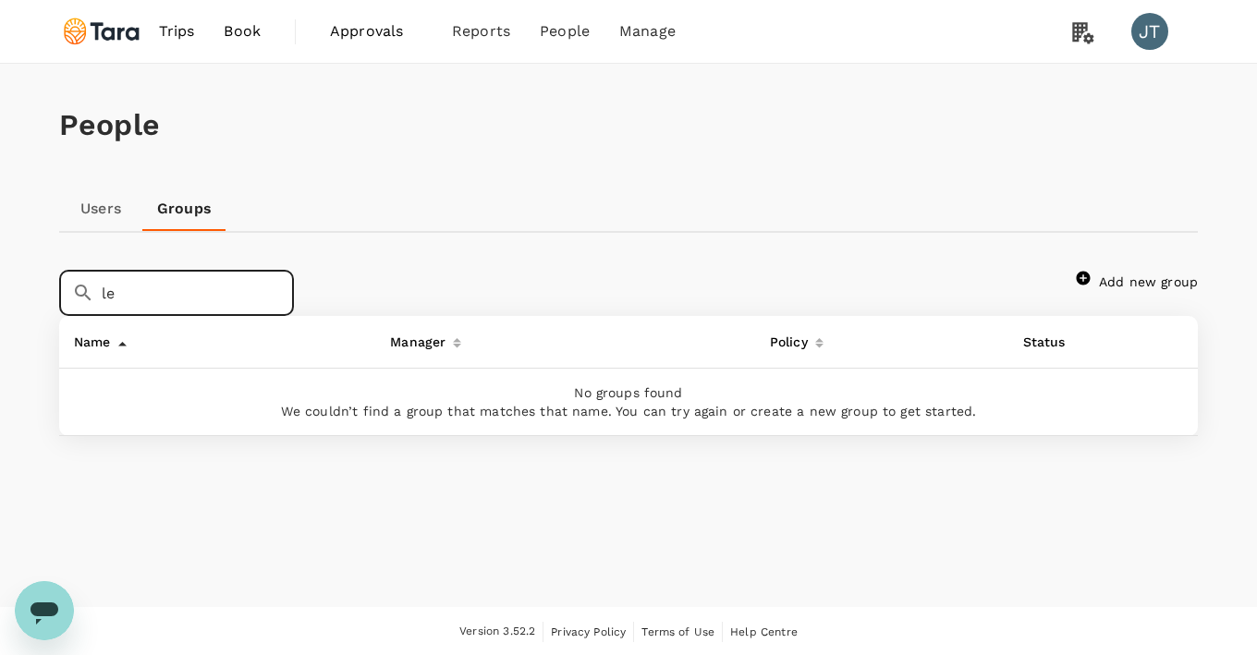
type input "l"
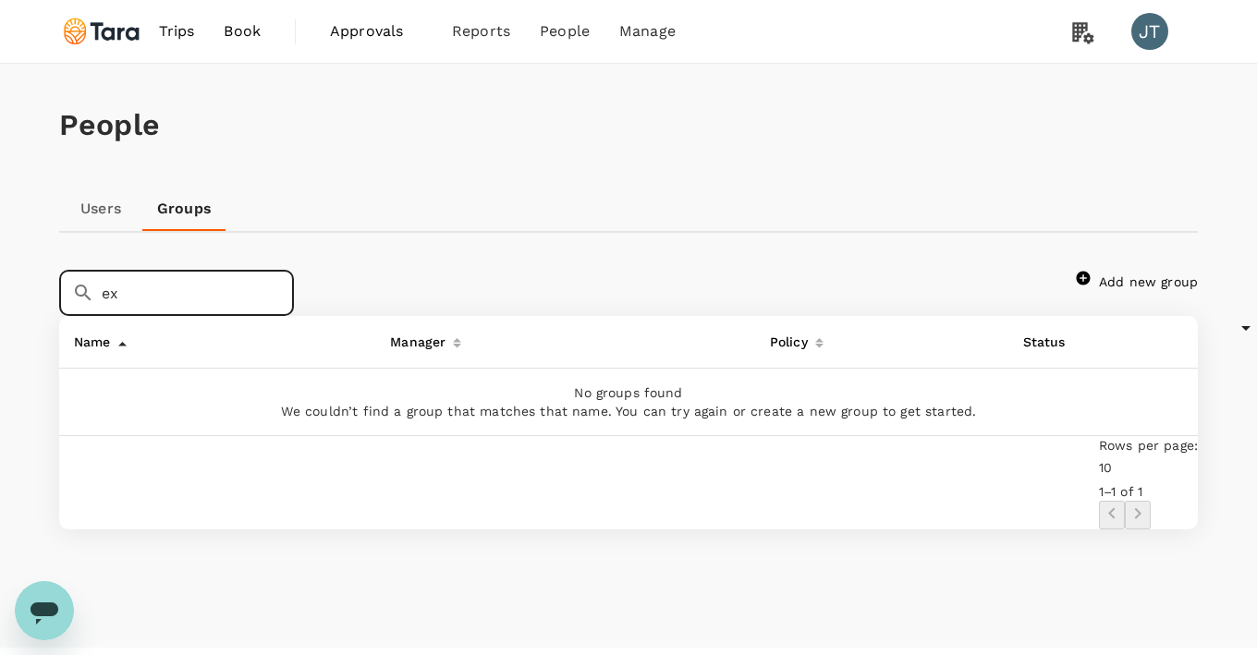
type input "e"
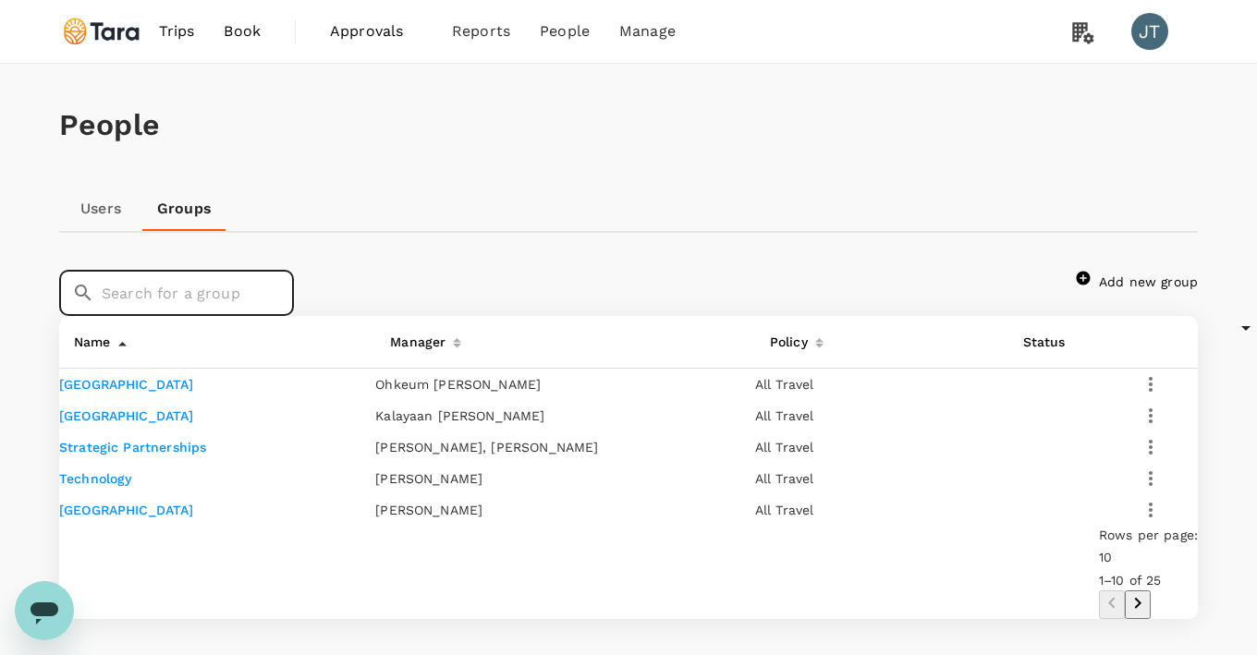
scroll to position [268, 0]
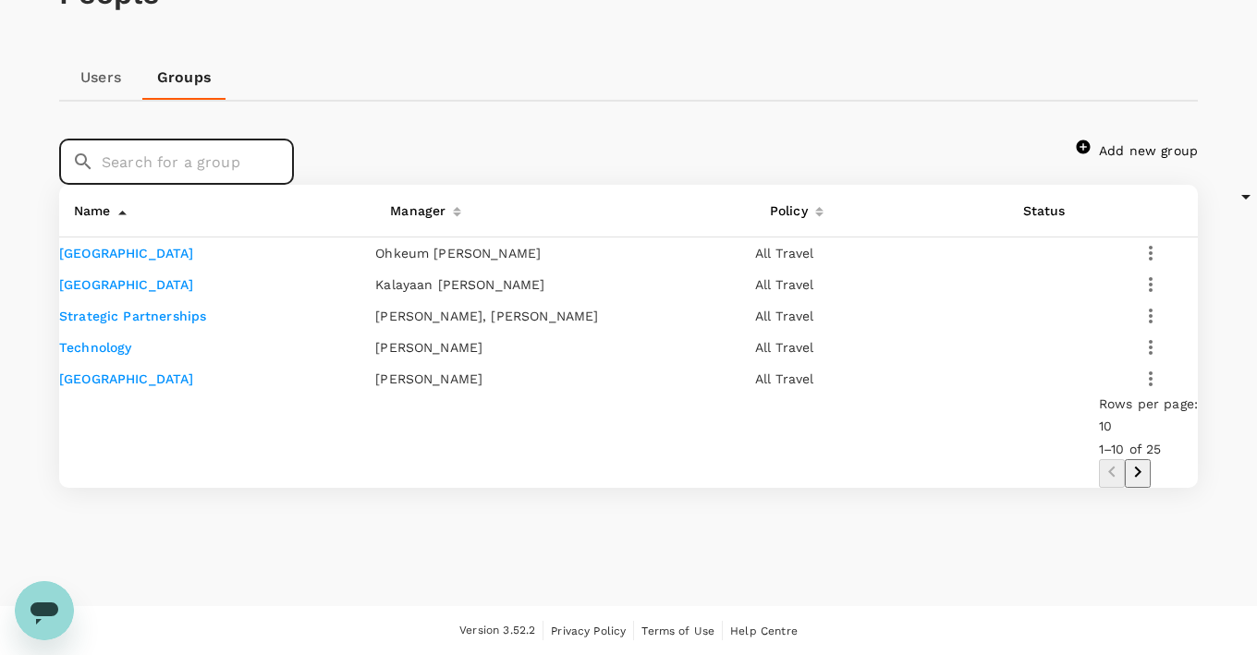
click at [1149, 469] on icon "Go to next page" at bounding box center [1138, 472] width 22 height 22
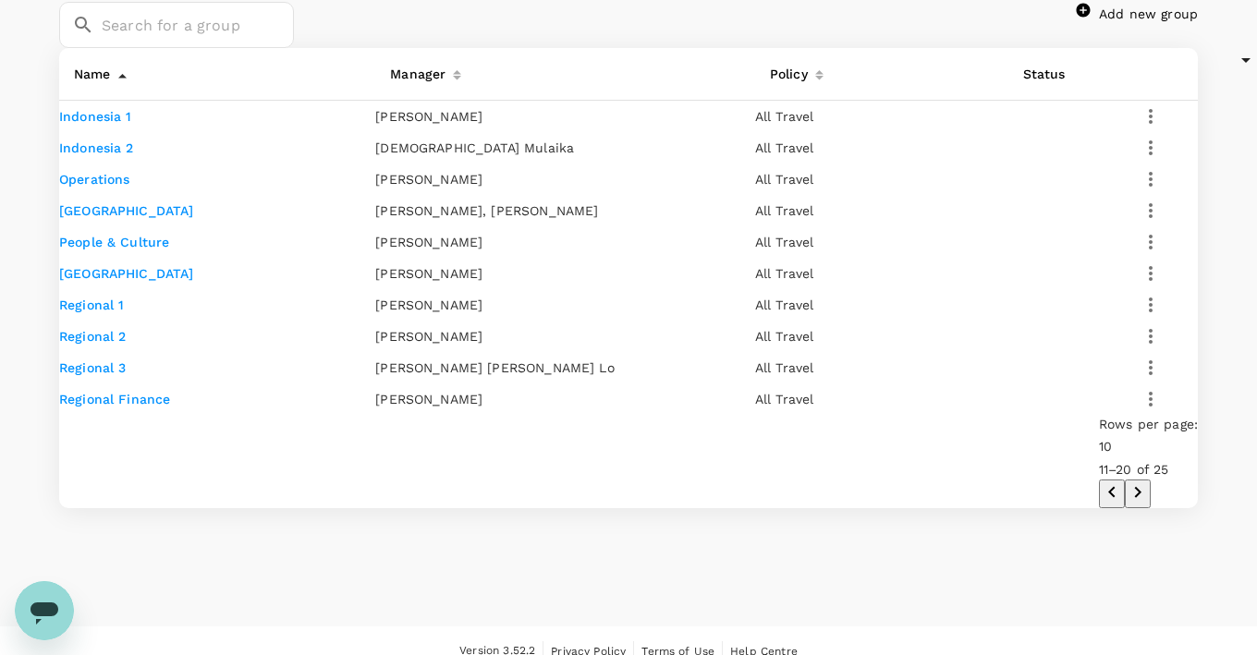
scroll to position [578, 0]
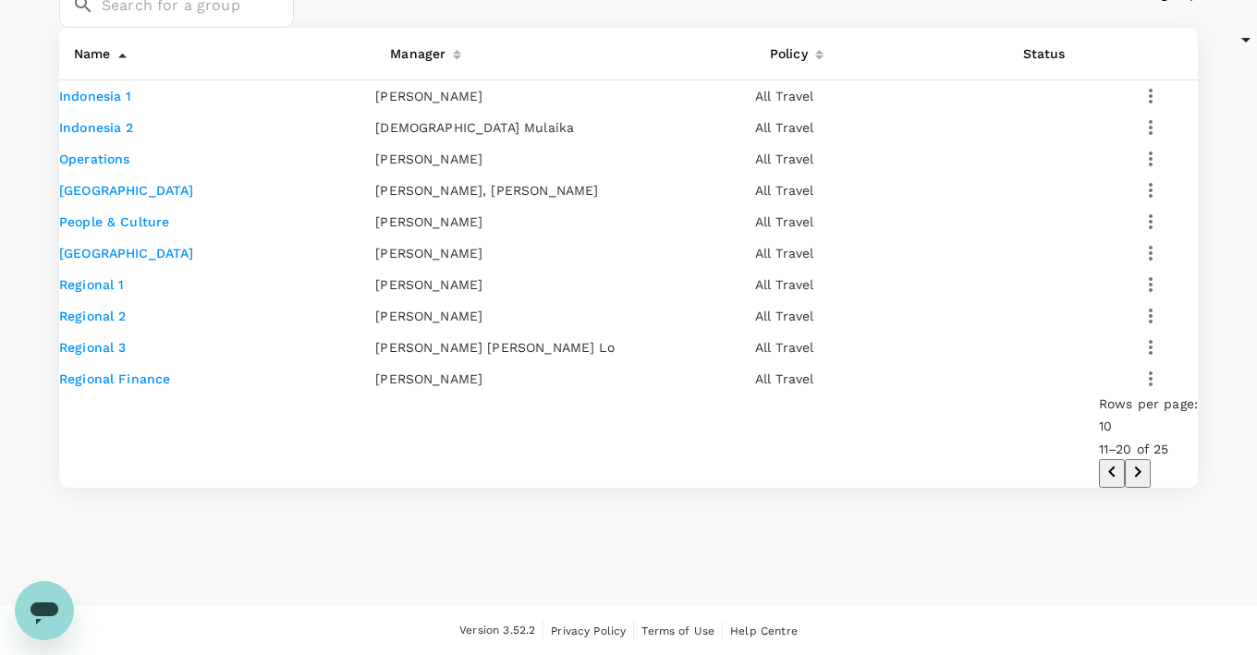
click at [1151, 475] on button "Go to next page" at bounding box center [1138, 473] width 26 height 29
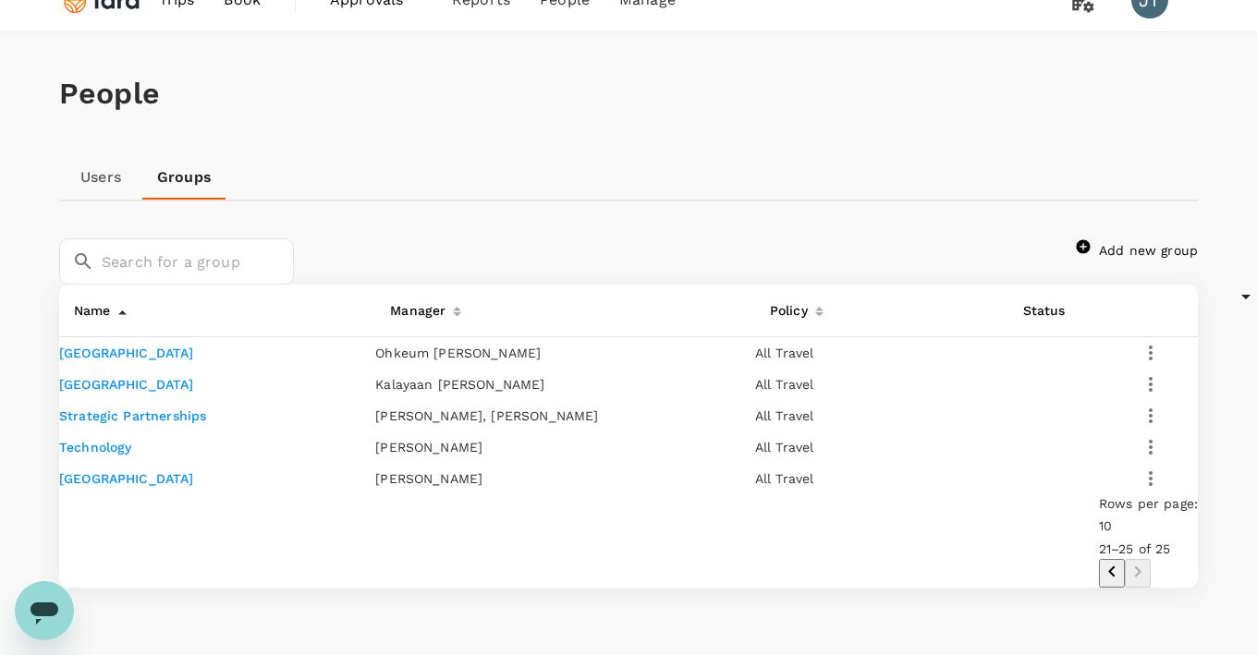
scroll to position [268, 0]
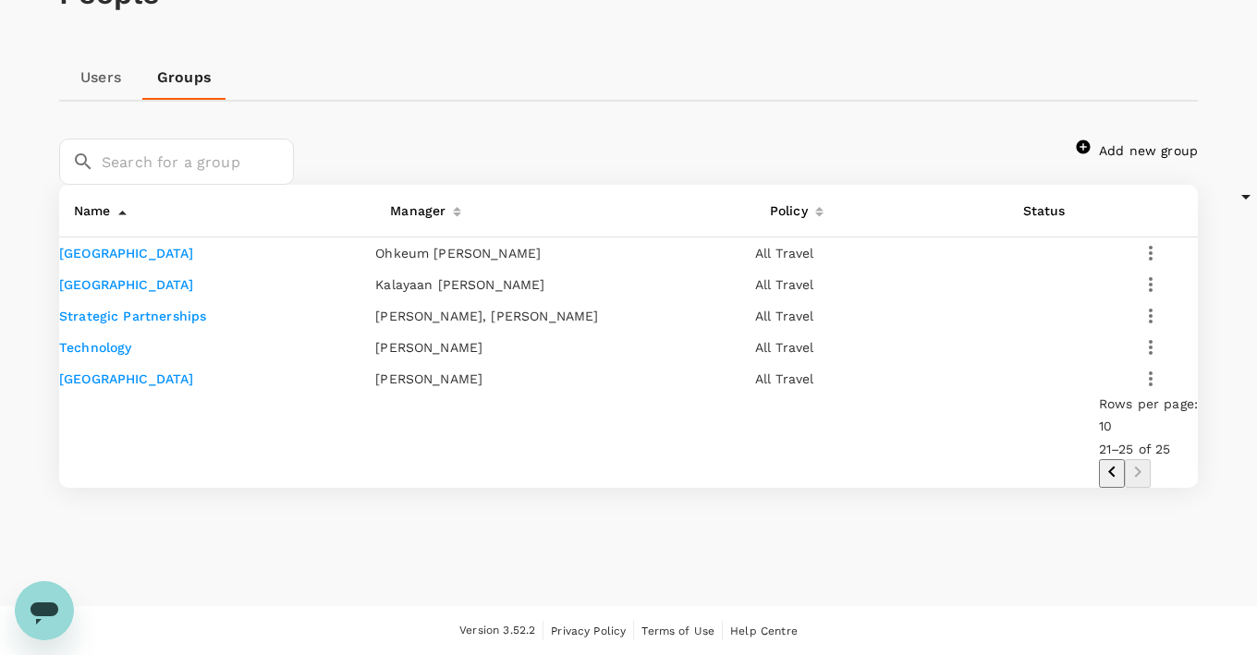
click at [79, 192] on div "Name" at bounding box center [89, 207] width 44 height 30
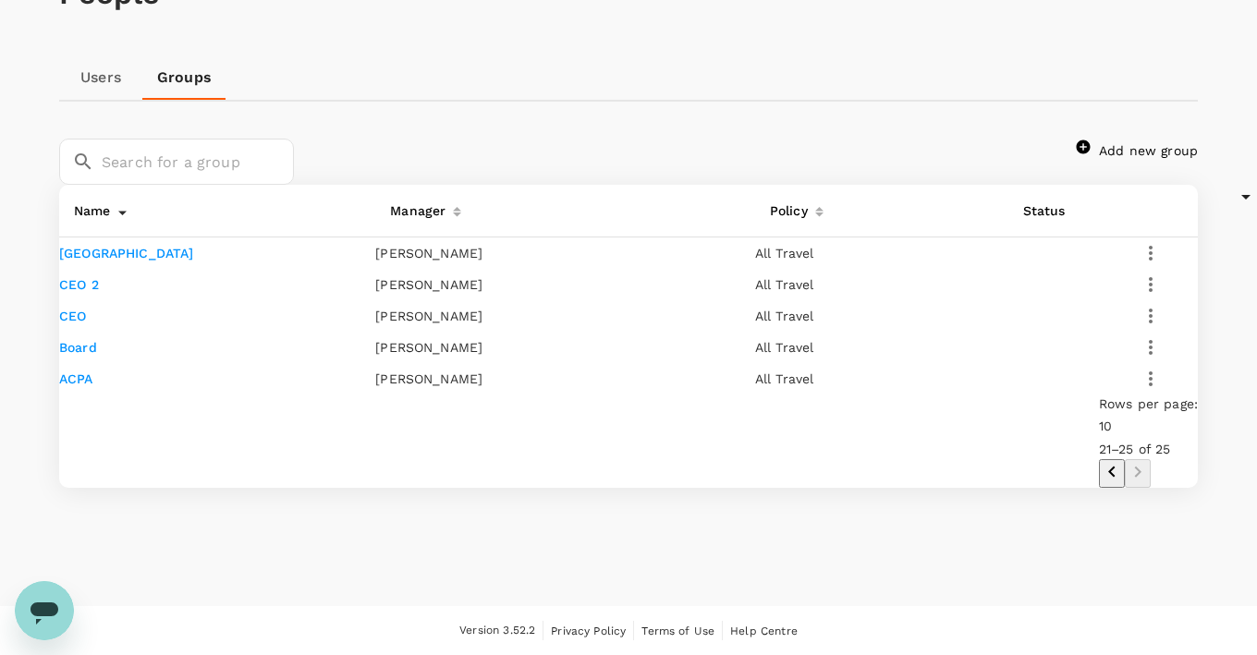
click at [1123, 461] on icon "Go to previous page" at bounding box center [1112, 472] width 22 height 22
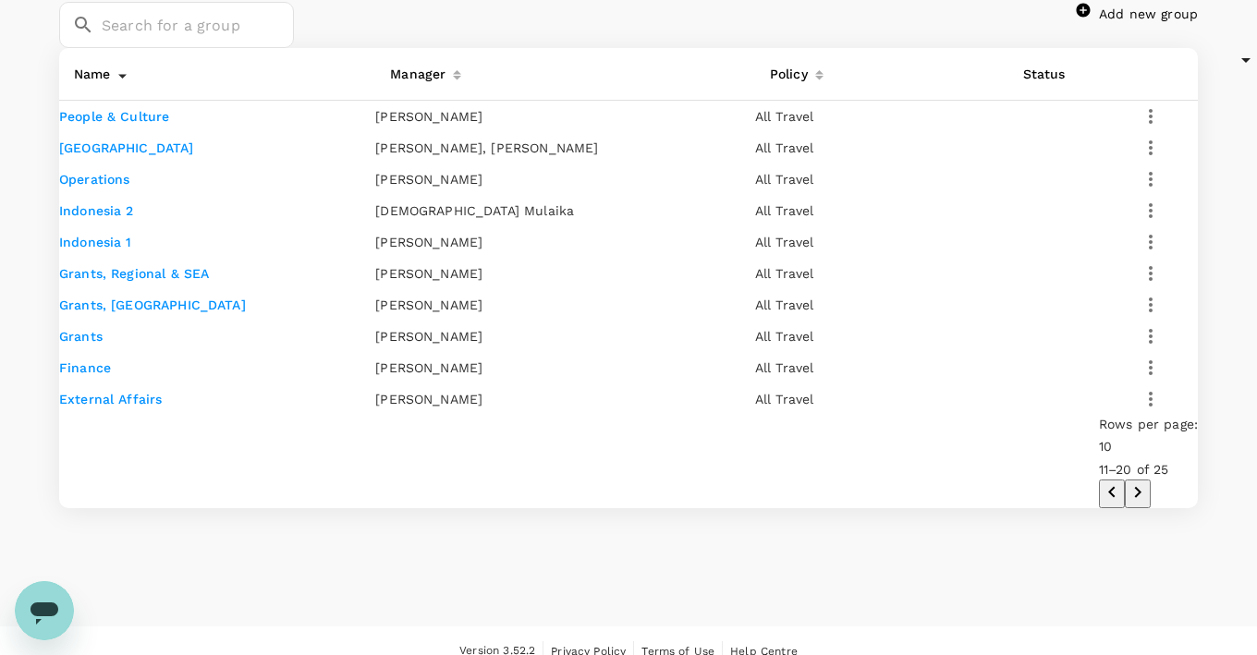
scroll to position [578, 0]
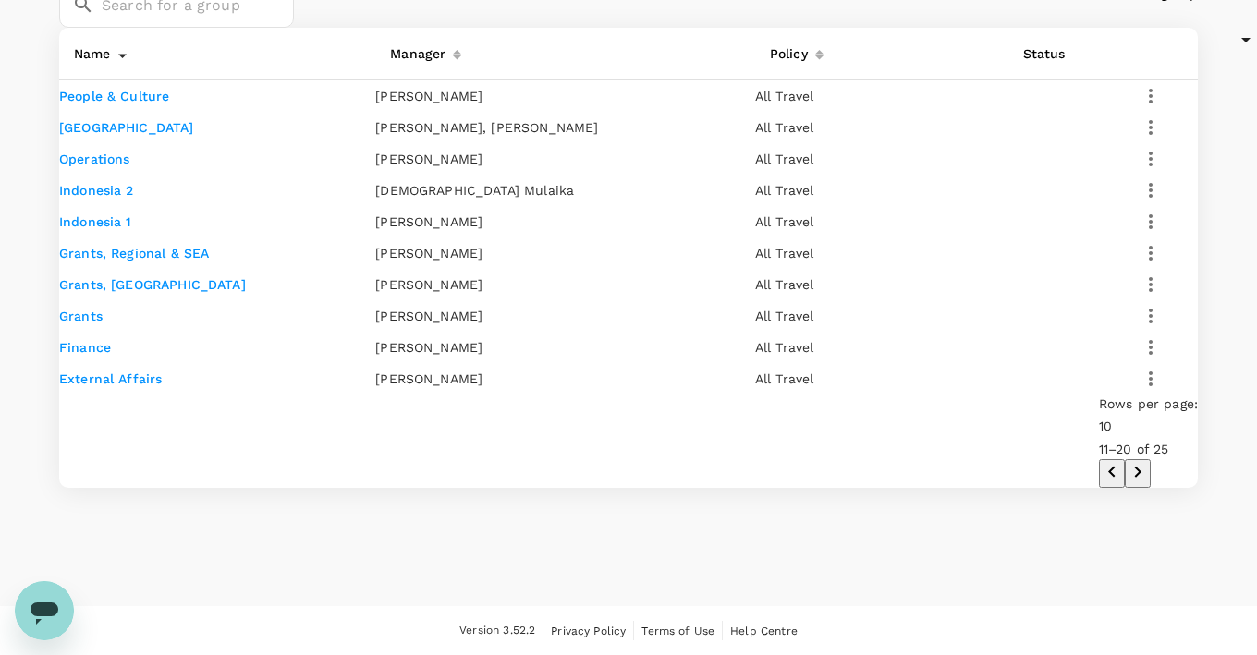
click at [120, 395] on td "External Affairs" at bounding box center [217, 378] width 316 height 31
click at [124, 386] on link "External Affairs" at bounding box center [110, 379] width 103 height 15
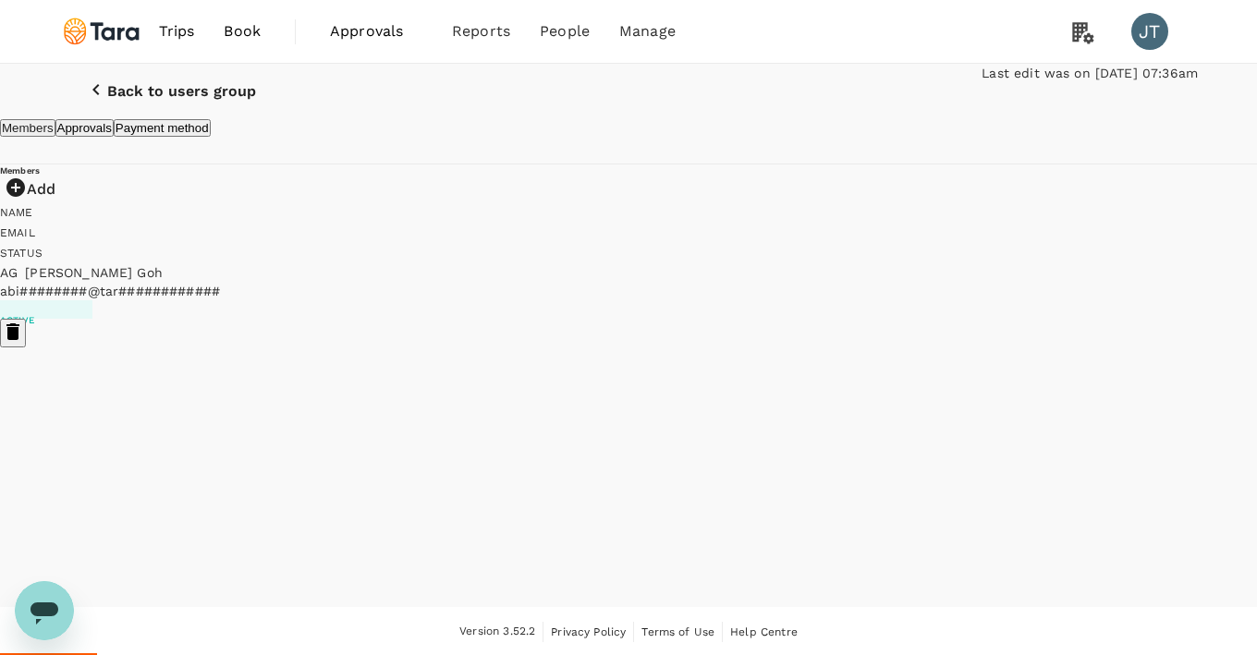
scroll to position [93, 0]
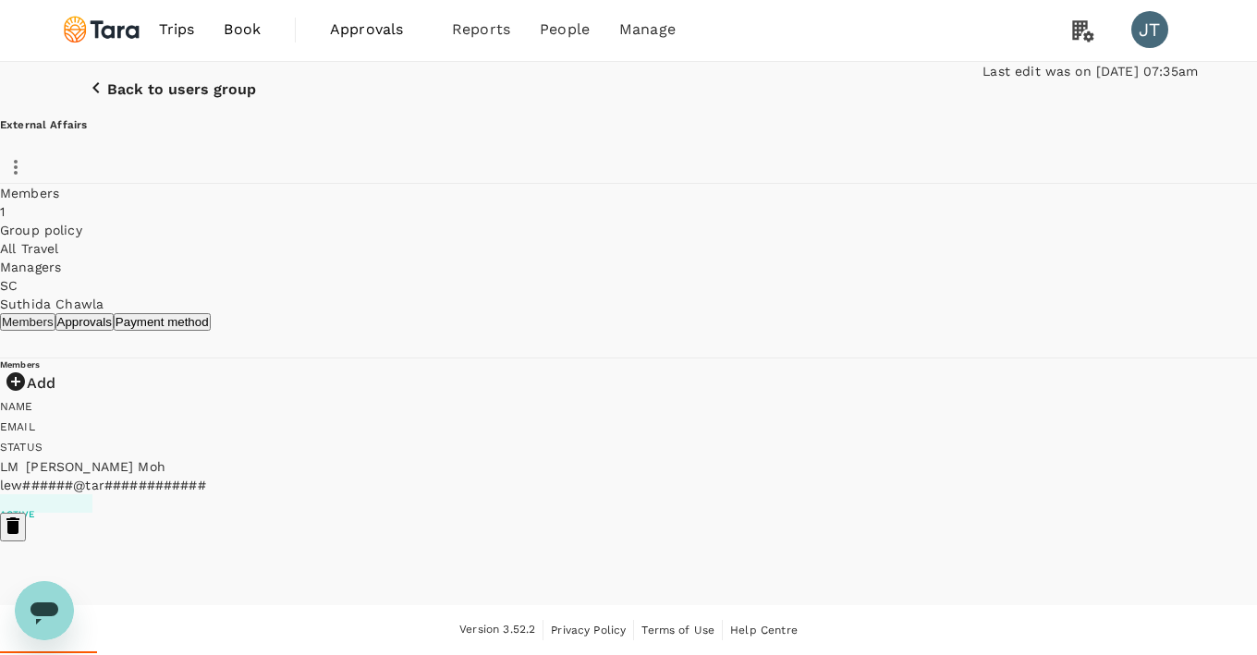
click at [1030, 117] on div "External Affairs Members 1 Group policy All Travel Managers SC [PERSON_NAME]" at bounding box center [628, 215] width 1257 height 196
click at [27, 156] on icon "button" at bounding box center [16, 167] width 22 height 22
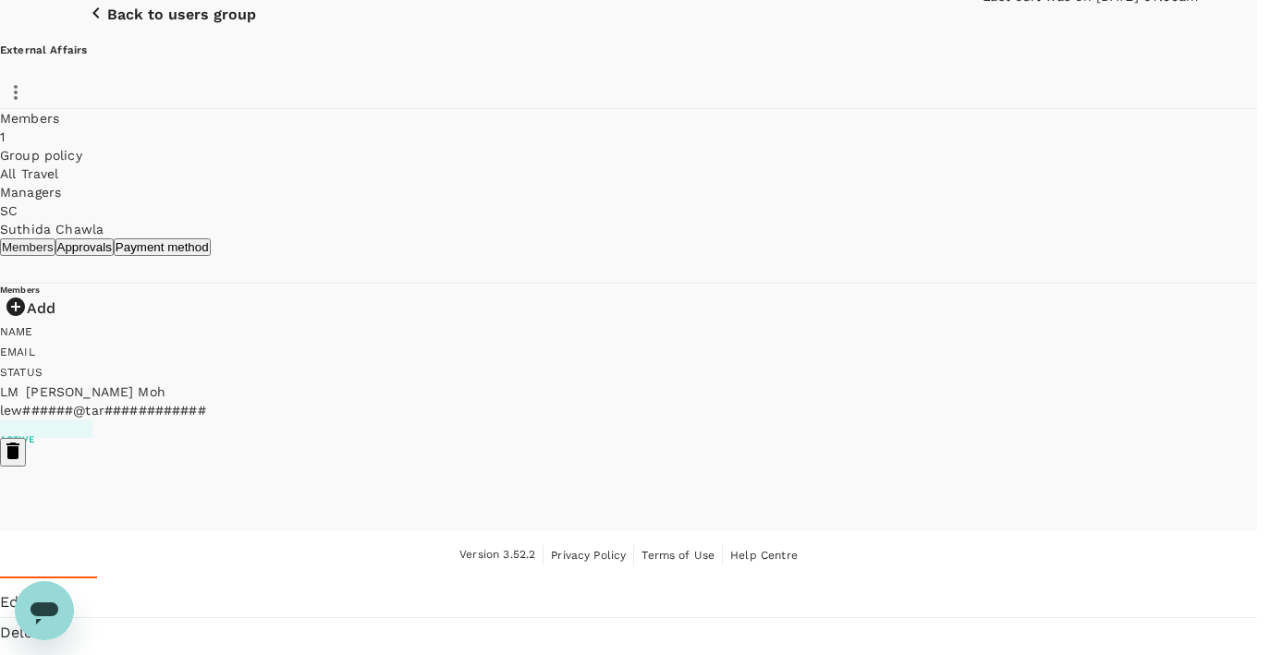
click at [987, 592] on span "Edit" at bounding box center [628, 603] width 1257 height 22
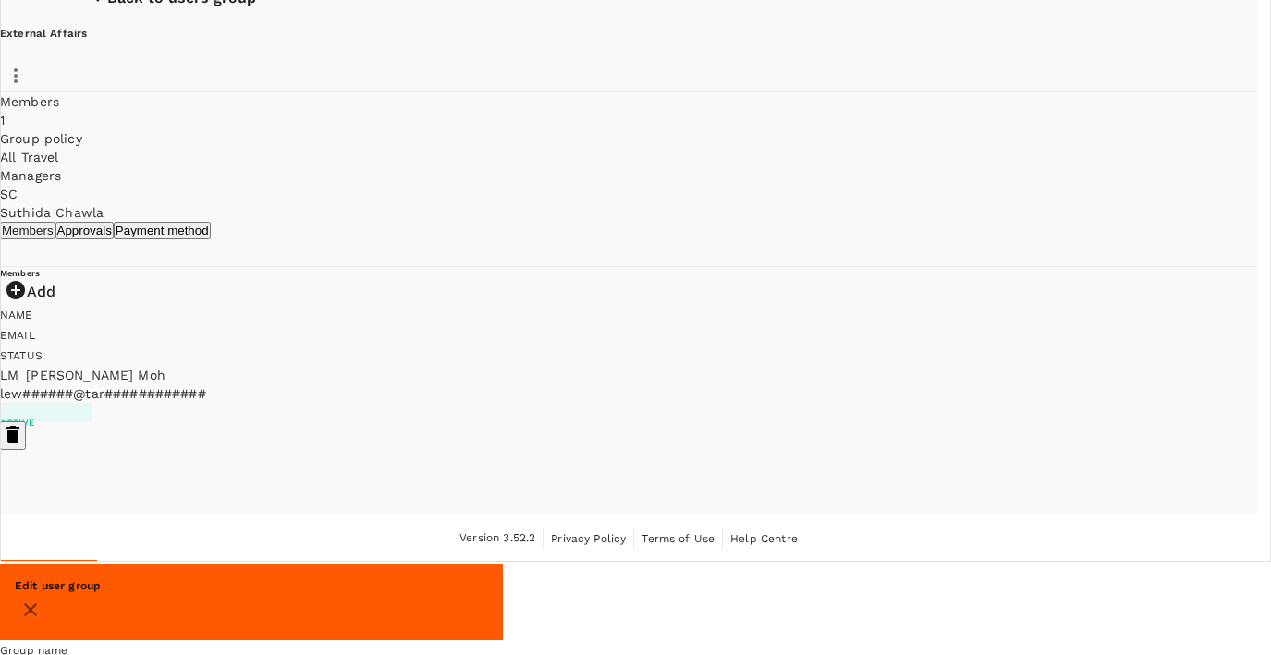
type input "[PERSON_NAME]"
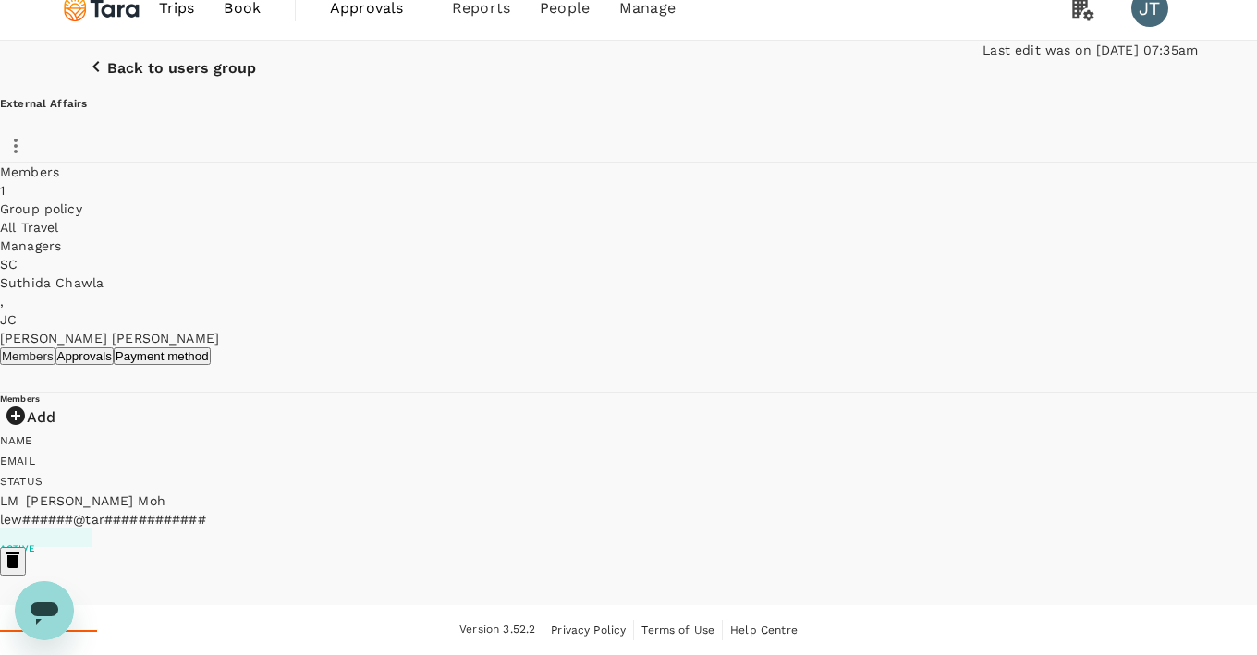
click at [137, 60] on p "Back to users group" at bounding box center [181, 68] width 149 height 17
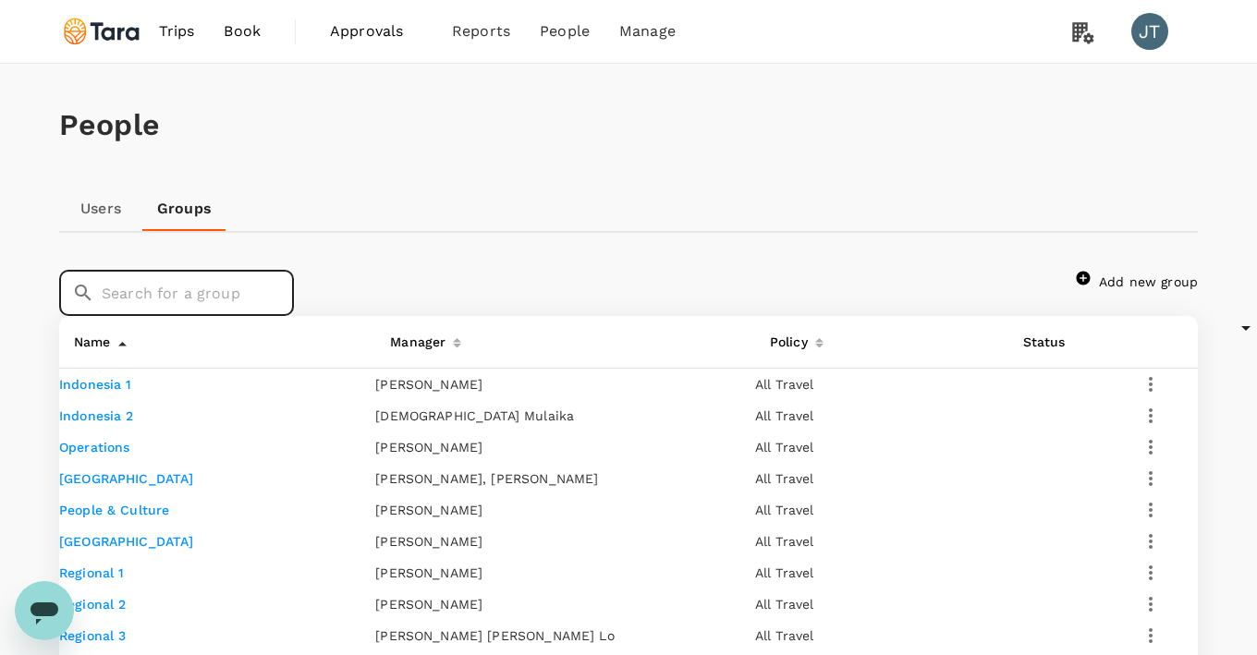
click at [271, 316] on input "text" at bounding box center [198, 293] width 192 height 46
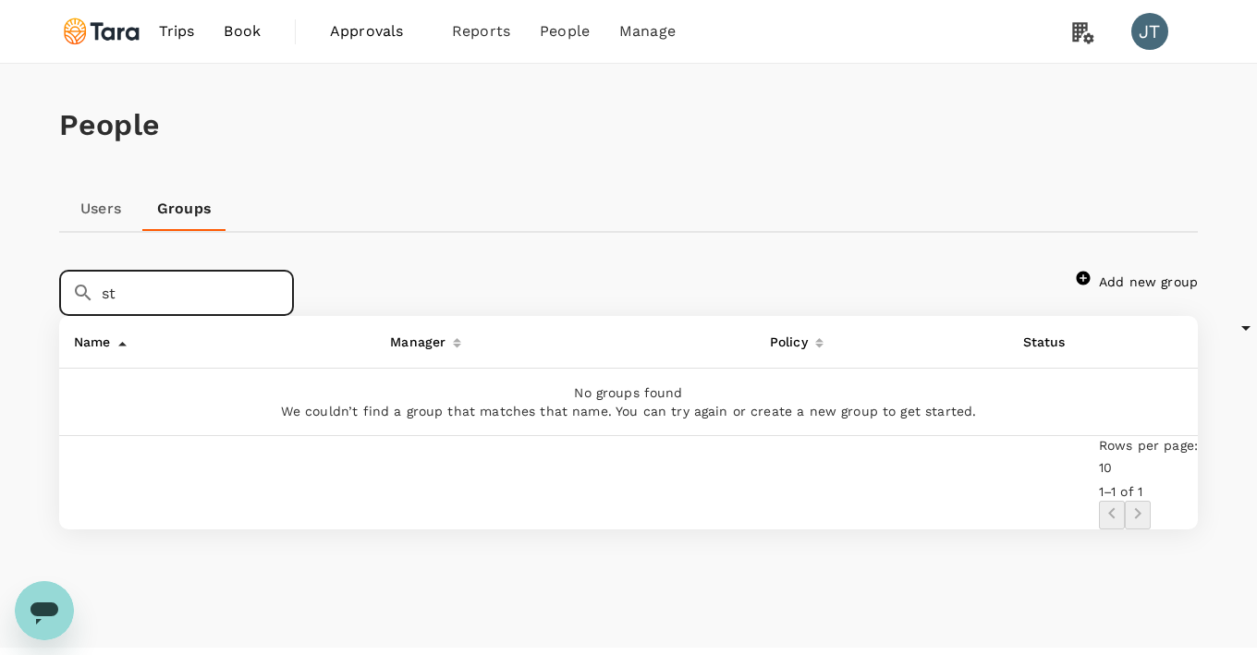
type input "s"
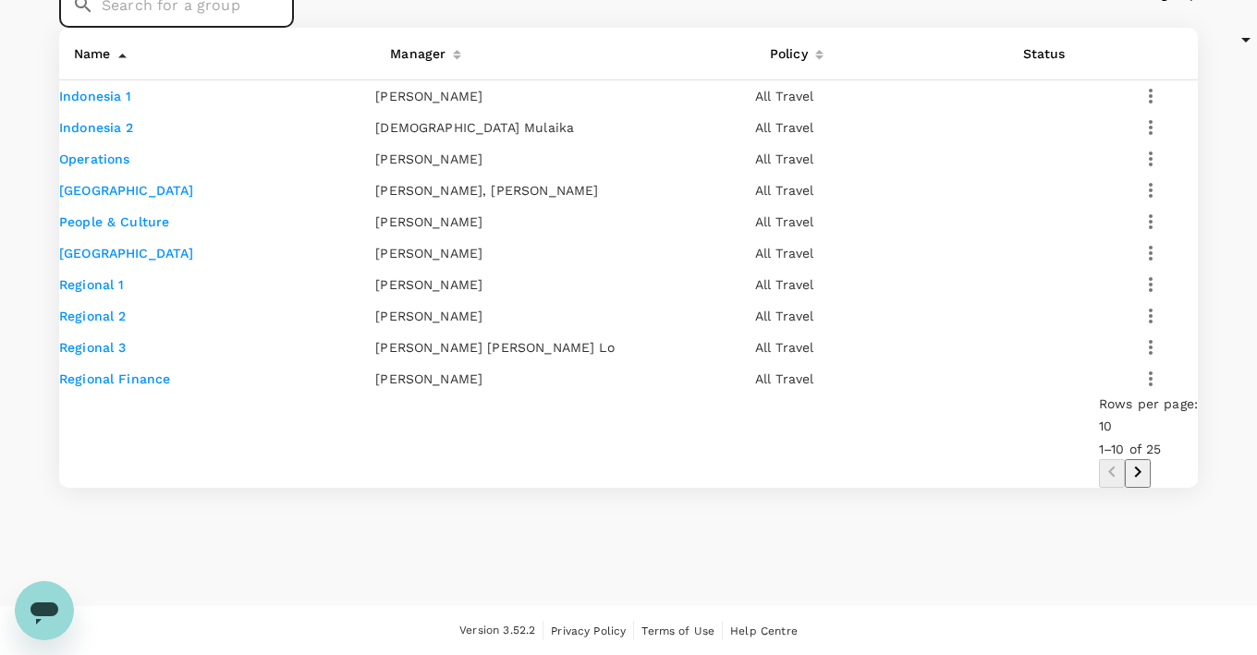
scroll to position [412, 0]
click at [1151, 488] on button "Go to next page" at bounding box center [1138, 473] width 26 height 29
click at [1149, 483] on icon "Go to next page" at bounding box center [1138, 472] width 22 height 22
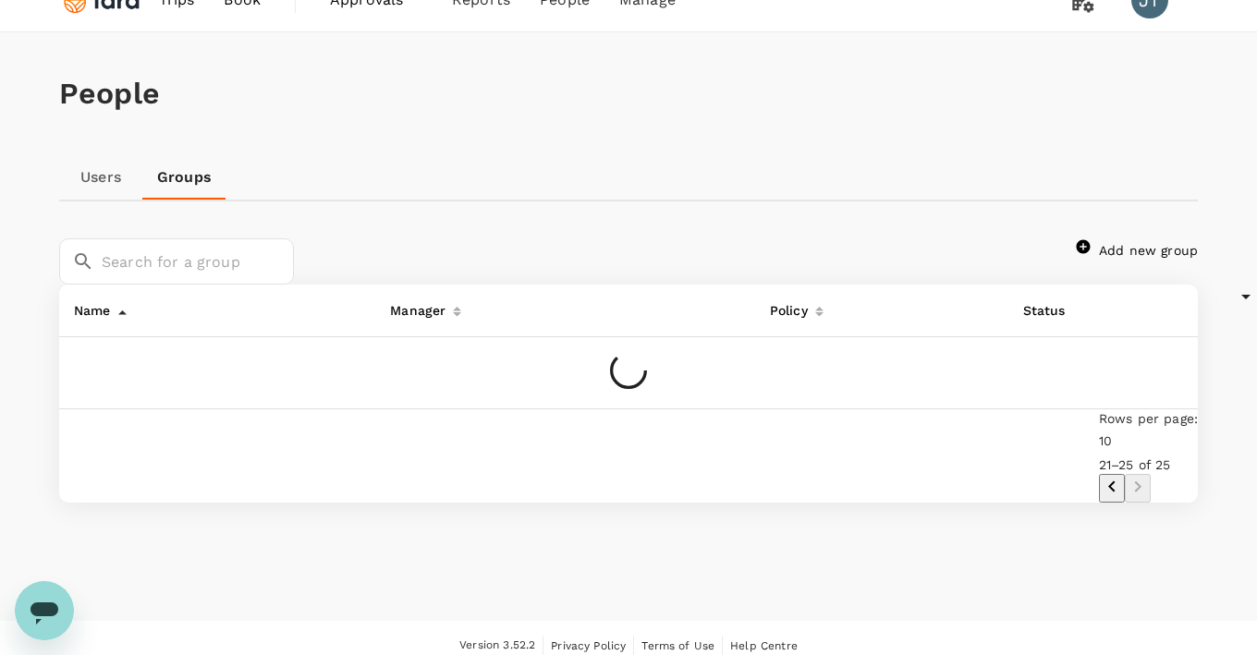
scroll to position [268, 0]
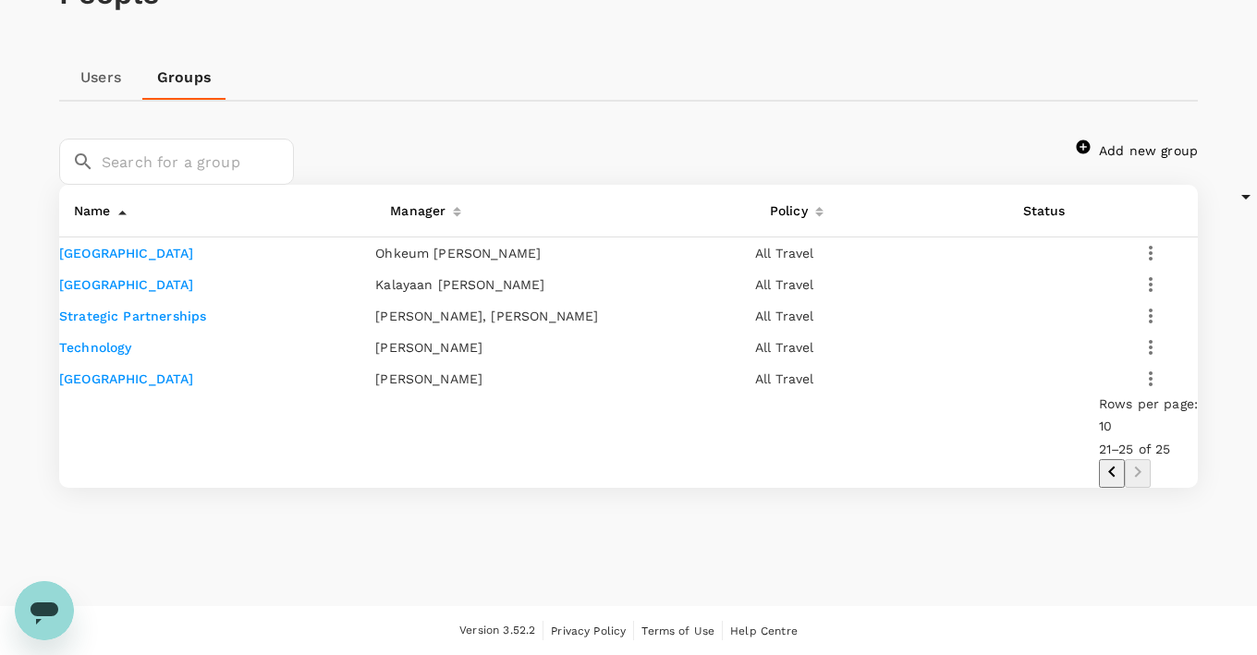
click at [1123, 461] on icon "Go to previous page" at bounding box center [1112, 472] width 22 height 22
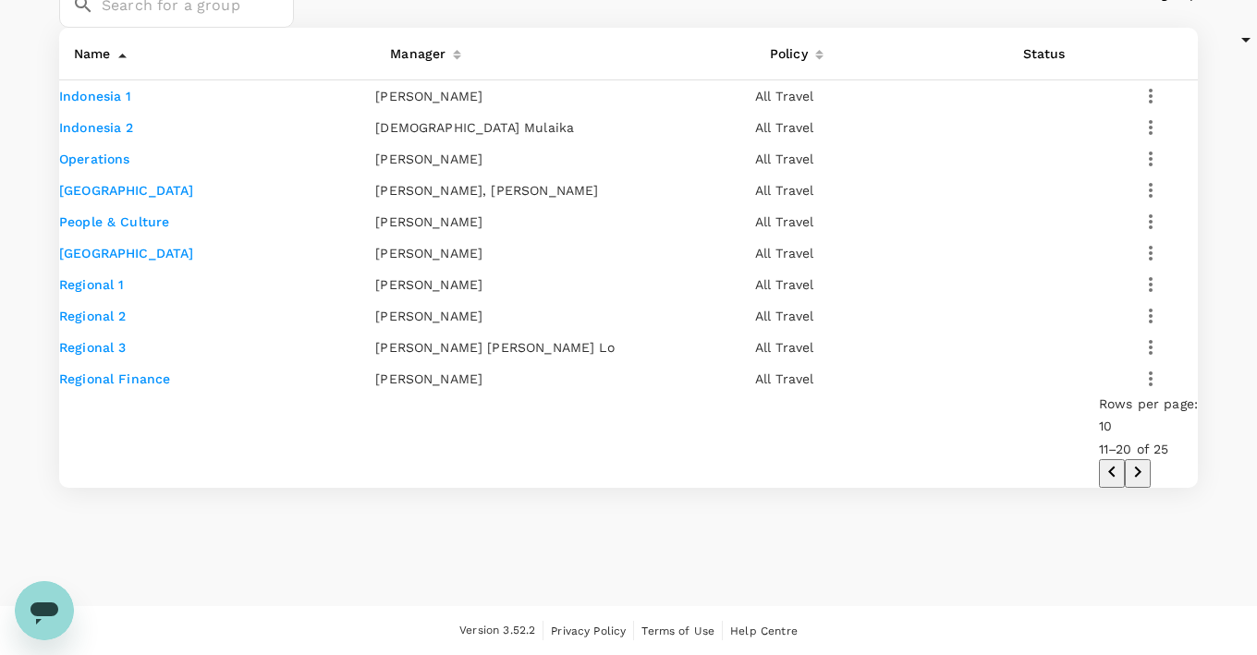
scroll to position [559, 0]
click at [1123, 483] on icon "Go to previous page" at bounding box center [1112, 472] width 22 height 22
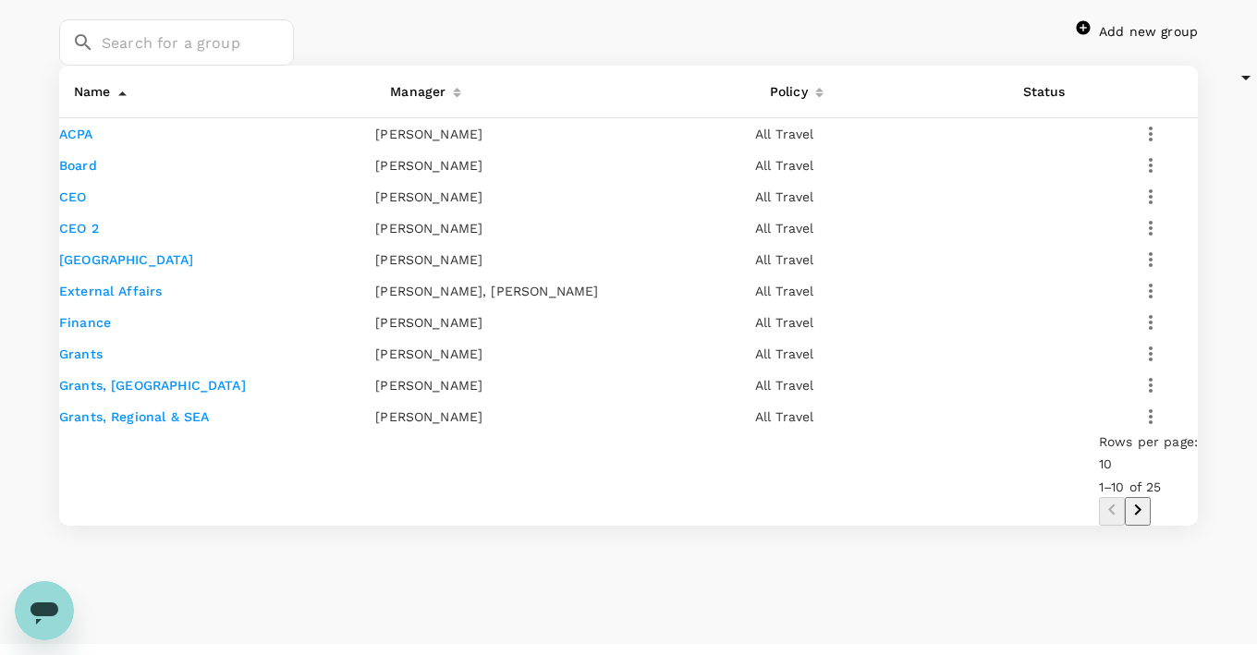
scroll to position [0, 0]
